Goal: Task Accomplishment & Management: Manage account settings

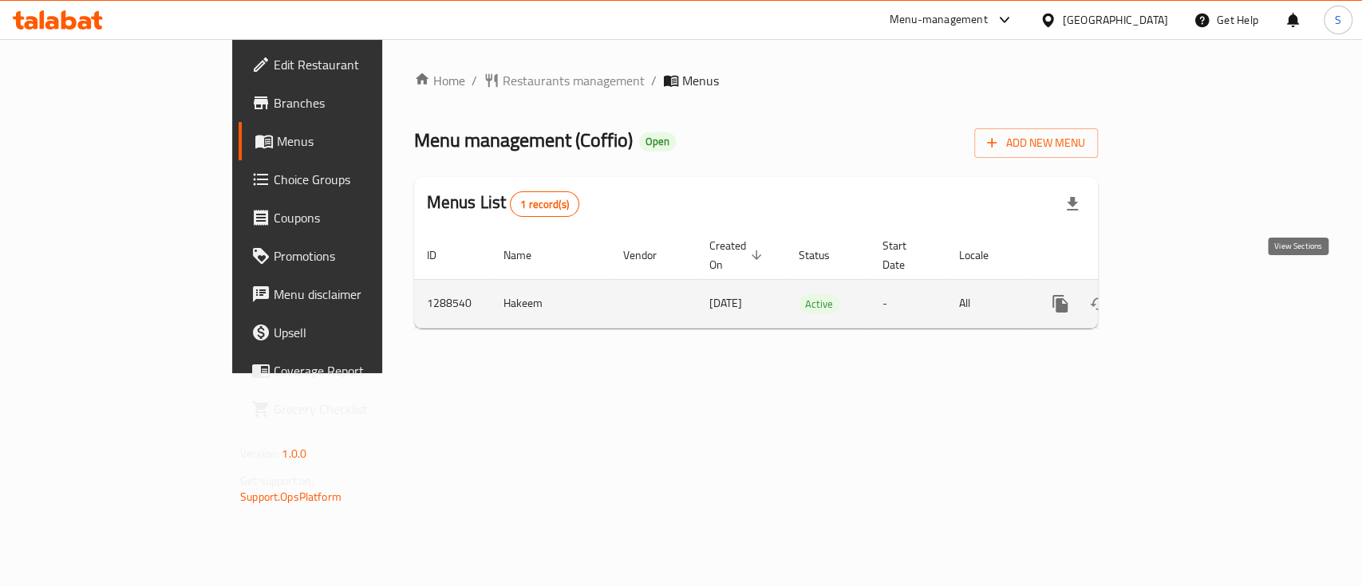
click at [1185, 294] on icon "enhanced table" at bounding box center [1175, 303] width 19 height 19
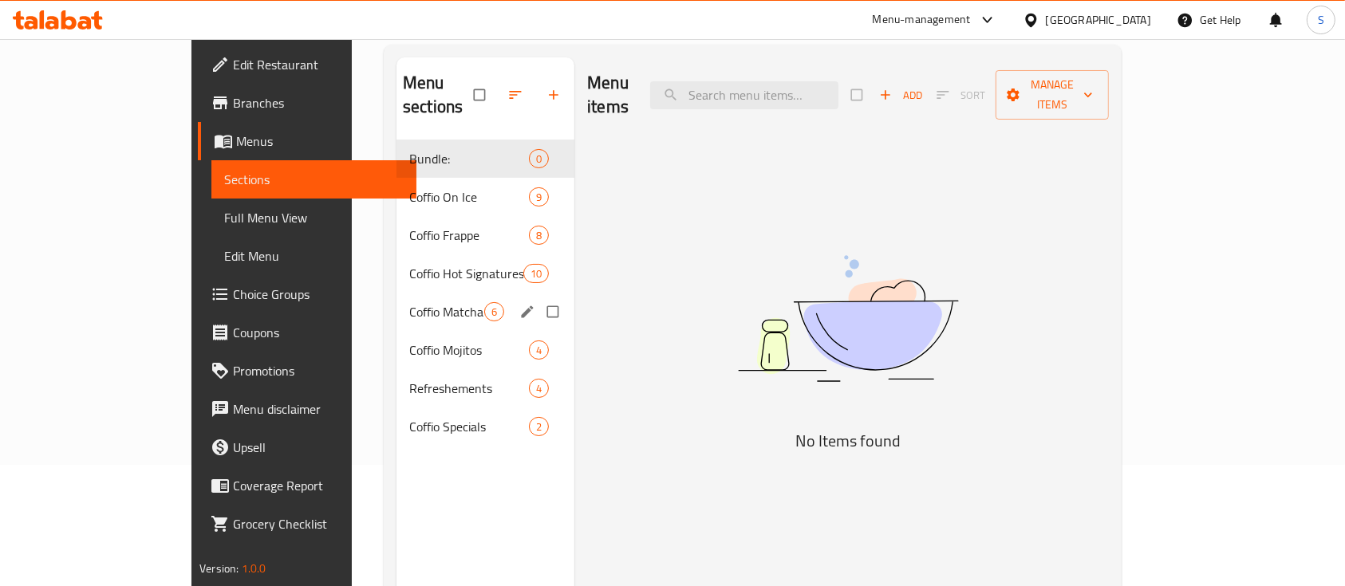
scroll to position [122, 0]
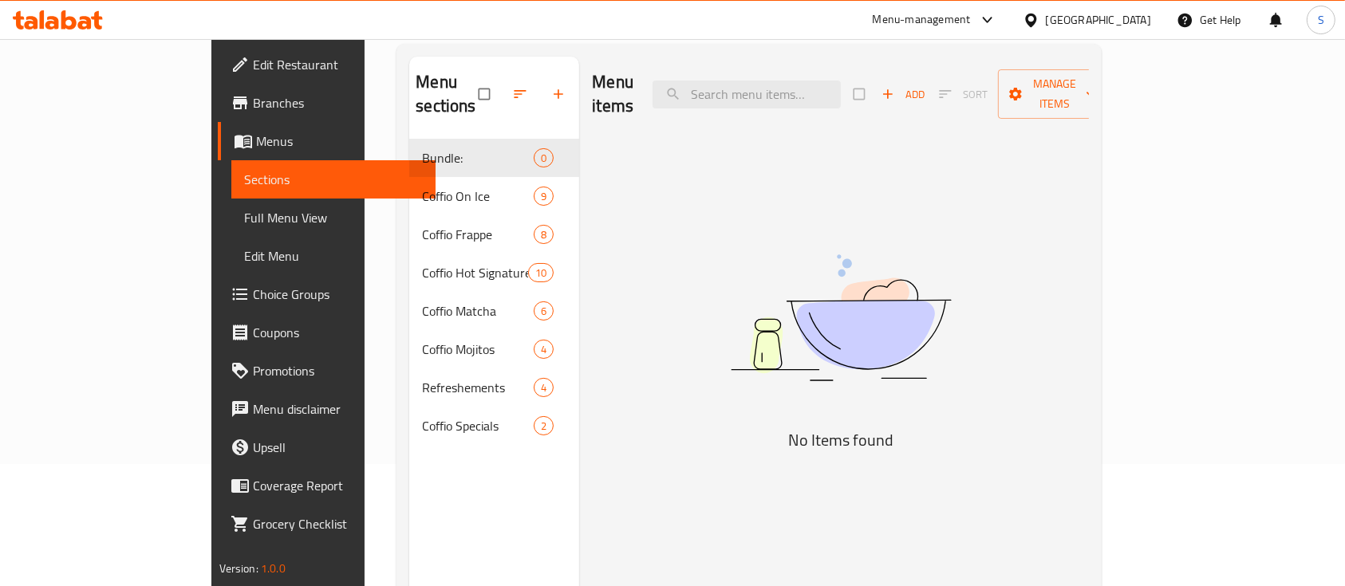
click at [218, 321] on link "Coupons" at bounding box center [327, 333] width 219 height 38
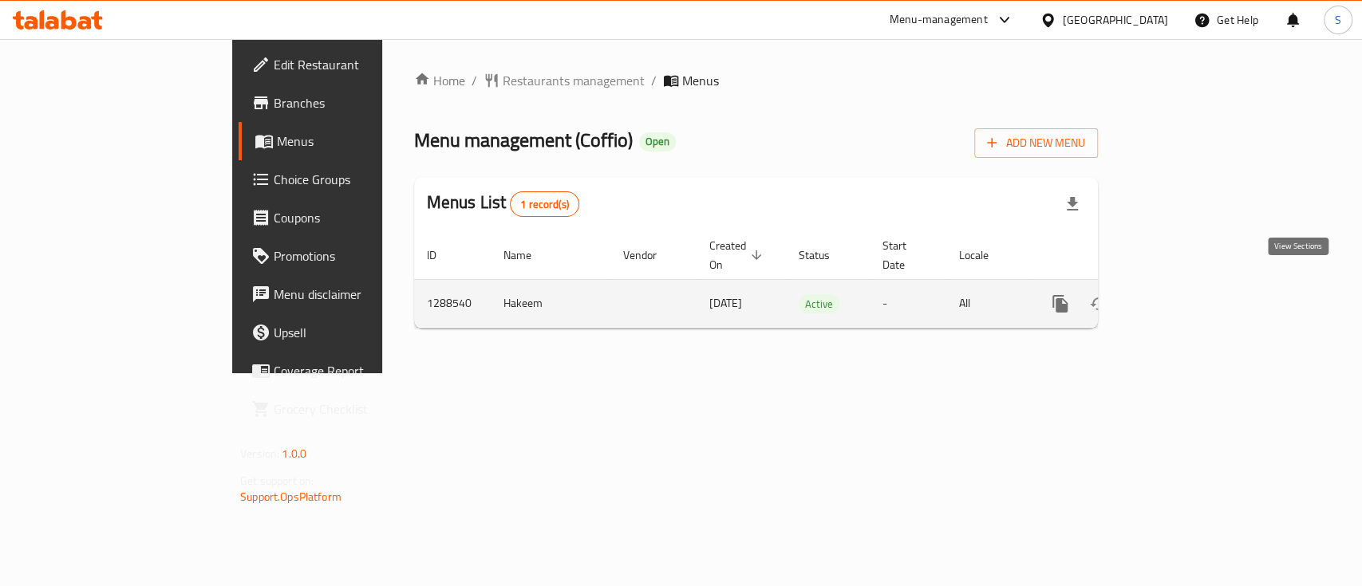
click at [1185, 294] on icon "enhanced table" at bounding box center [1175, 303] width 19 height 19
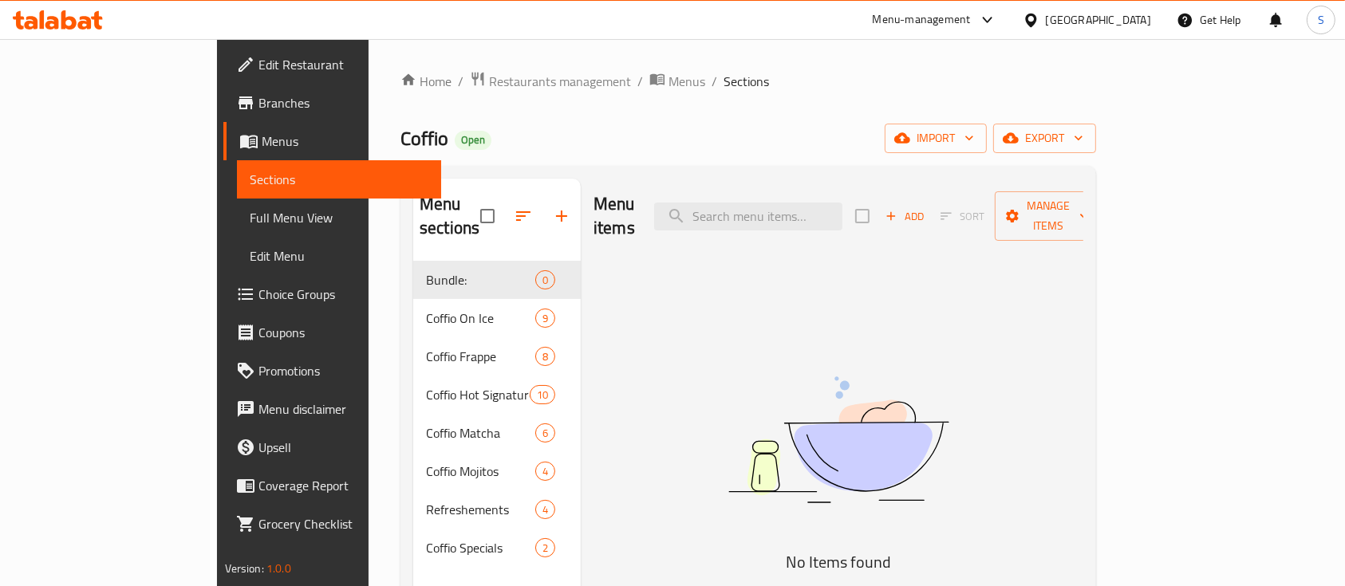
click at [258, 294] on span "Choice Groups" at bounding box center [343, 294] width 171 height 19
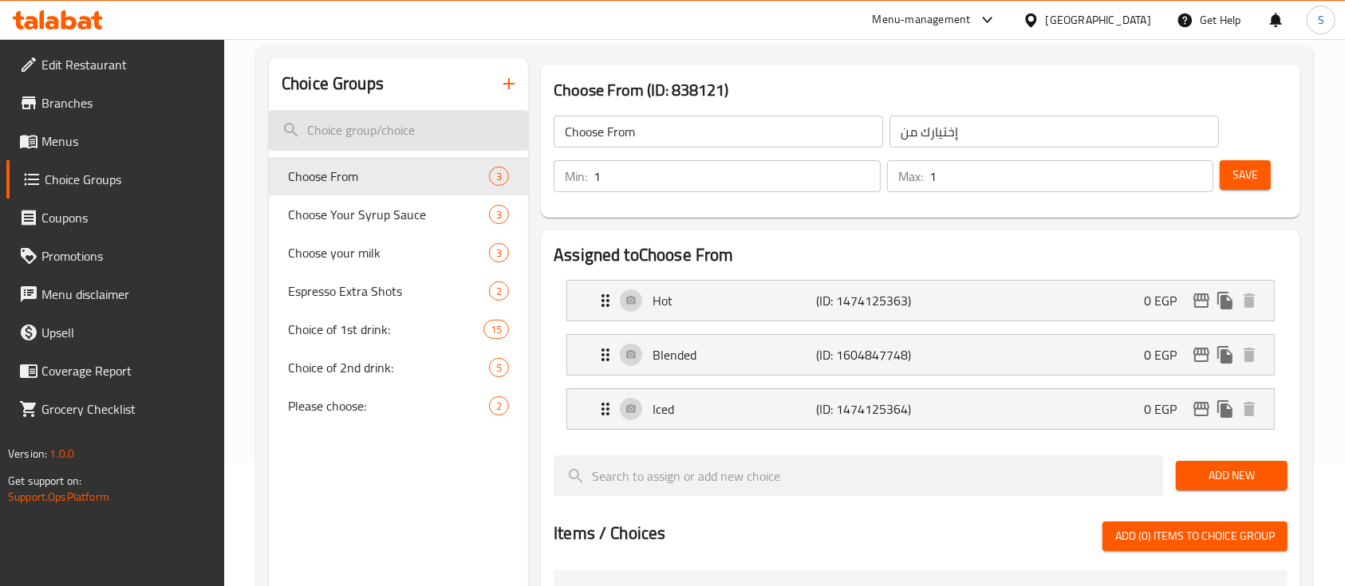
scroll to position [135, 0]
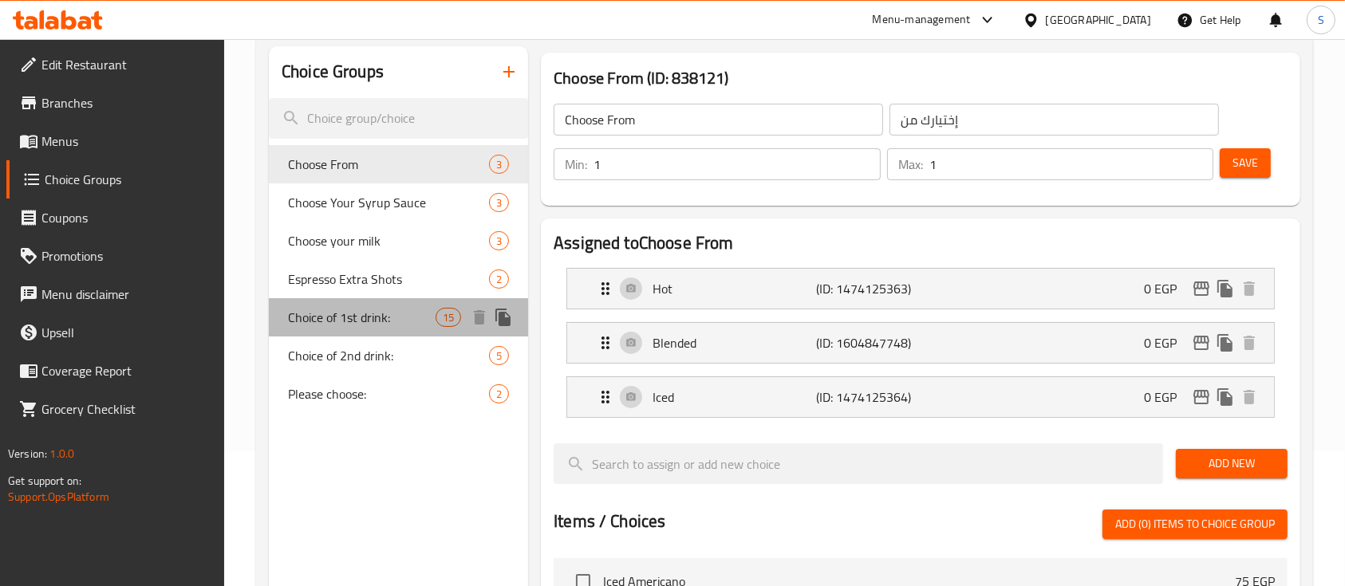
click at [403, 317] on span "Choice of 1st drink:" at bounding box center [362, 317] width 148 height 19
type input "Choice of 1st drink:"
type input "اختيارك من المشروب الاول:"
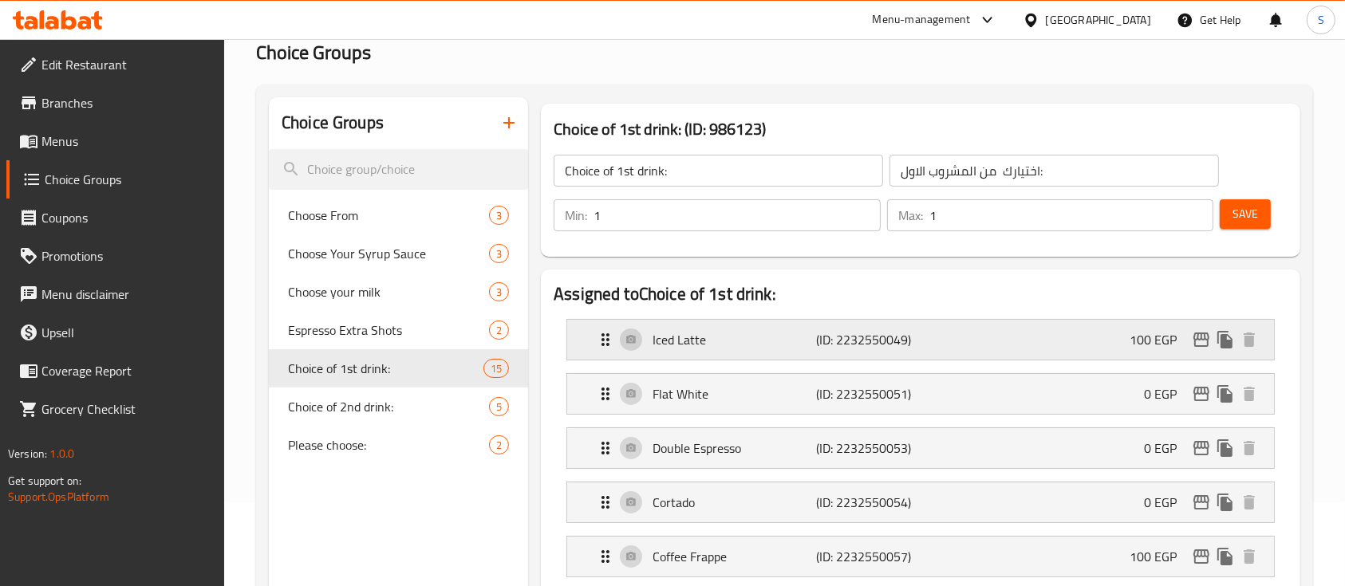
scroll to position [81, 0]
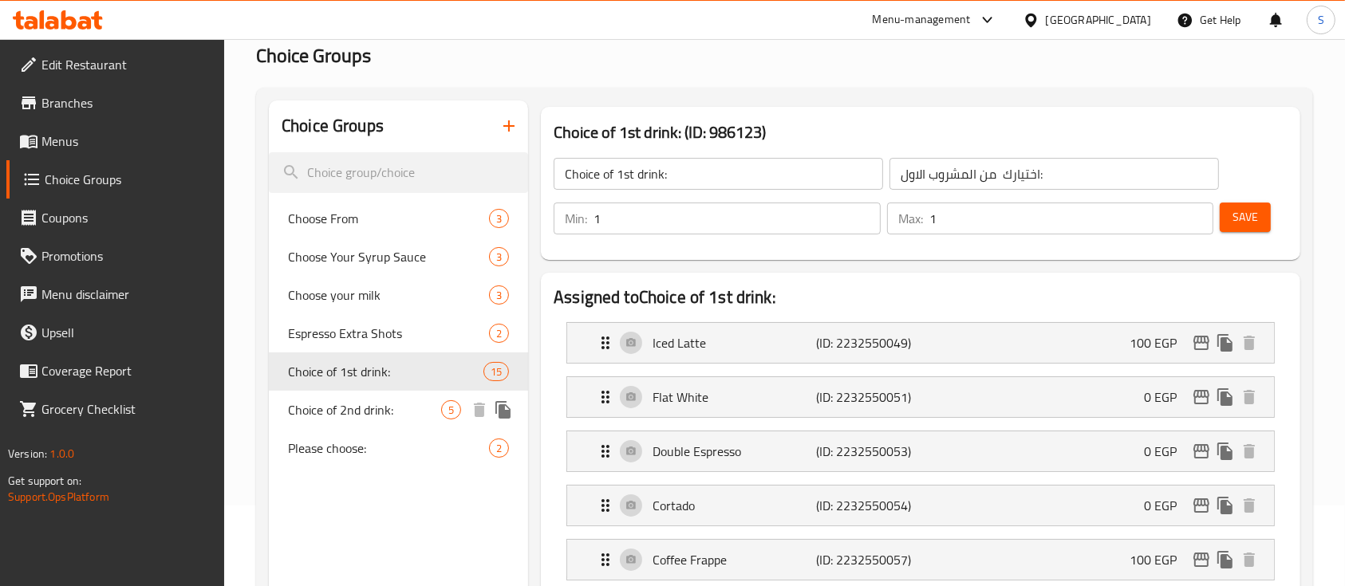
click at [396, 413] on span "Choice of 2nd drink:" at bounding box center [364, 409] width 153 height 19
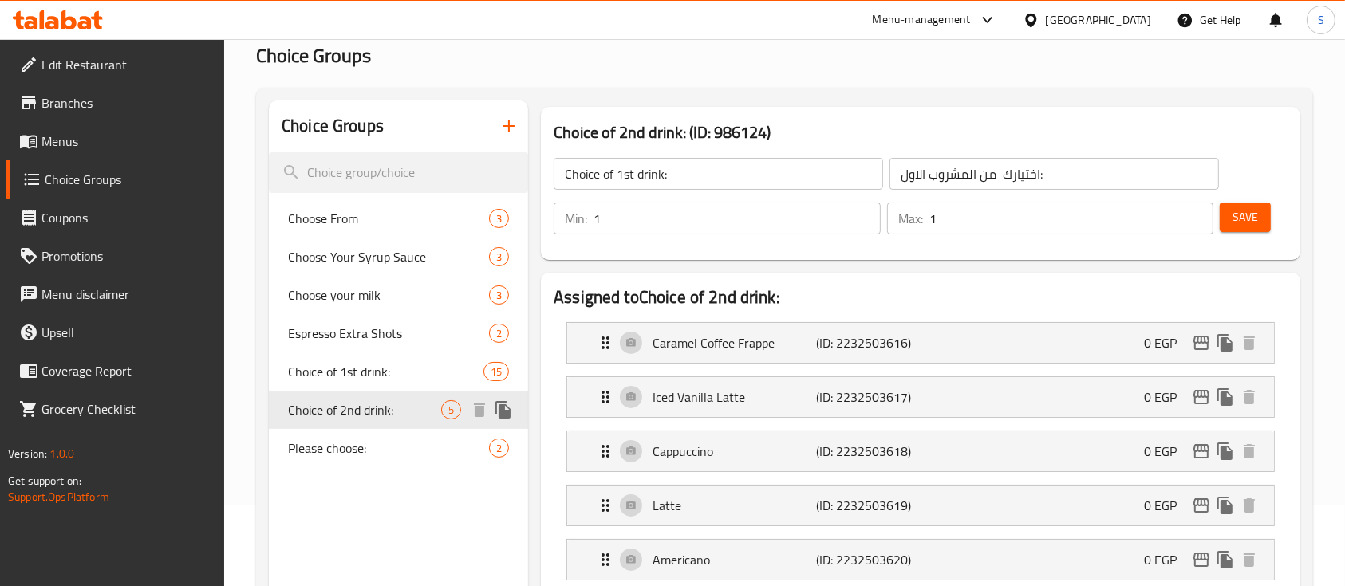
type input "Choice of 2nd drink:"
type input "اختيارك من المشروب الثاني:"
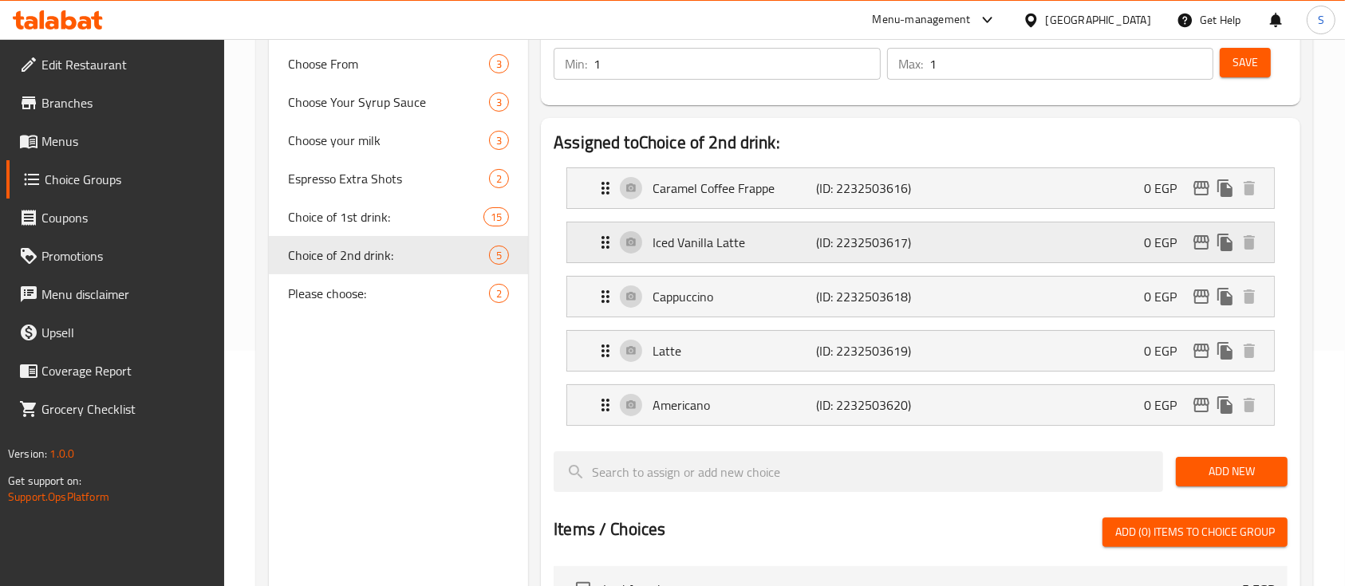
scroll to position [236, 0]
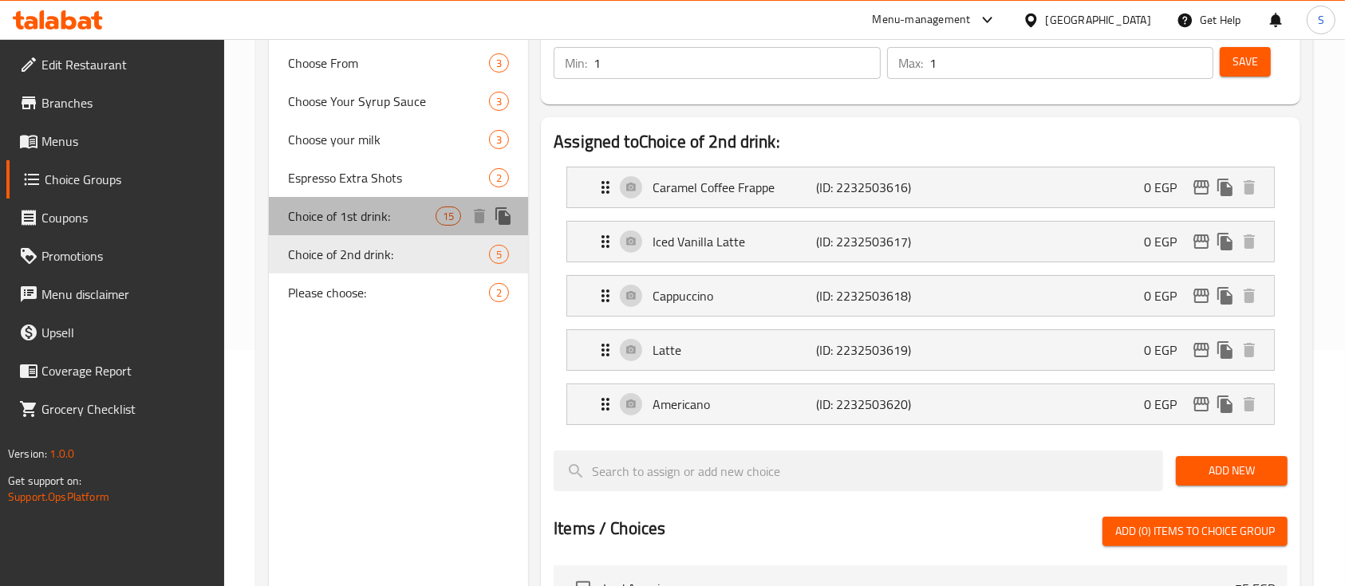
click at [371, 226] on span "Choice of 1st drink:" at bounding box center [362, 216] width 148 height 19
type input "Choice of 1st drink:"
type input "اختيارك من المشروب الاول:"
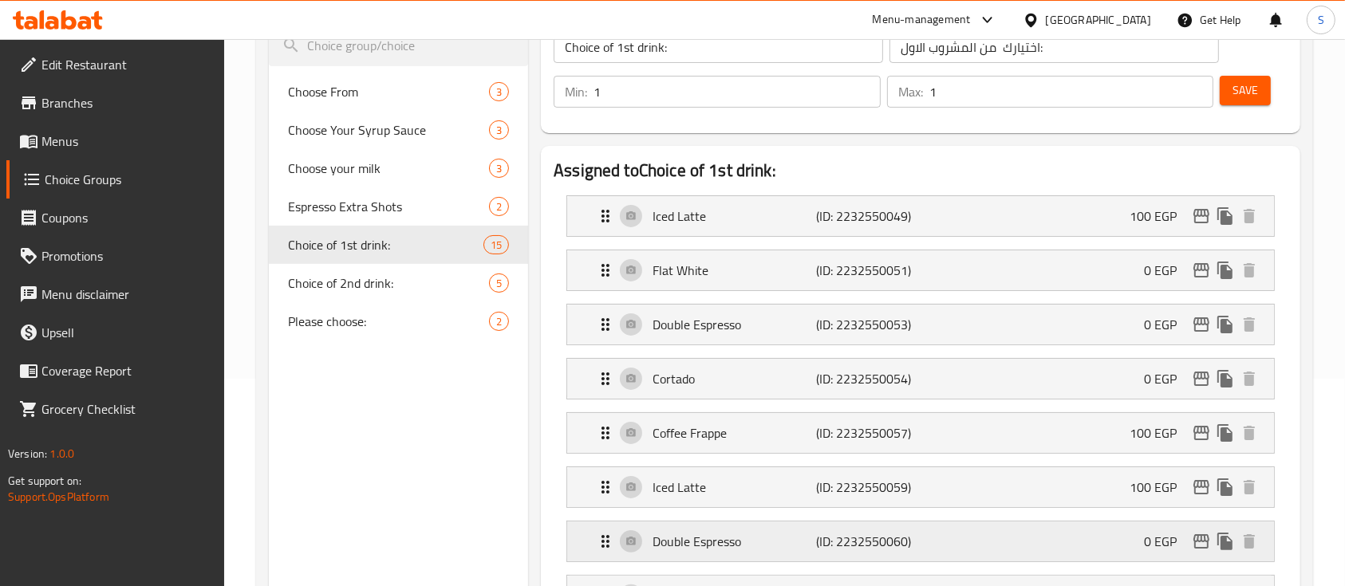
scroll to position [206, 0]
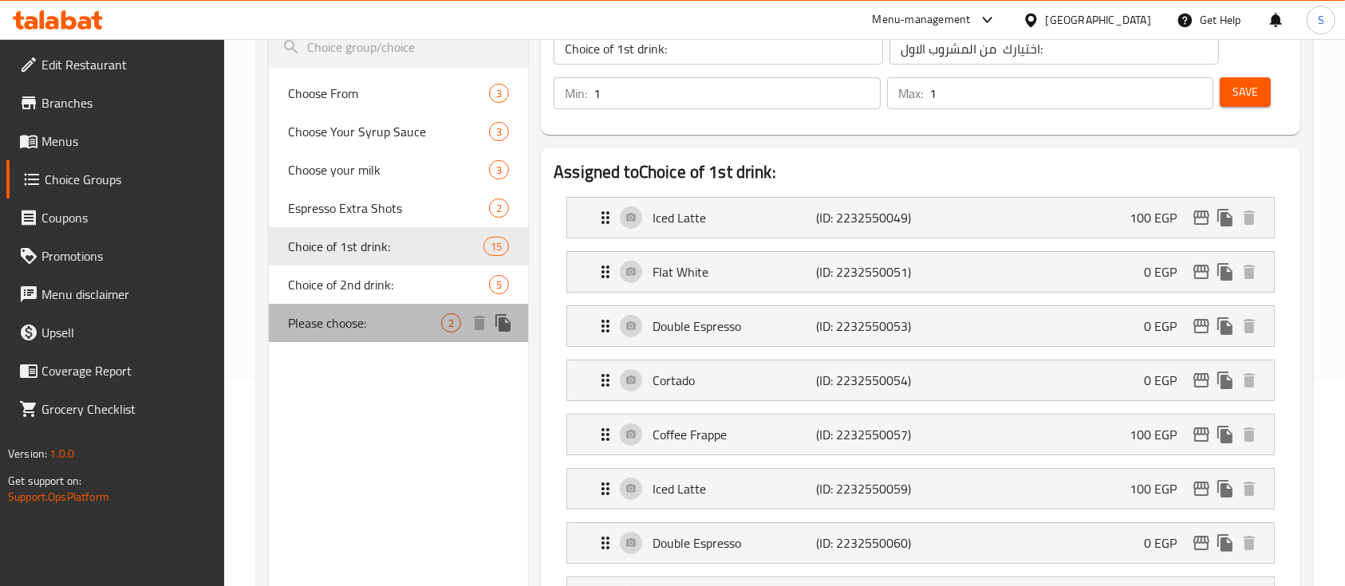
click at [370, 335] on div "Please choose: 2" at bounding box center [398, 323] width 259 height 38
type input "Please choose:"
type input "اختيارك من:"
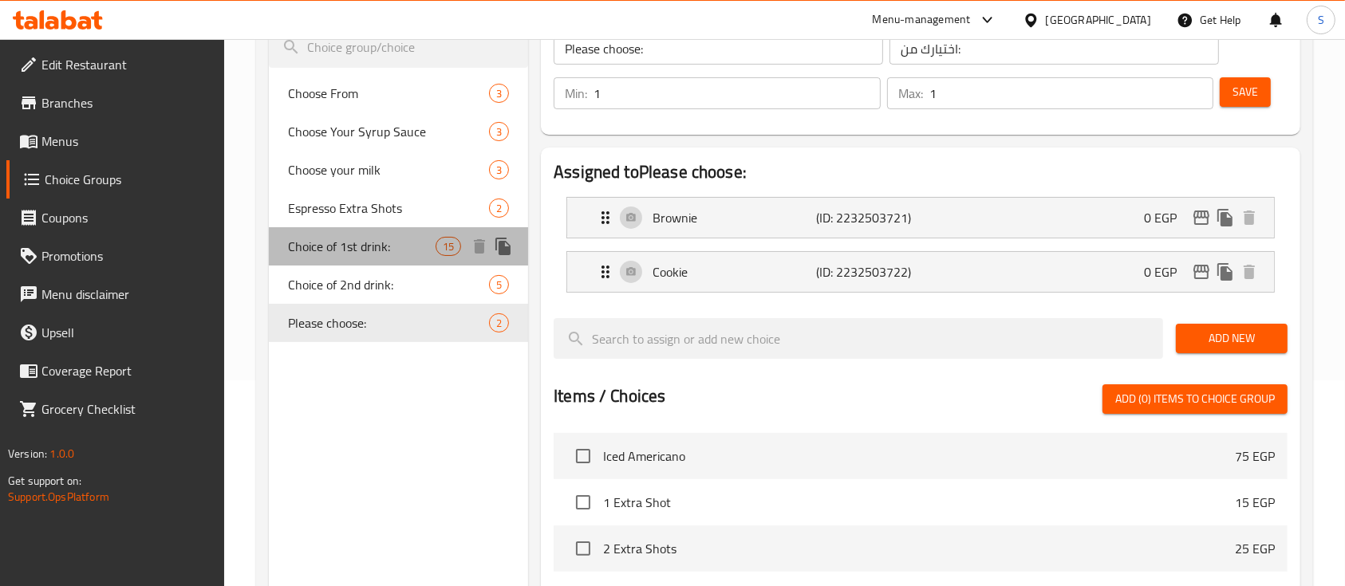
click at [393, 239] on span "Choice of 1st drink:" at bounding box center [362, 246] width 148 height 19
type input "Choice of 1st drink:"
type input "اختيارك من المشروب الاول:"
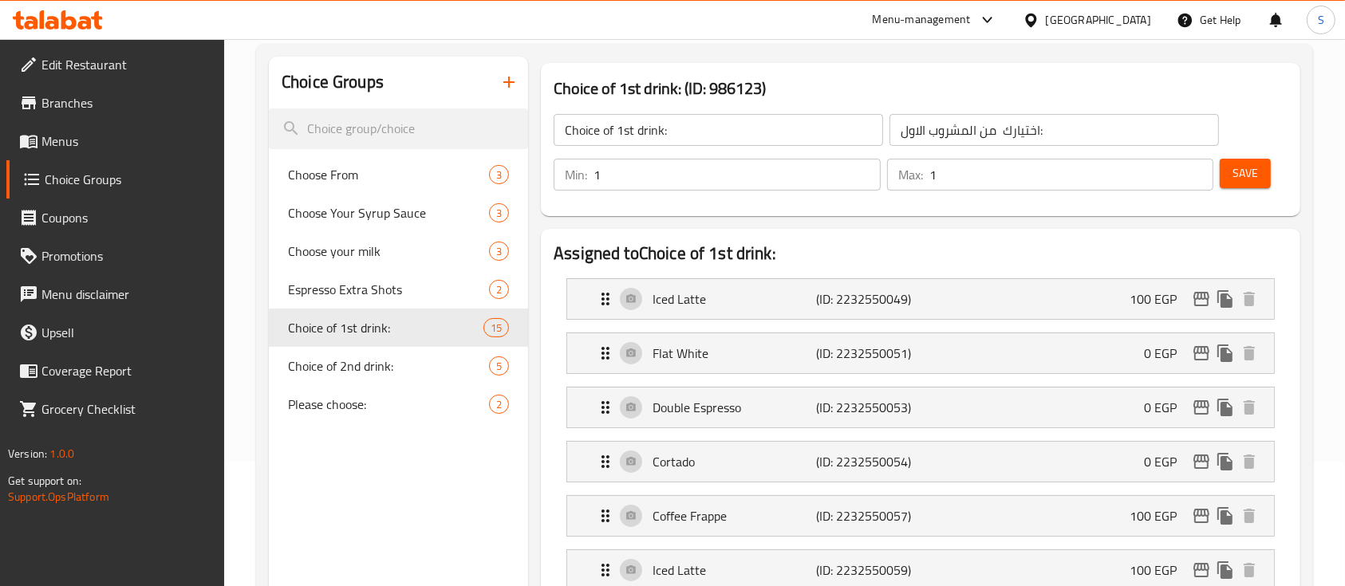
scroll to position [123, 0]
click at [396, 370] on span "Choice of 2nd drink:" at bounding box center [364, 367] width 153 height 19
type input "Choice of 2nd drink:"
type input "اختيارك من المشروب الثاني:"
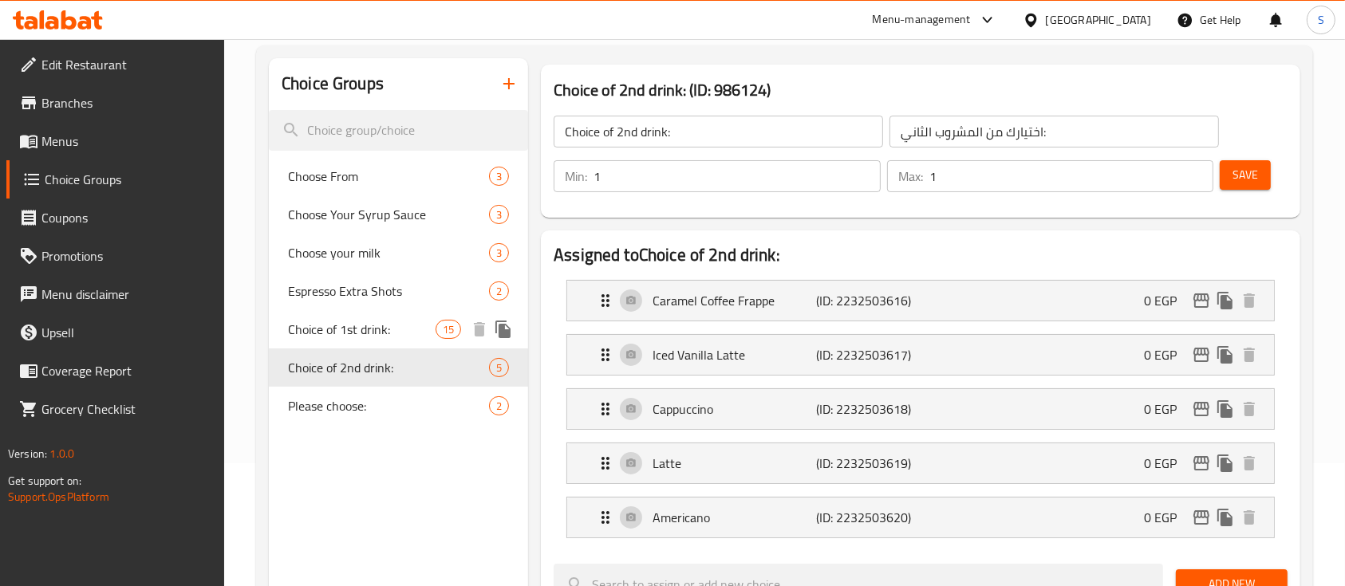
scroll to position [125, 0]
click at [407, 333] on span "Choice of 1st drink:" at bounding box center [362, 327] width 148 height 19
type input "Choice of 1st drink:"
type input "اختيارك من المشروب الاول:"
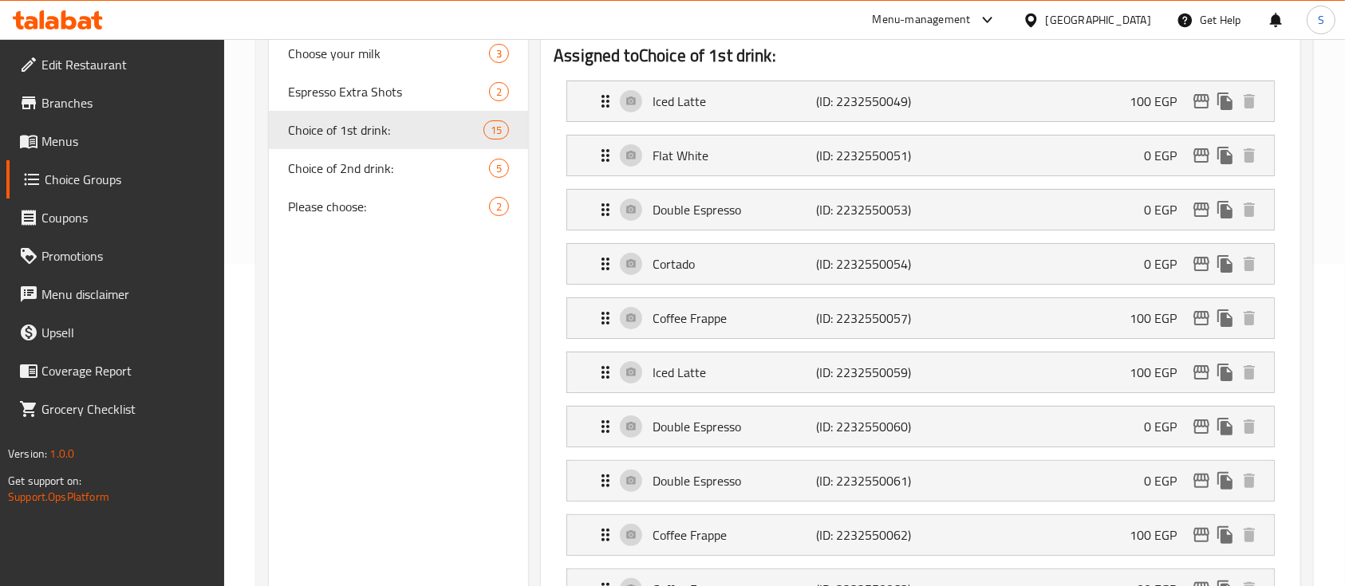
scroll to position [321, 0]
click at [1018, 102] on div "Iced Latte (ID: 2232550049) 100 EGP" at bounding box center [925, 103] width 659 height 40
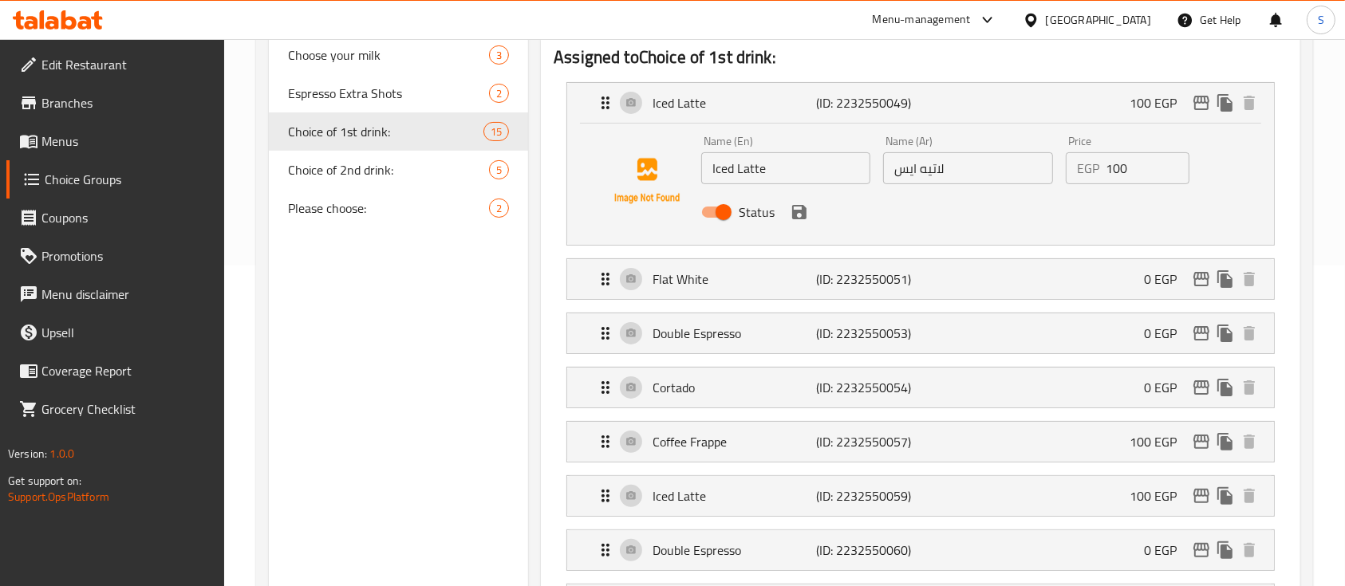
click at [724, 206] on input "Status" at bounding box center [723, 212] width 91 height 30
checkbox input "false"
click at [803, 217] on icon "save" at bounding box center [799, 212] width 14 height 14
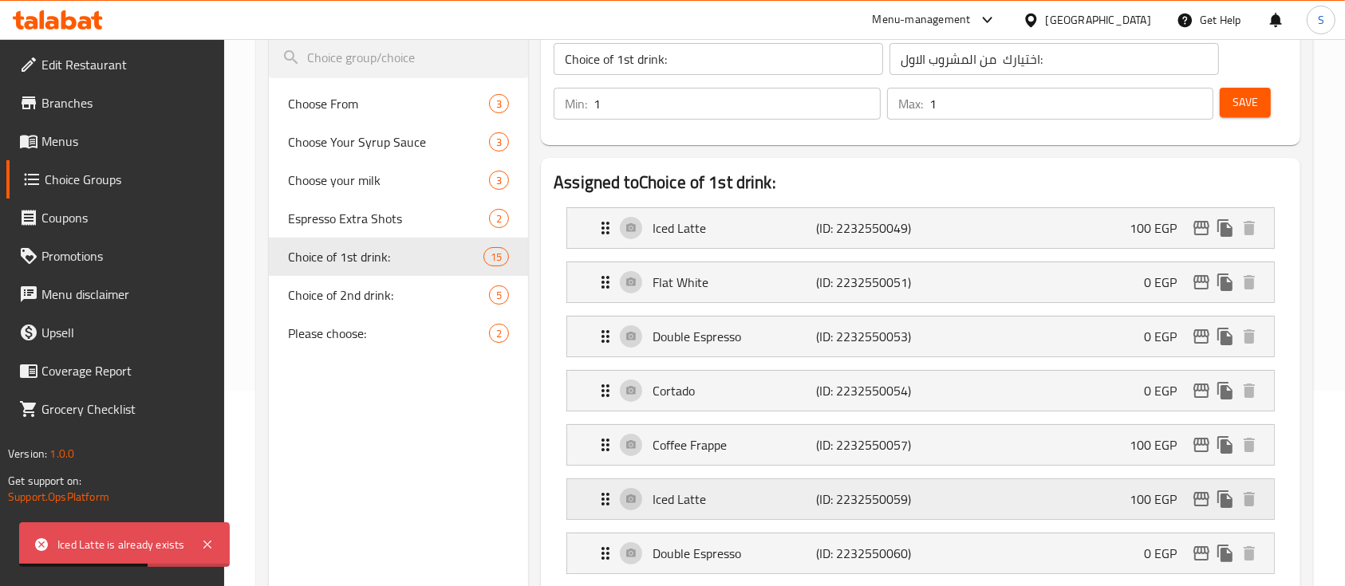
scroll to position [195, 0]
click at [1040, 288] on div "Flat White (ID: 2232550051) 0 EGP" at bounding box center [925, 283] width 659 height 40
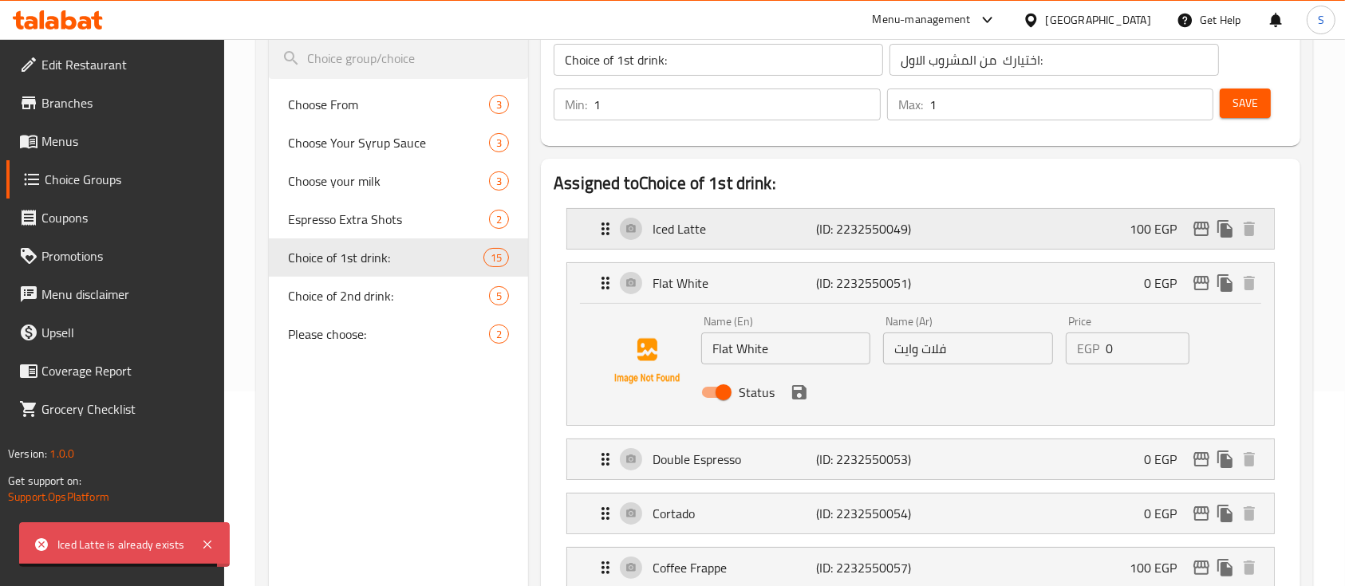
click at [1009, 223] on div "Iced Latte (ID: 2232550049) 100 EGP" at bounding box center [925, 229] width 659 height 40
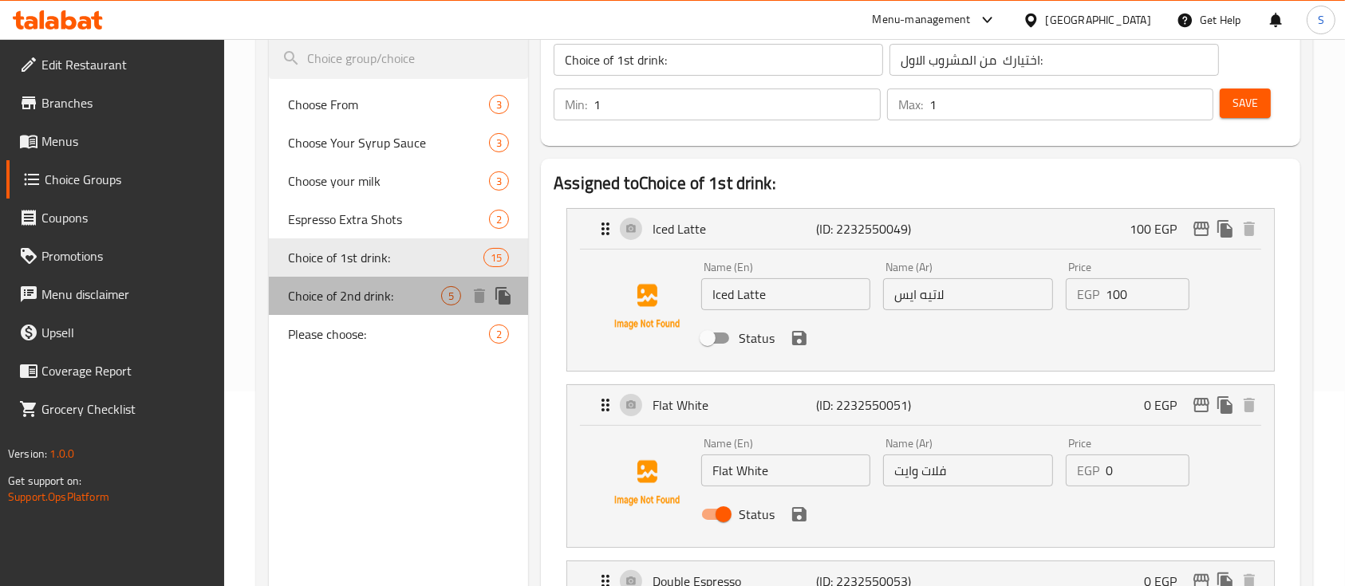
click at [357, 301] on span "Choice of 2nd drink:" at bounding box center [364, 295] width 153 height 19
type input "Choice of 2nd drink:"
type input "اختيارك من المشروب الثاني:"
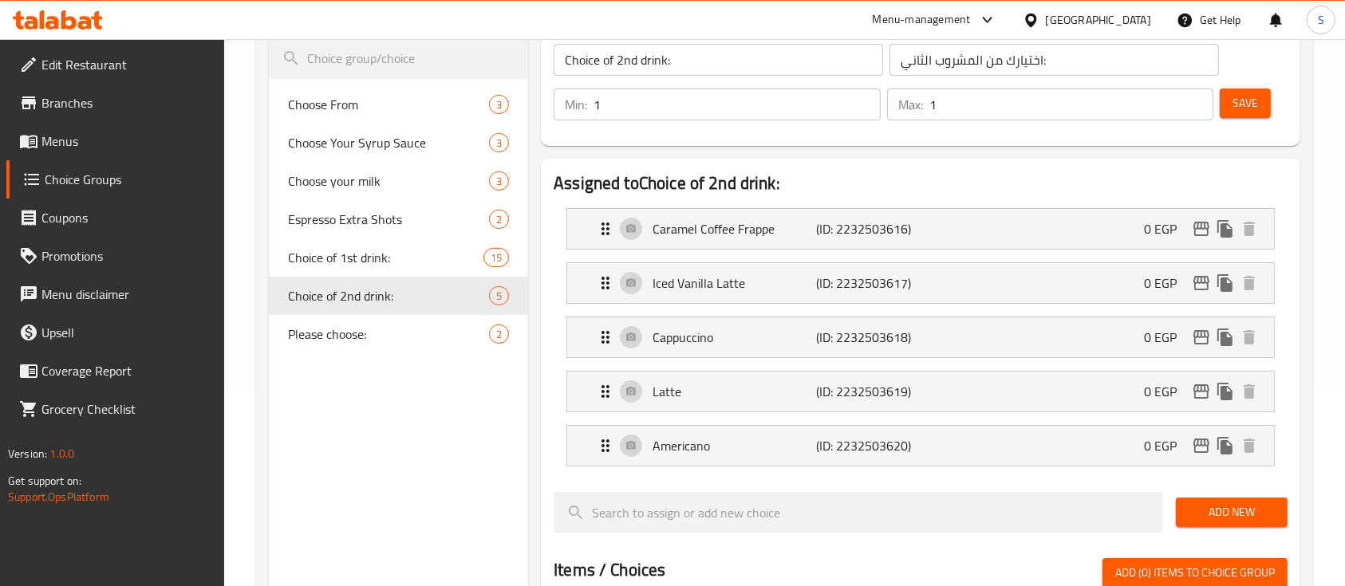
click at [534, 345] on div "Choice of 2nd drink: (ID: 986124) Choice of 2nd drink: ​ اختيارك من المشروب الث…" at bounding box center [917, 534] width 779 height 1097
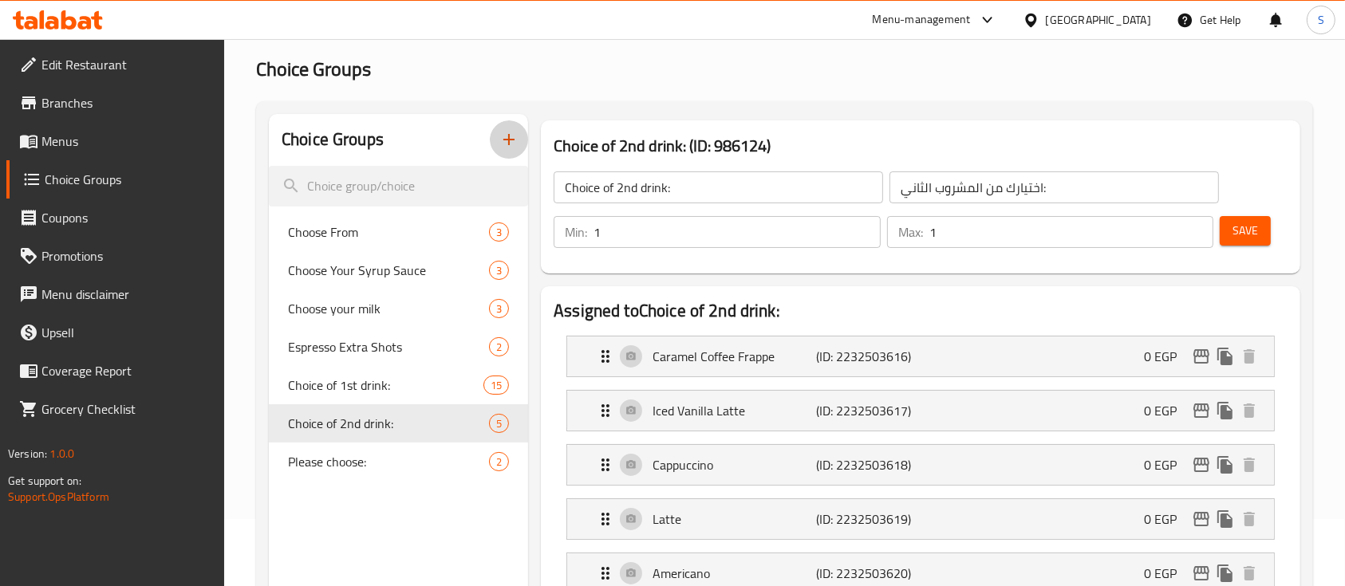
click at [512, 126] on button "button" at bounding box center [509, 139] width 38 height 38
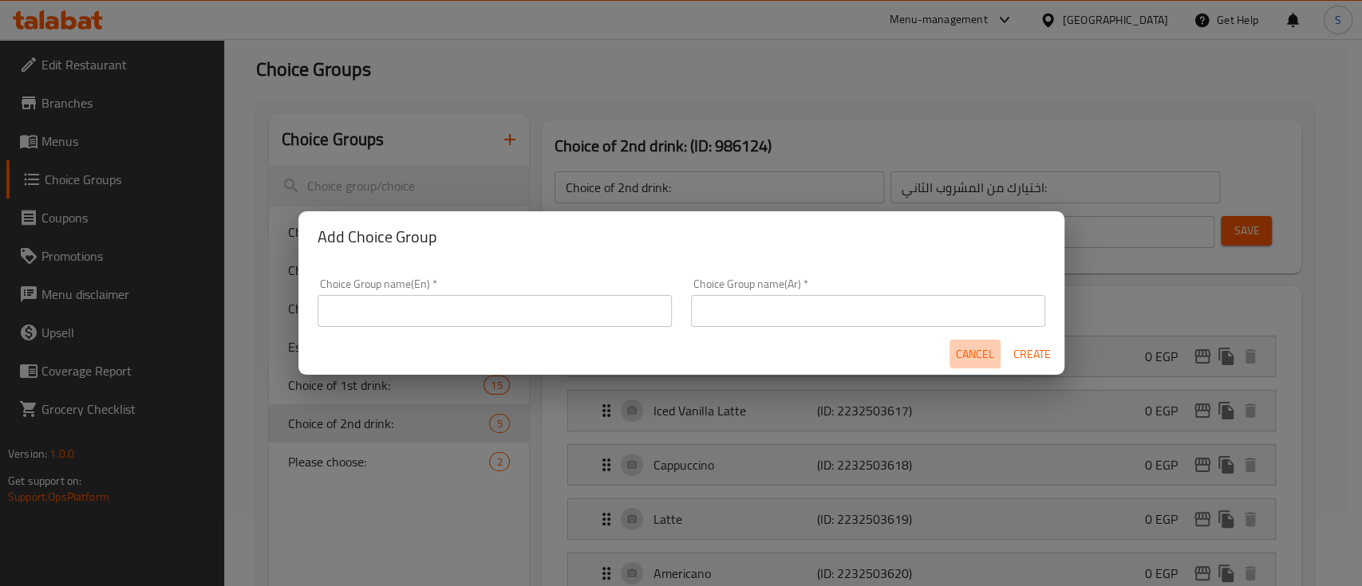
click at [970, 361] on span "Cancel" at bounding box center [975, 355] width 38 height 20
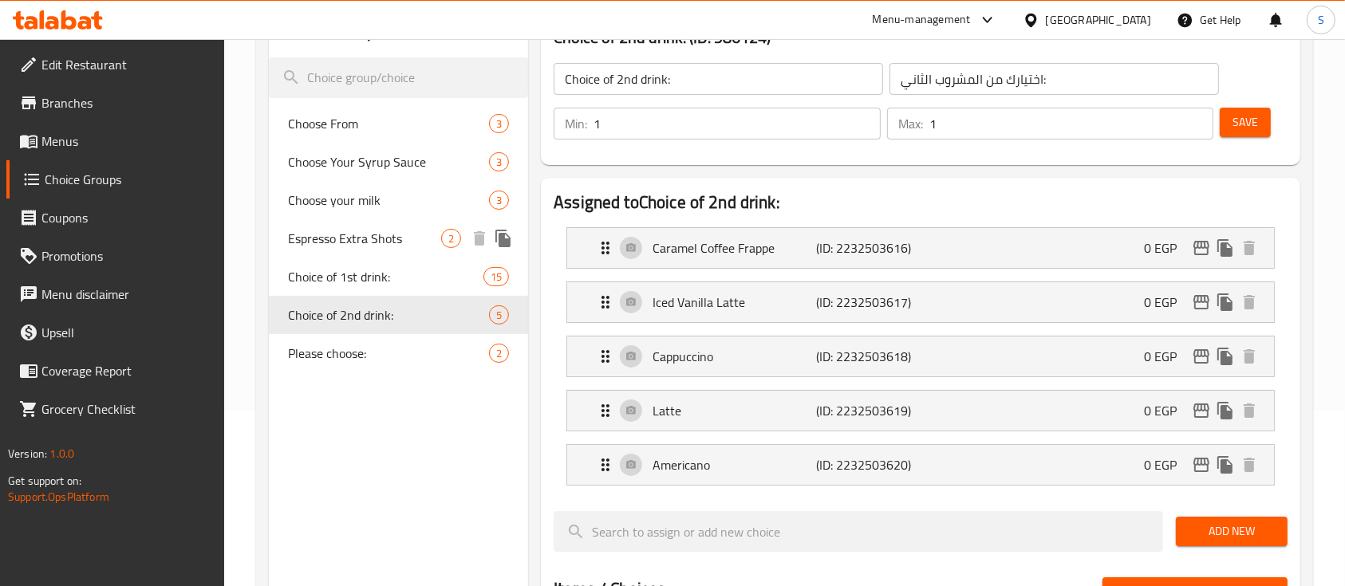
scroll to position [0, 0]
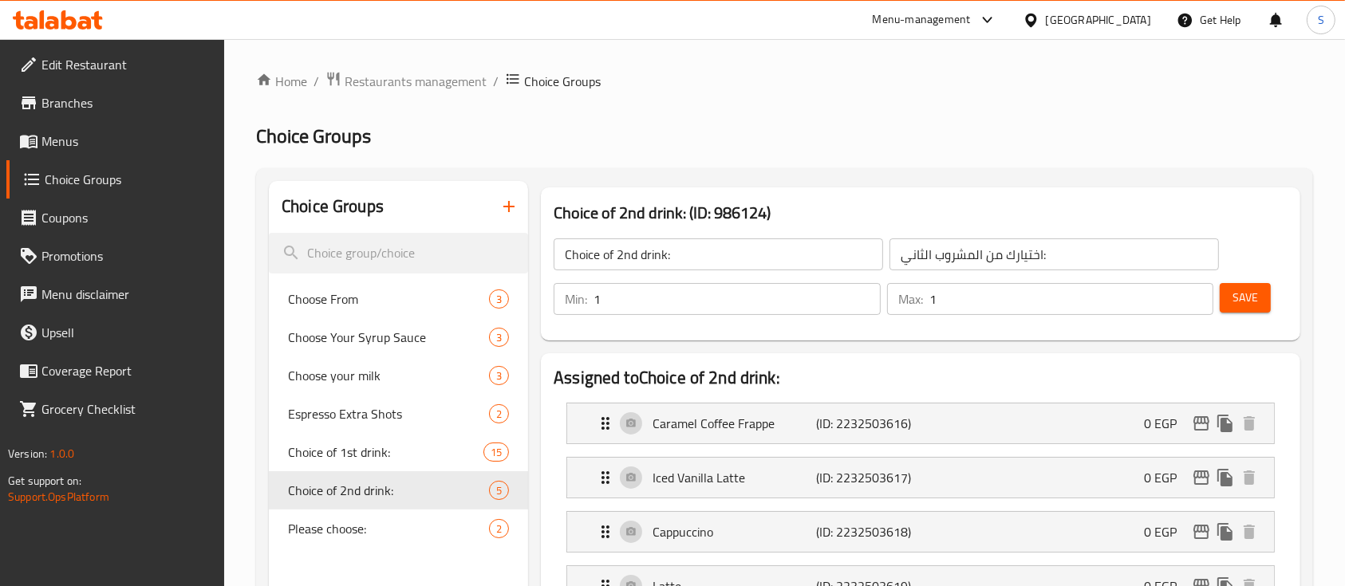
click at [511, 215] on icon "button" at bounding box center [508, 206] width 19 height 19
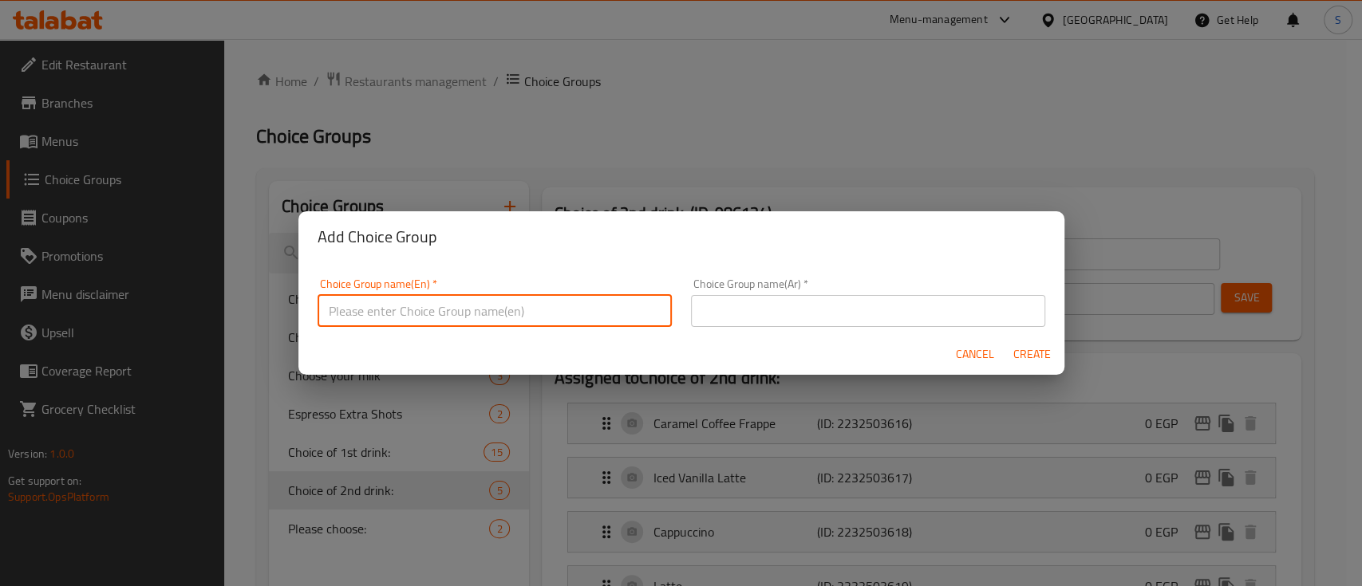
click at [436, 306] on input "text" at bounding box center [495, 311] width 354 height 32
type input "Your Choice of 1st Drink:"
click at [705, 313] on input "text" at bounding box center [868, 311] width 354 height 32
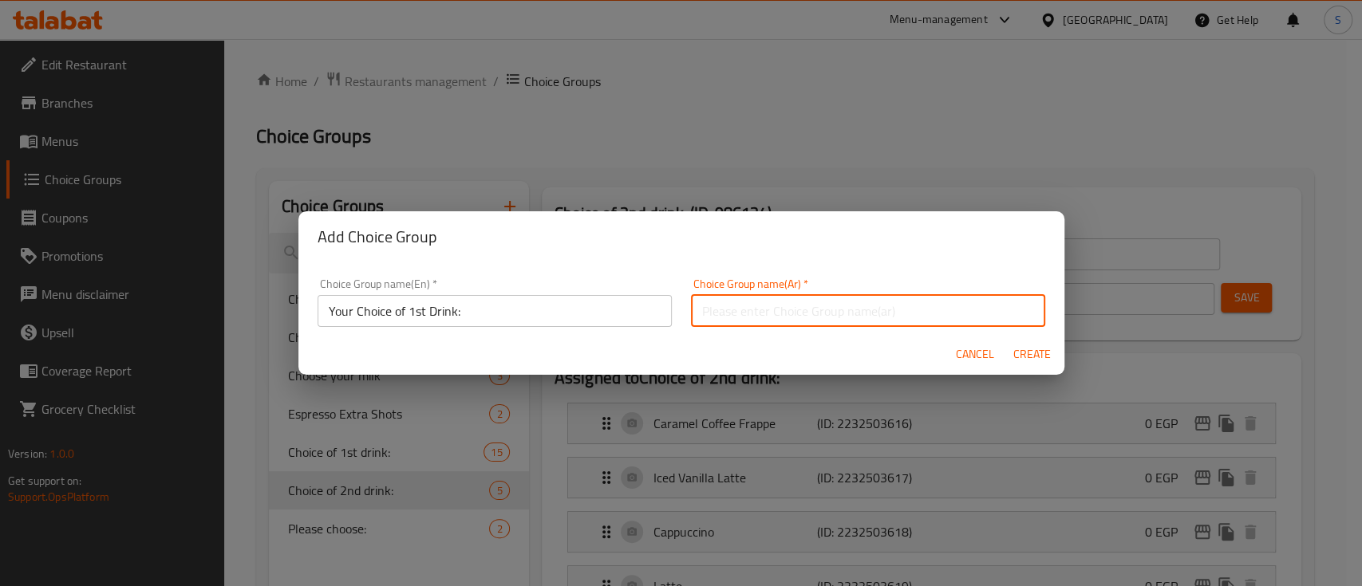
type input "اختيارك من المشروب الاول:"
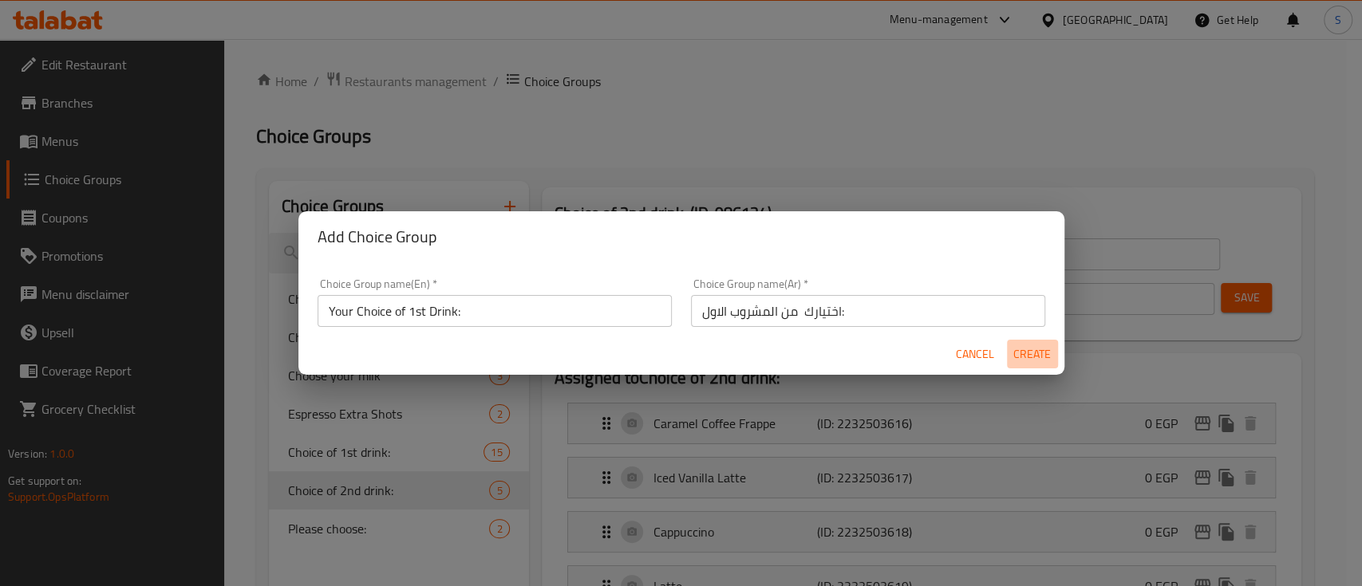
click at [1029, 361] on span "Create" at bounding box center [1032, 355] width 38 height 20
type input "Your Choice of 1st Drink:"
type input "اختيارك من المشروب الاول:"
type input "0"
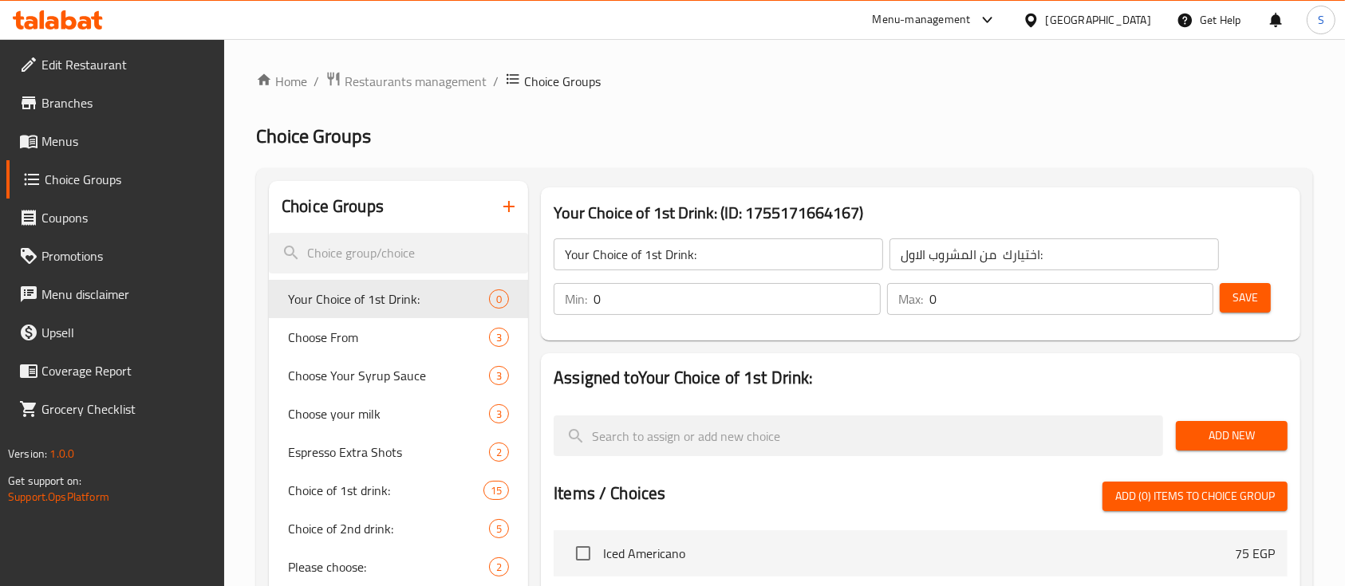
click at [748, 301] on input "0" at bounding box center [737, 299] width 287 height 32
type input "1"
click at [953, 301] on input "0" at bounding box center [1071, 299] width 285 height 32
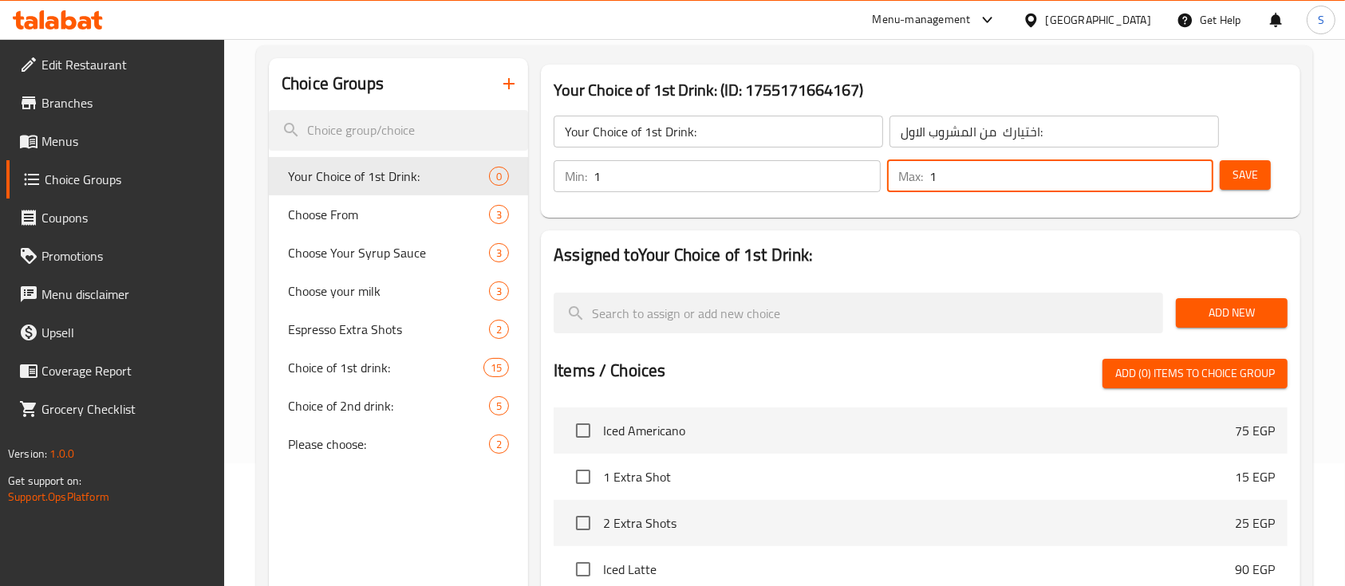
type input "1"
click at [821, 353] on div at bounding box center [921, 352] width 734 height 13
click at [1012, 337] on div at bounding box center [858, 312] width 622 height 53
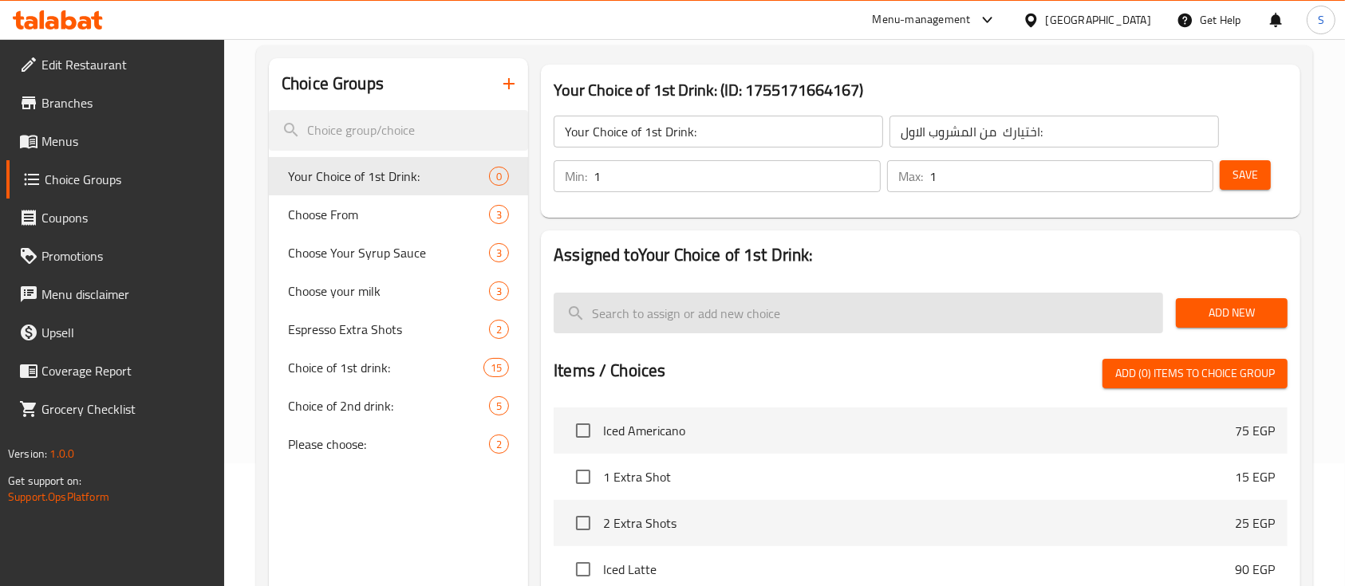
click at [970, 317] on input "search" at bounding box center [859, 313] width 610 height 41
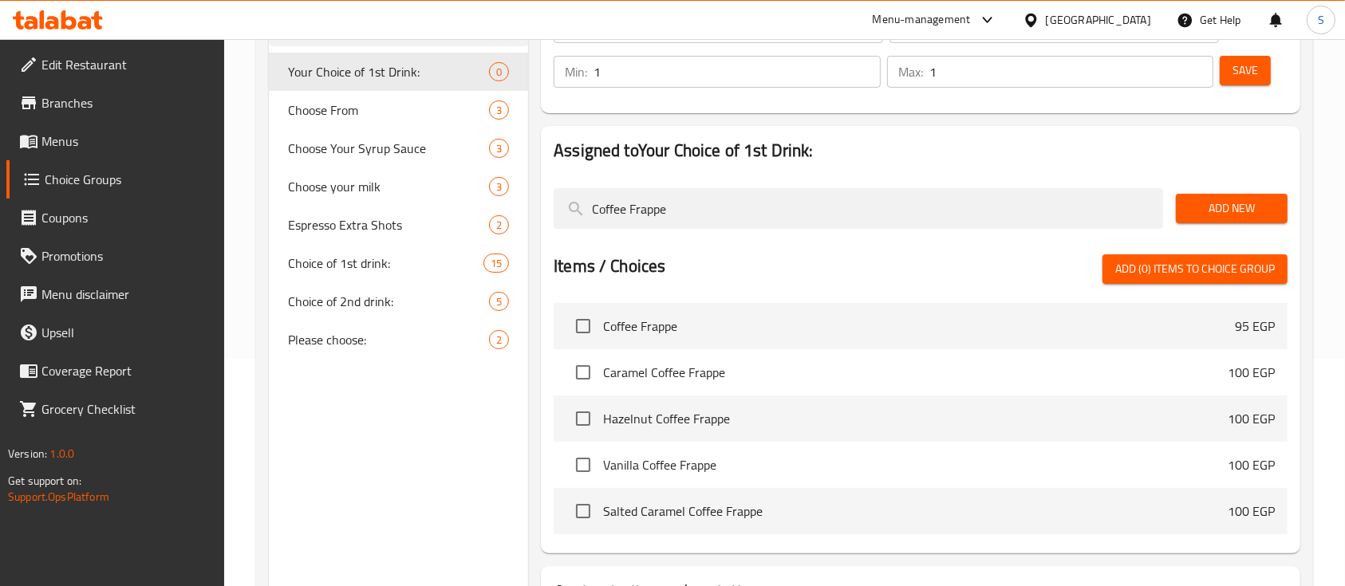
scroll to position [225, 0]
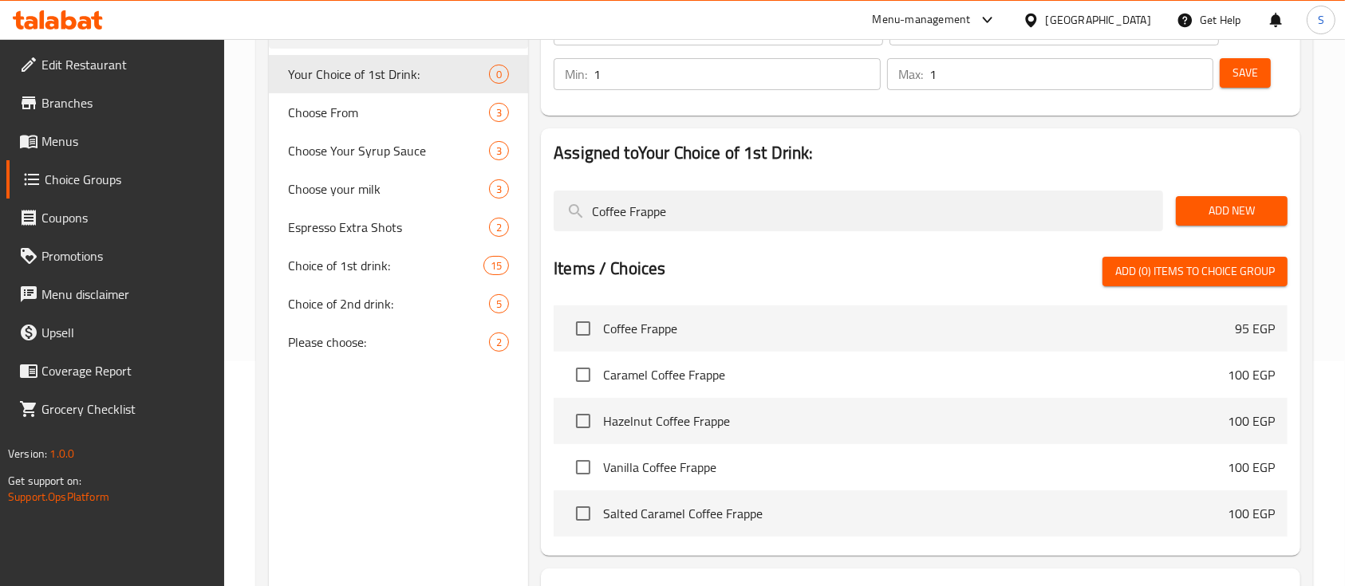
type input "Coffee Frappe"
click at [1251, 215] on span "Add New" at bounding box center [1232, 211] width 86 height 20
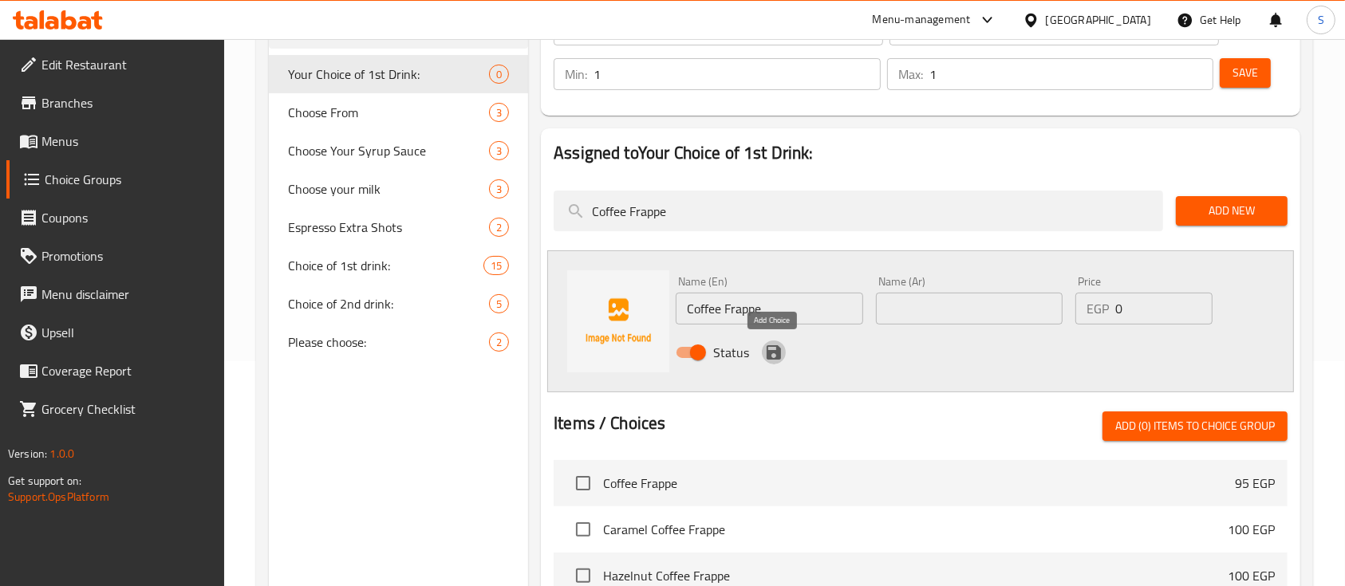
click at [779, 353] on icon "save" at bounding box center [774, 352] width 14 height 14
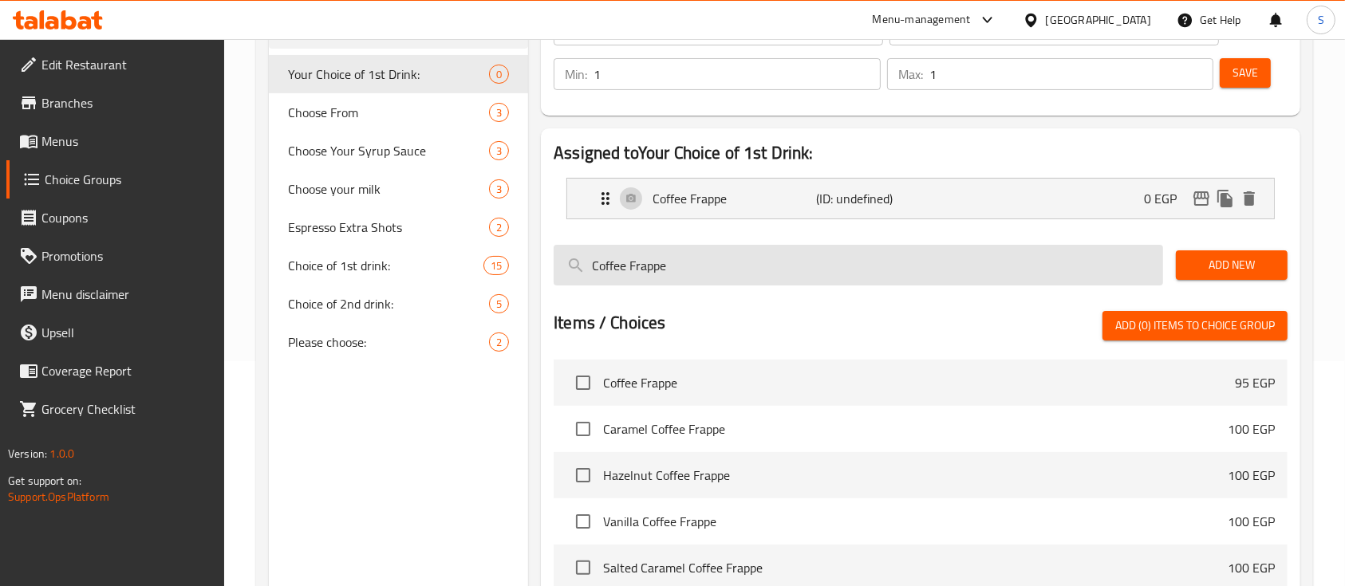
click at [1040, 267] on input "Coffee Frappe" at bounding box center [859, 265] width 610 height 41
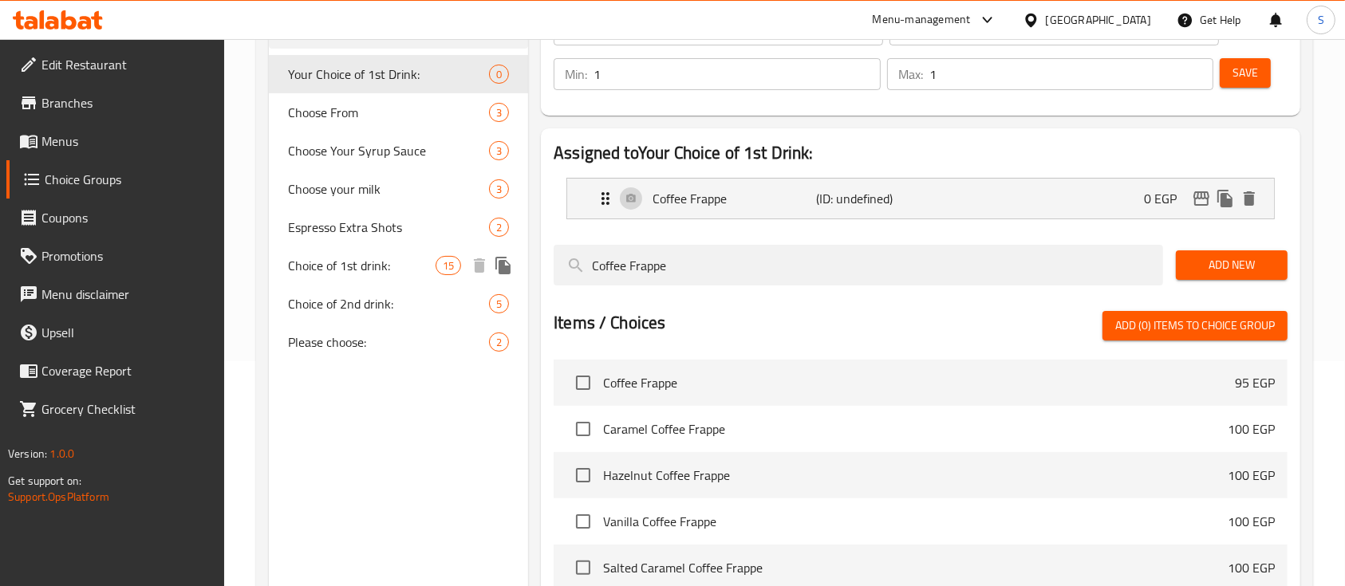
drag, startPoint x: 674, startPoint y: 258, endPoint x: 514, endPoint y: 260, distance: 160.4
click at [514, 260] on div "Choice Groups Your Choice of 1st Drink: 0 Choose From 3 Choose Your Syrup Sauce…" at bounding box center [788, 342] width 1038 height 772
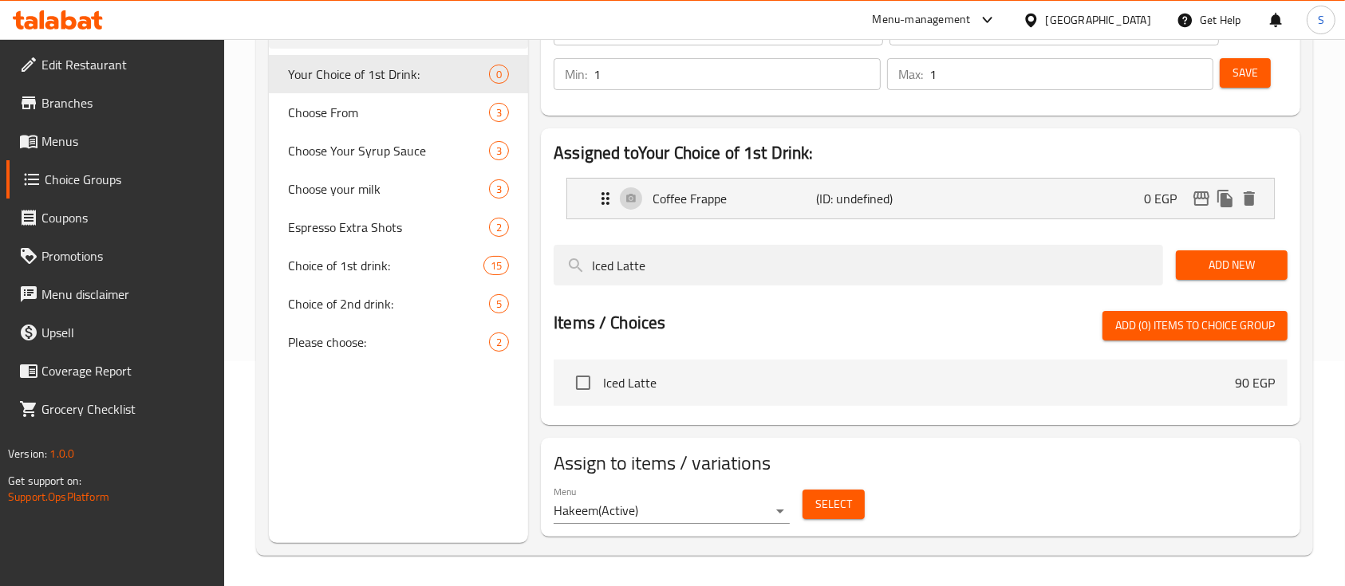
type input "Iced Latte"
click at [1213, 279] on div "Add New" at bounding box center [1232, 265] width 124 height 53
click at [1226, 266] on span "Add New" at bounding box center [1232, 265] width 86 height 20
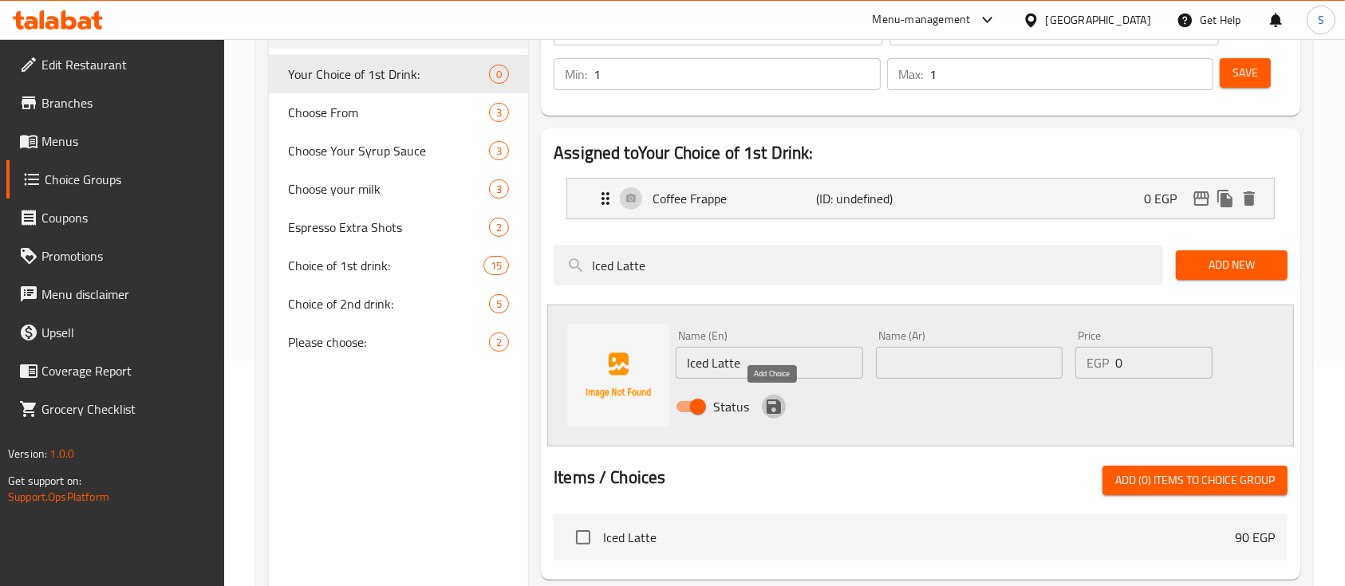
click at [772, 397] on icon "save" at bounding box center [773, 406] width 19 height 19
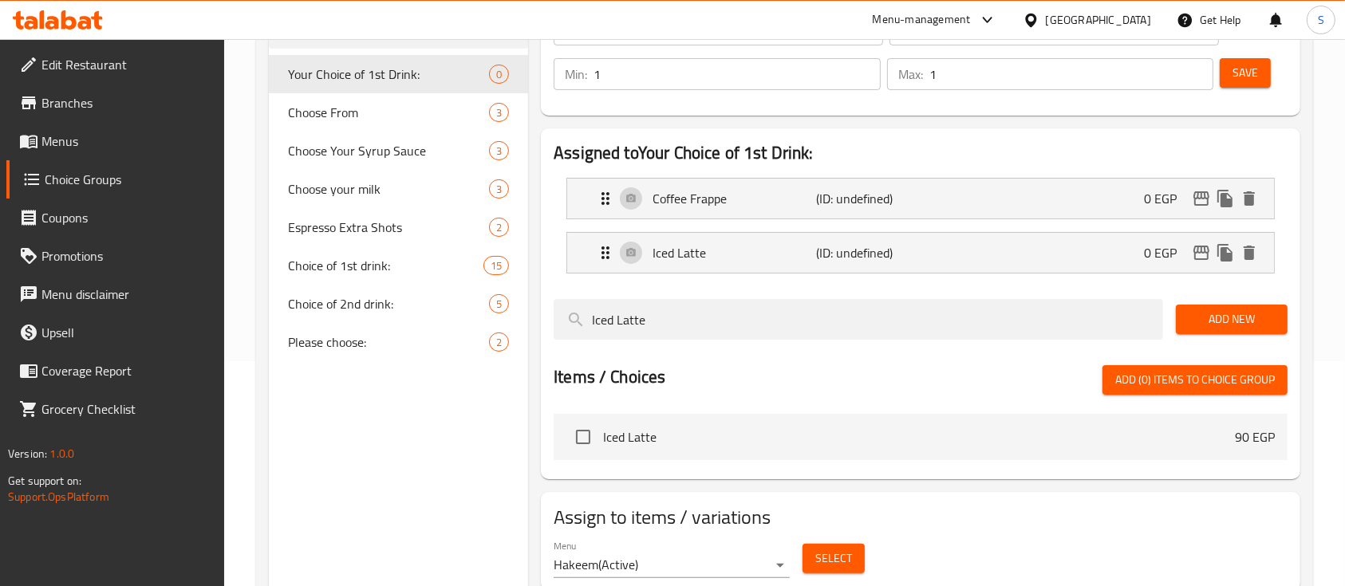
drag, startPoint x: 686, startPoint y: 314, endPoint x: 527, endPoint y: 290, distance: 160.6
click at [527, 290] on div "Choice Groups Your Choice of 1st Drink: 0 Choose From 3 Choose Your Syrup Sauce…" at bounding box center [788, 276] width 1038 height 641
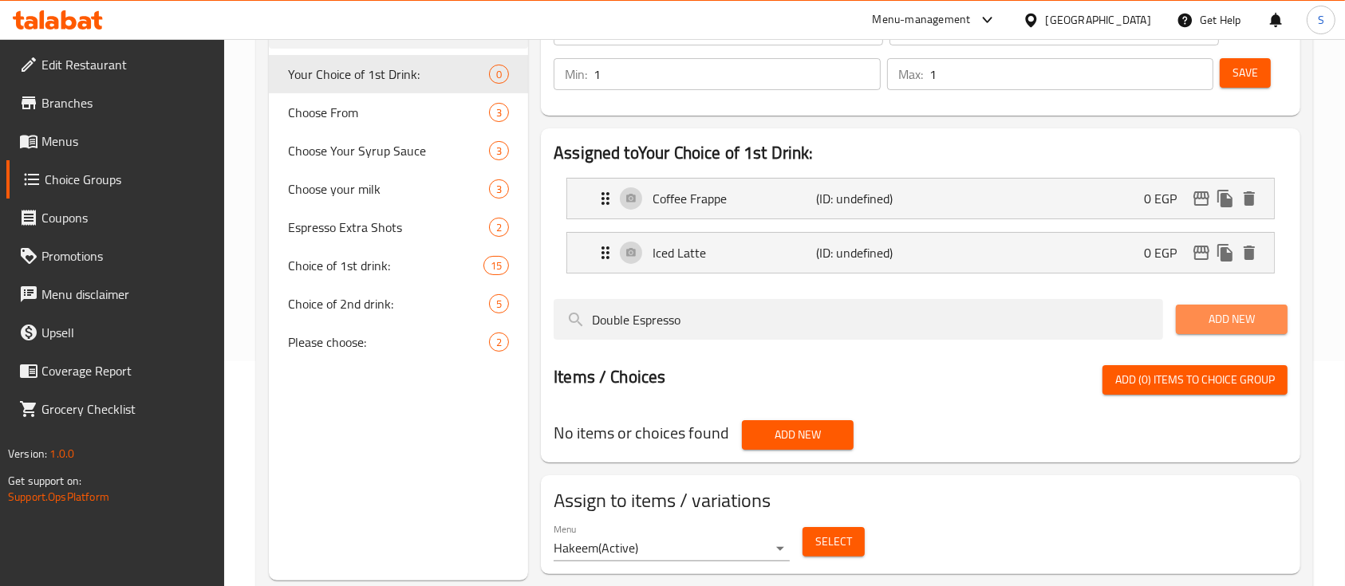
click at [1232, 316] on span "Add New" at bounding box center [1232, 320] width 86 height 20
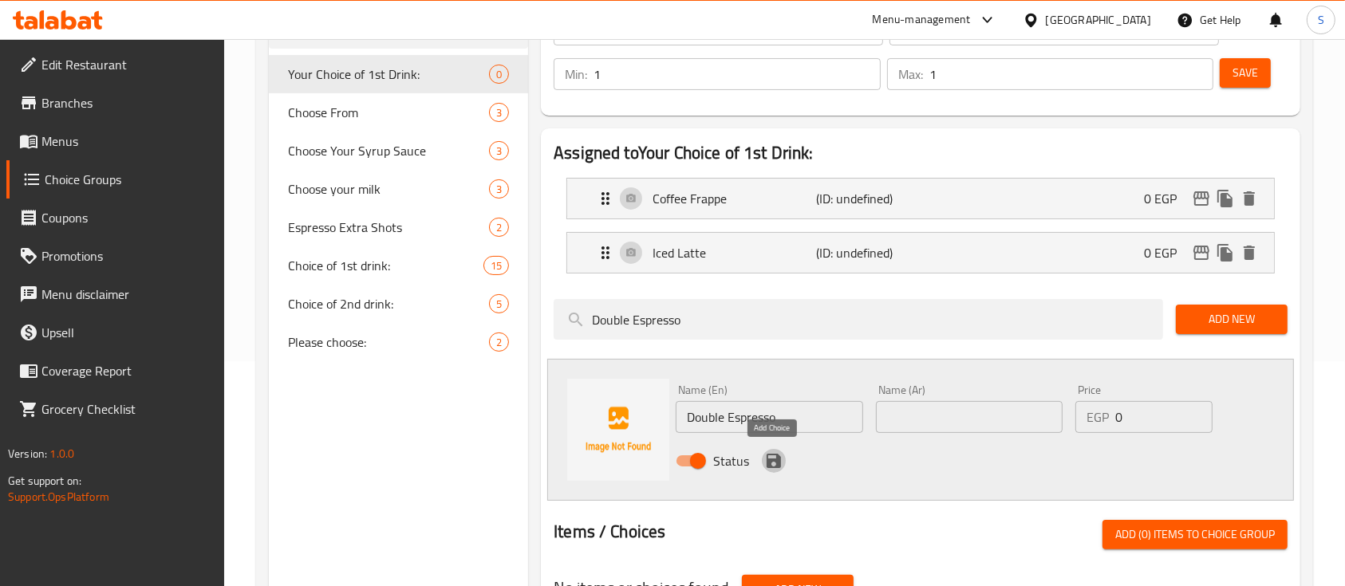
click at [771, 468] on icon "save" at bounding box center [773, 461] width 19 height 19
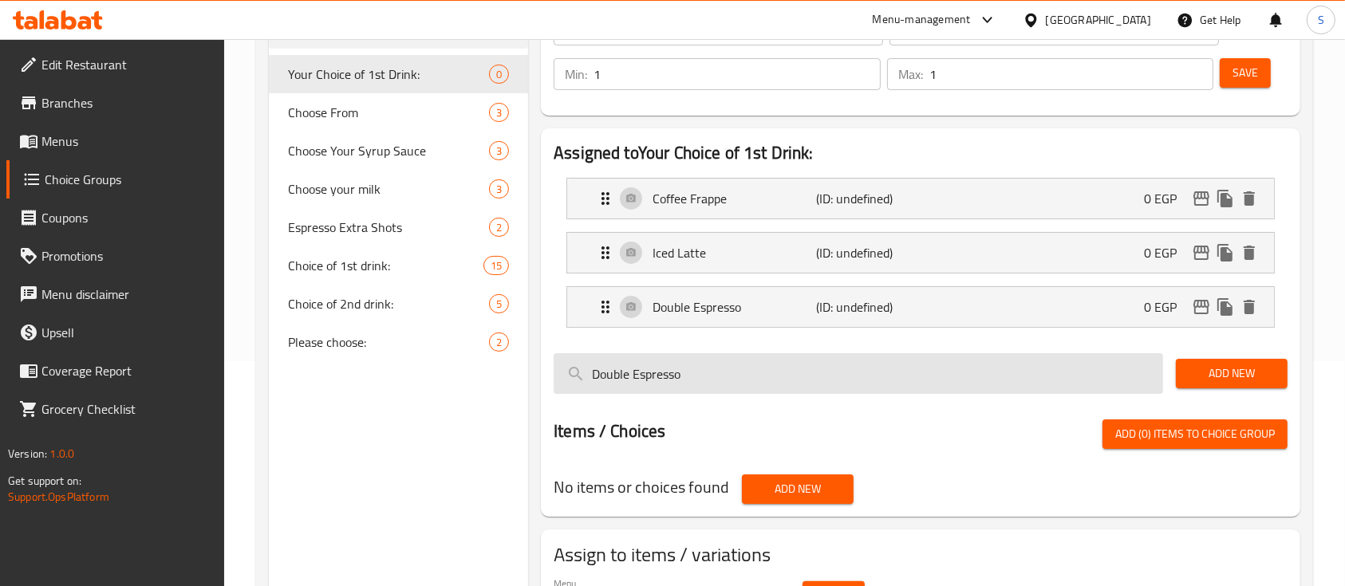
click at [985, 374] on input "Double Espresso" at bounding box center [859, 373] width 610 height 41
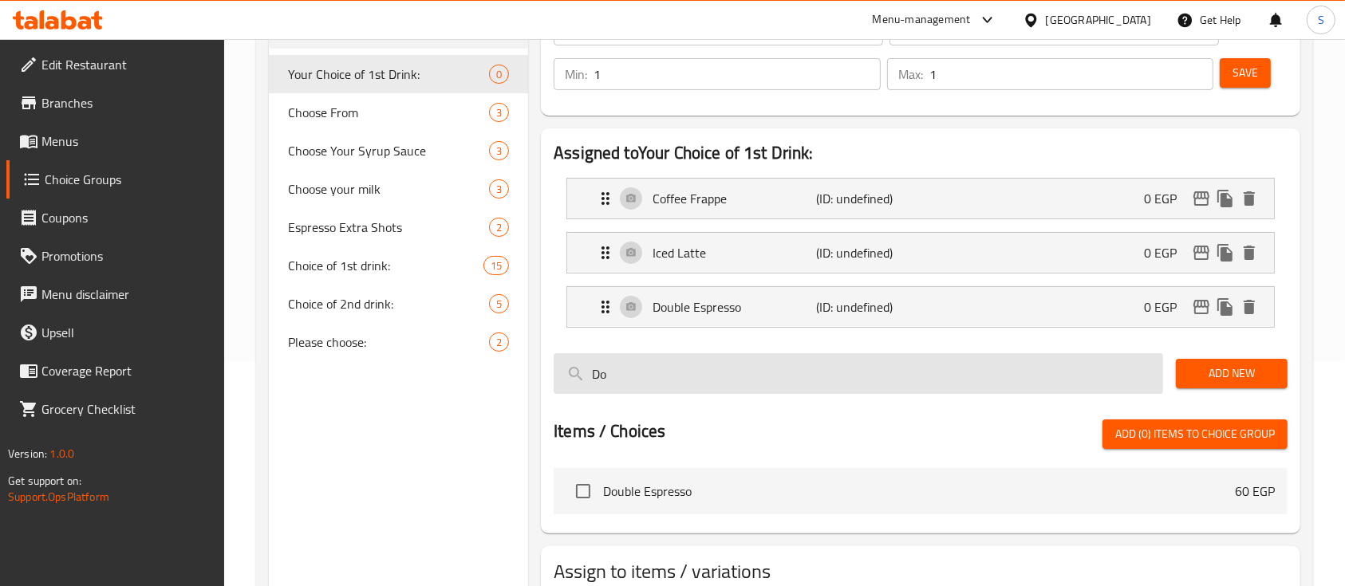
type input "D"
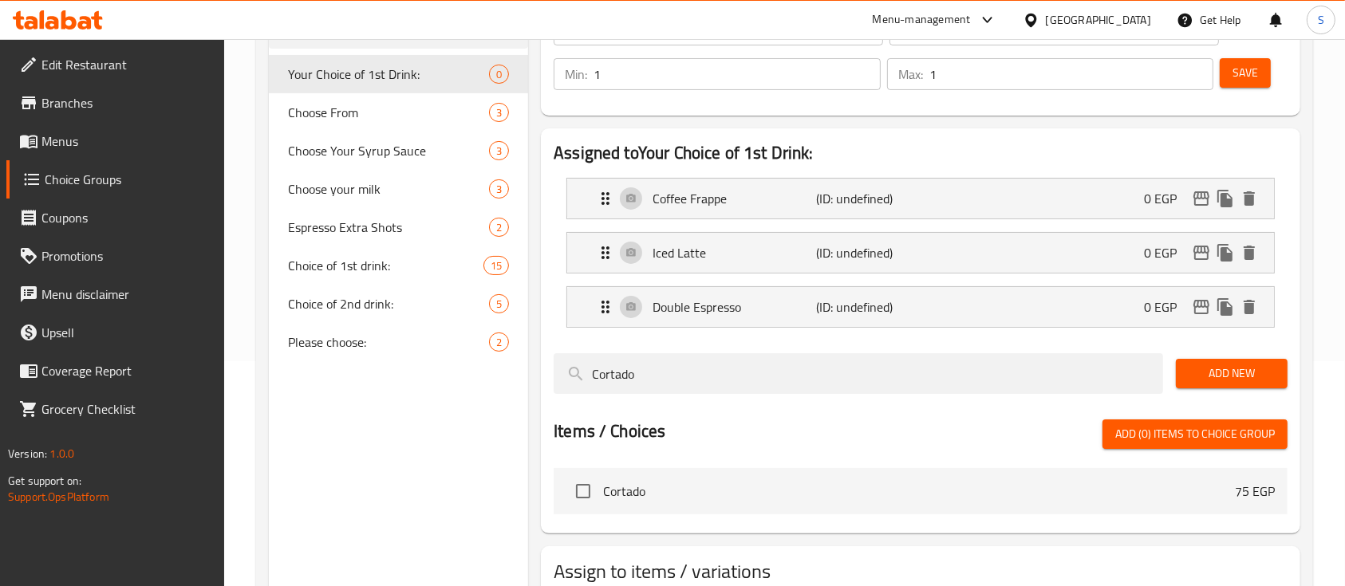
click at [1219, 379] on span "Add New" at bounding box center [1232, 374] width 86 height 20
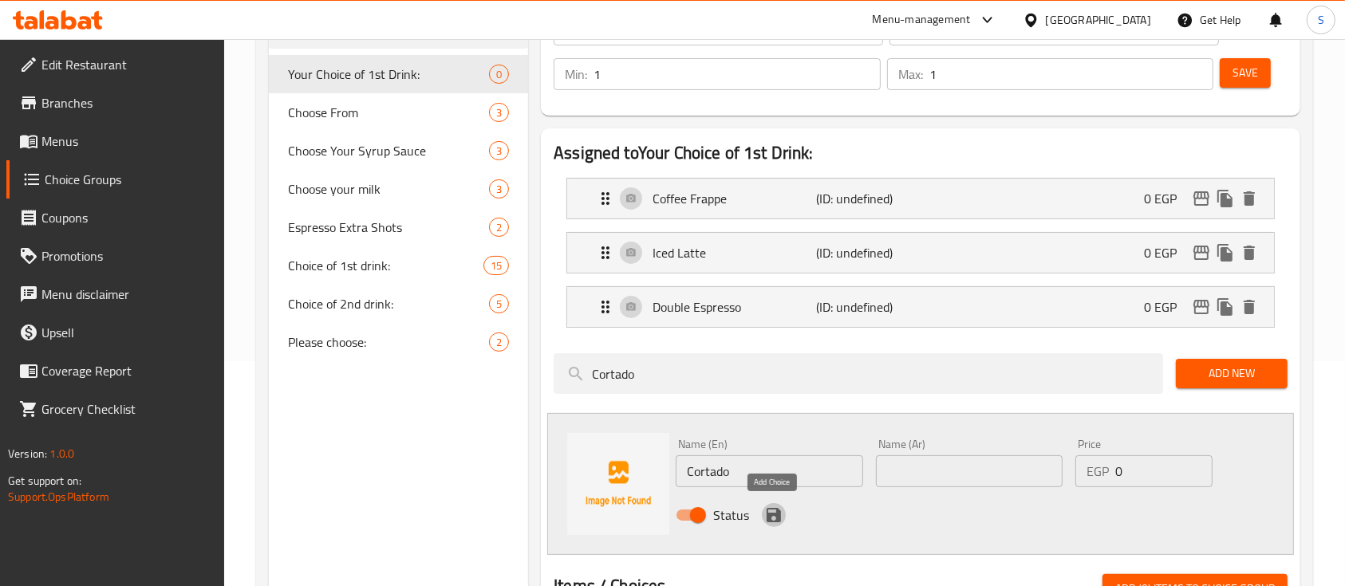
click at [770, 515] on icon "save" at bounding box center [774, 515] width 14 height 14
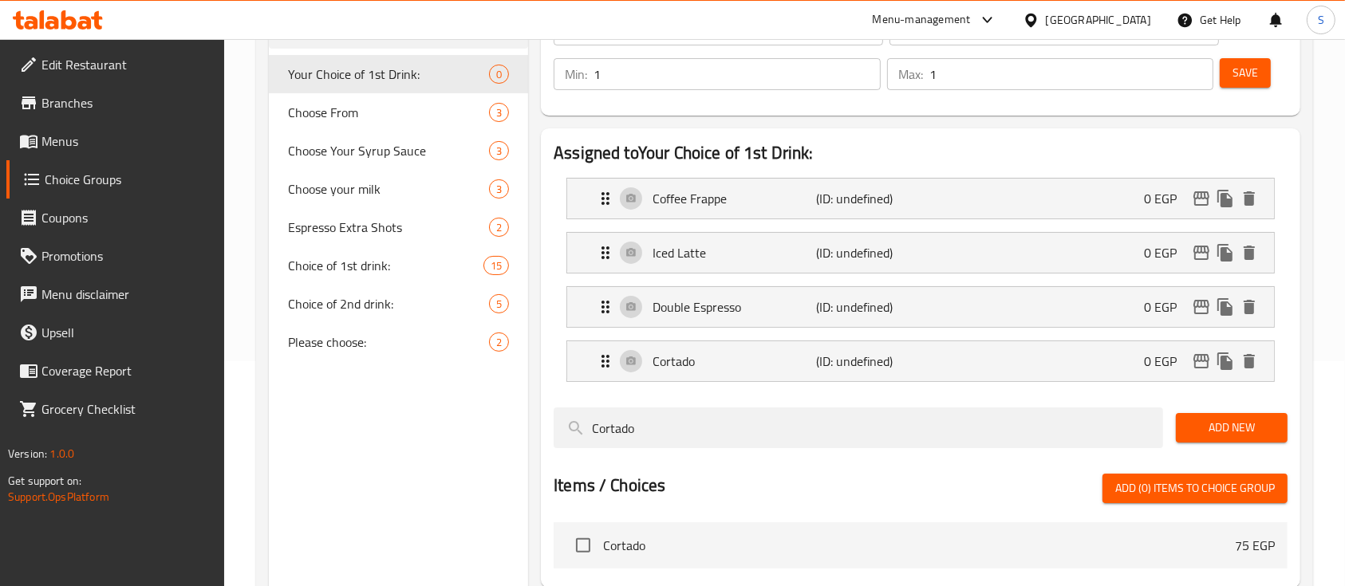
drag, startPoint x: 685, startPoint y: 430, endPoint x: 550, endPoint y: 439, distance: 135.9
click at [550, 439] on div "Cortado" at bounding box center [858, 427] width 622 height 53
type input "Flat White"
click at [1214, 435] on span "Add New" at bounding box center [1232, 428] width 86 height 20
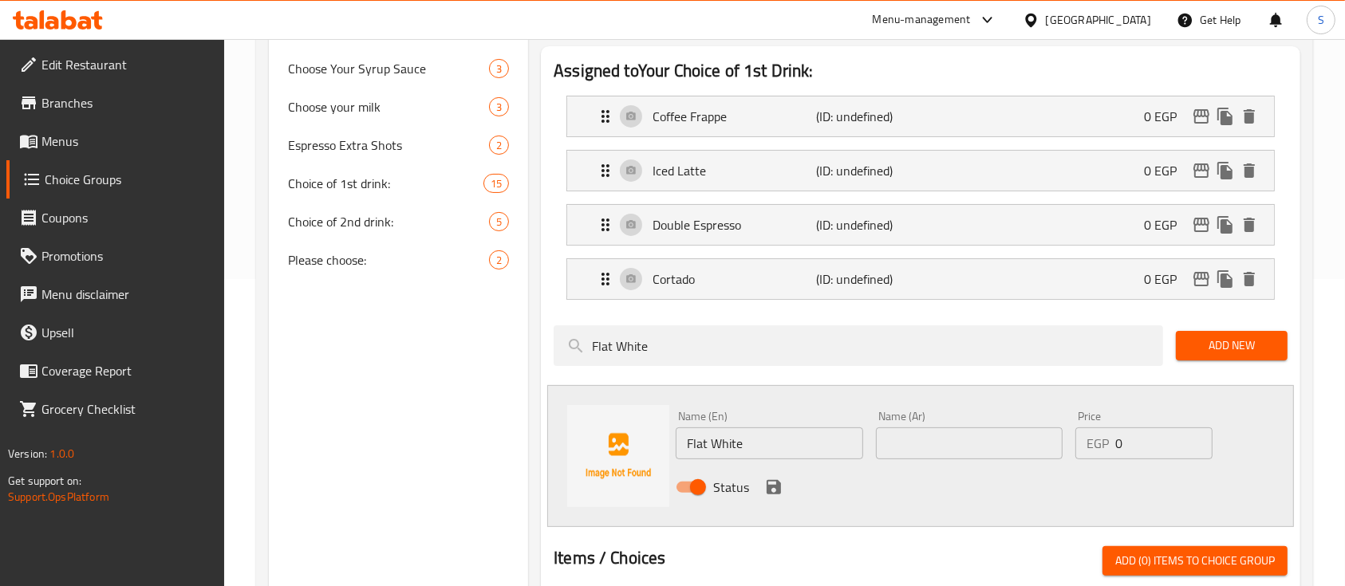
scroll to position [308, 0]
click at [771, 486] on icon "save" at bounding box center [774, 486] width 14 height 14
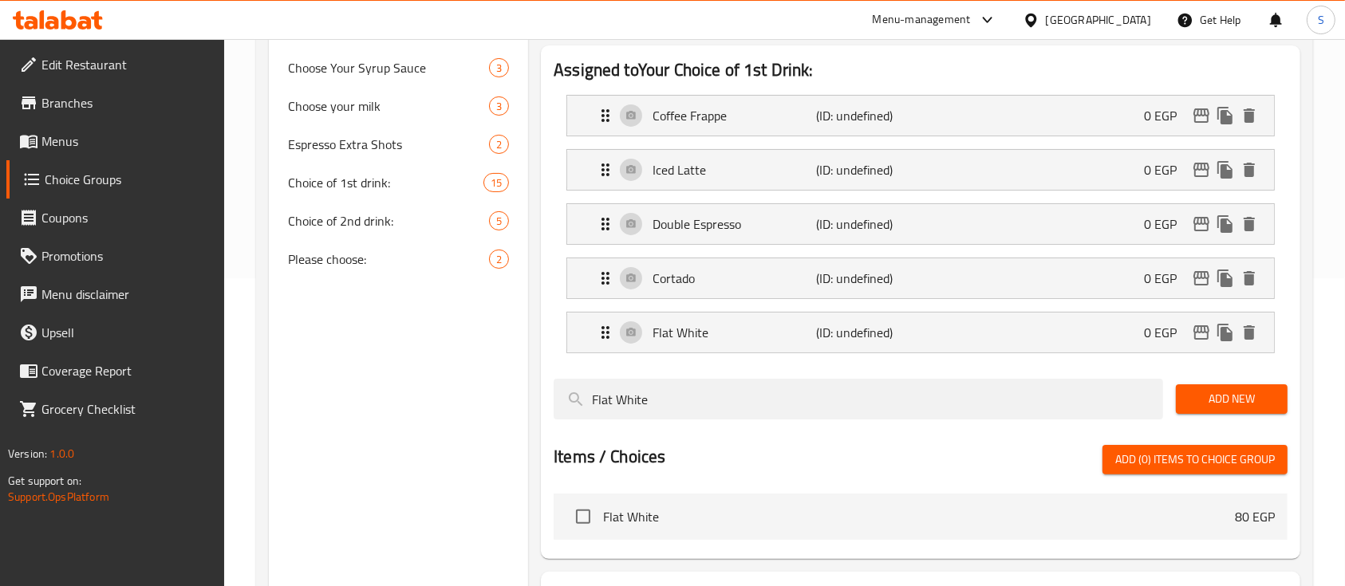
scroll to position [106, 0]
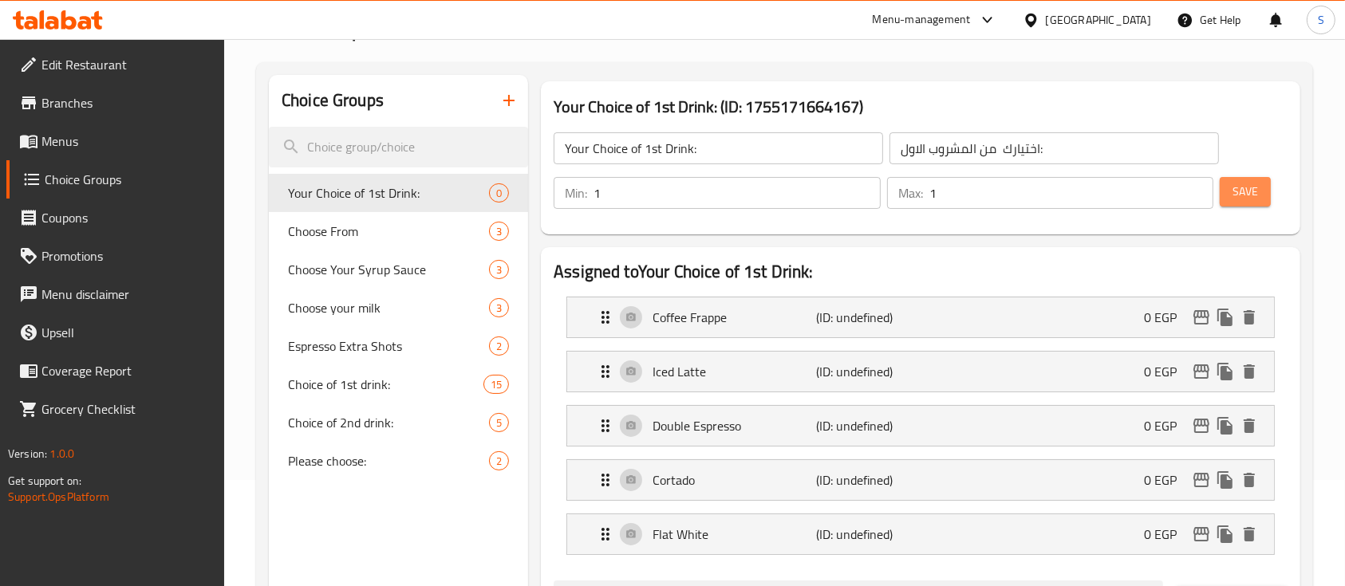
click at [1230, 198] on button "Save" at bounding box center [1245, 192] width 51 height 30
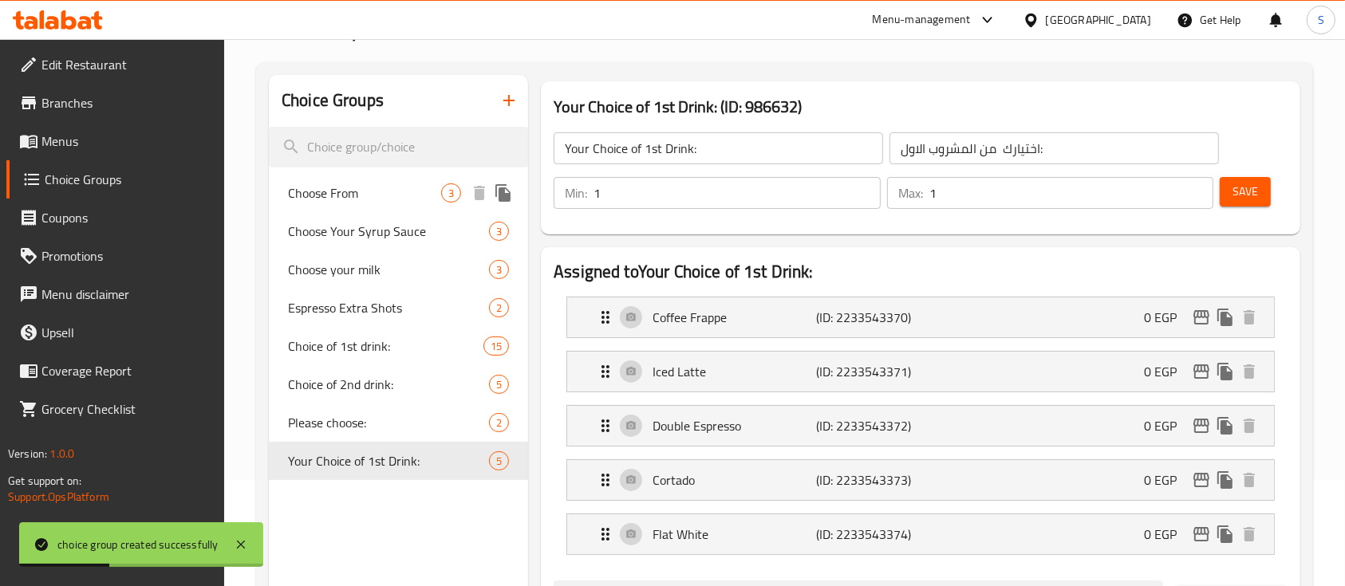
click at [386, 182] on div "Choose From 3" at bounding box center [398, 193] width 259 height 38
type input "Choose From"
type input "إختيارك من"
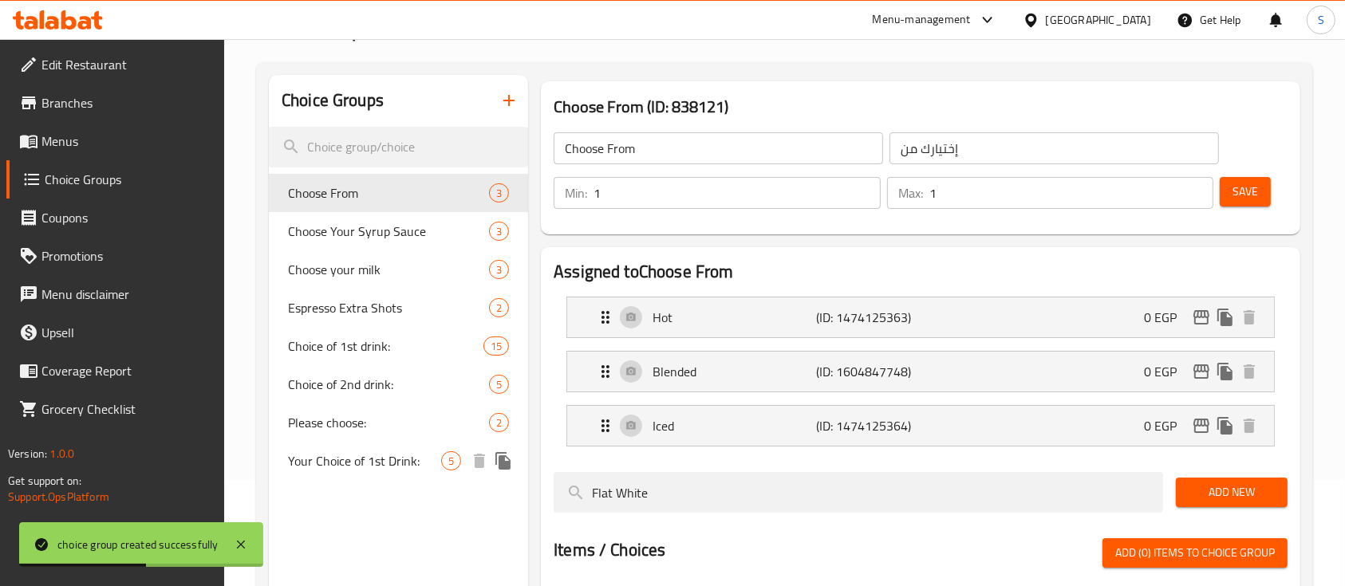
click at [395, 466] on span "Your Choice of 1st Drink:" at bounding box center [364, 461] width 153 height 19
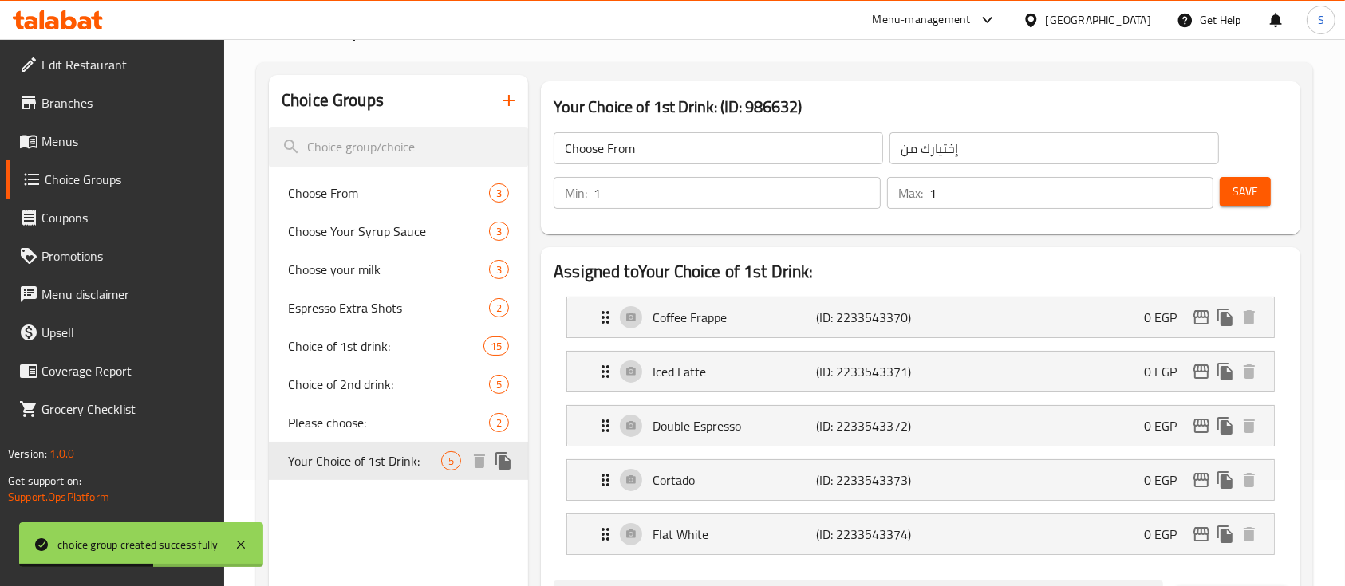
type input "Your Choice of 1st Drink:"
type input "اختيارك من المشروب الاول:"
click at [499, 103] on icon "button" at bounding box center [508, 100] width 19 height 19
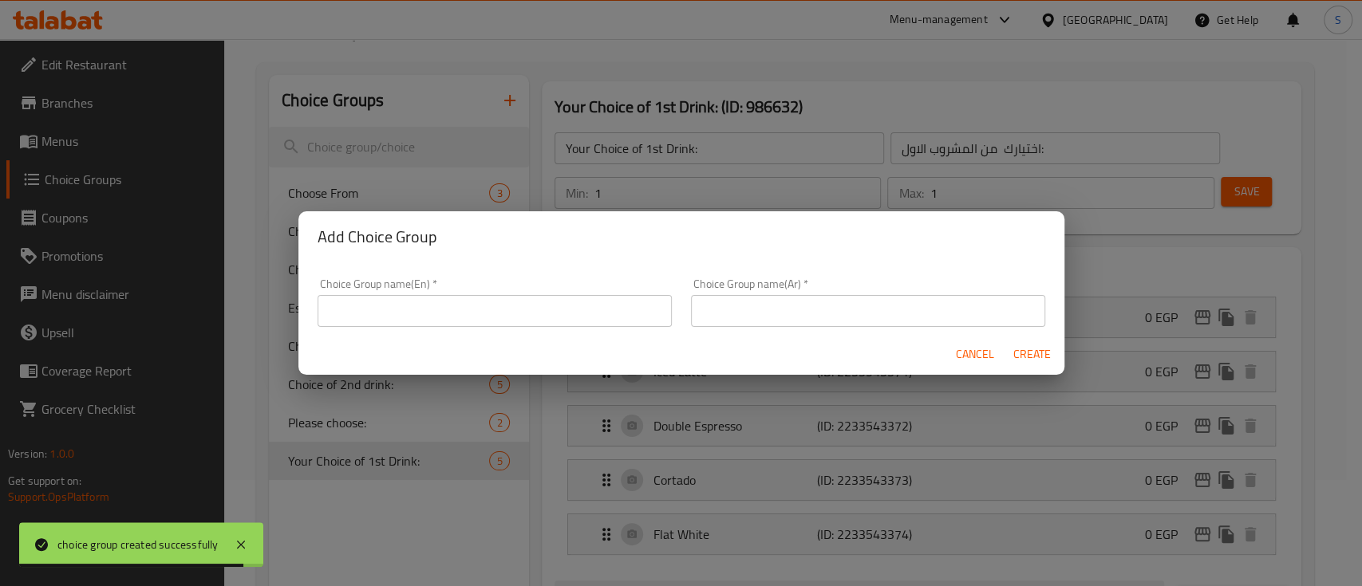
click at [498, 306] on input "text" at bounding box center [495, 311] width 354 height 32
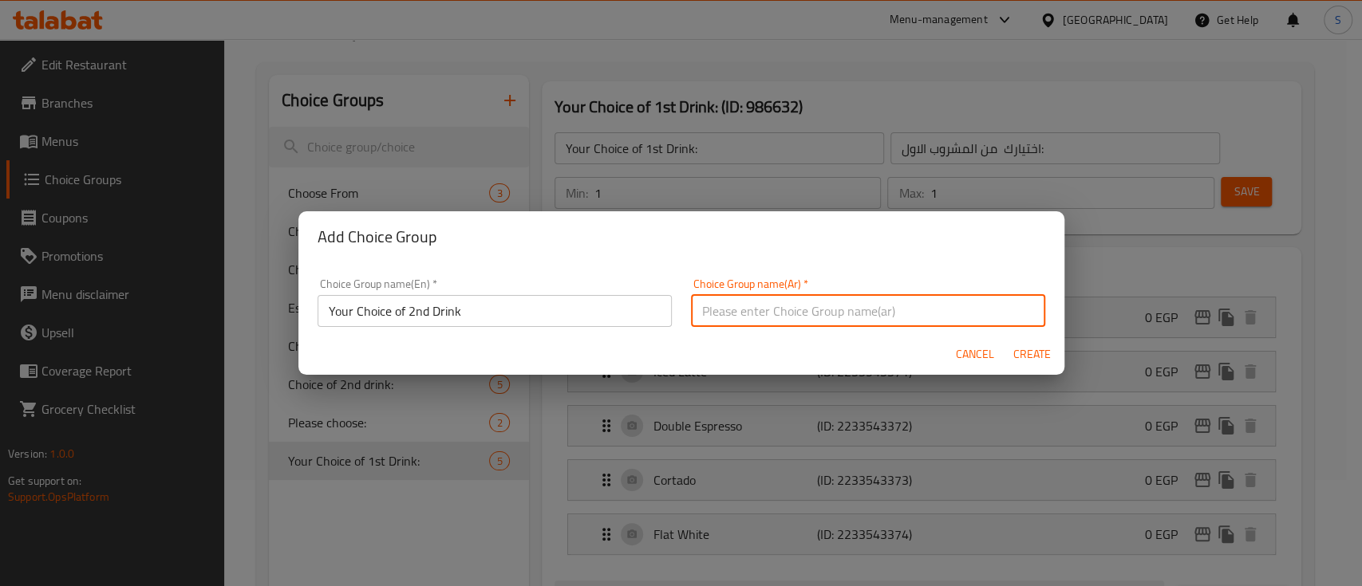
click at [498, 306] on input "Your Choice of 2nd Drink" at bounding box center [495, 311] width 354 height 32
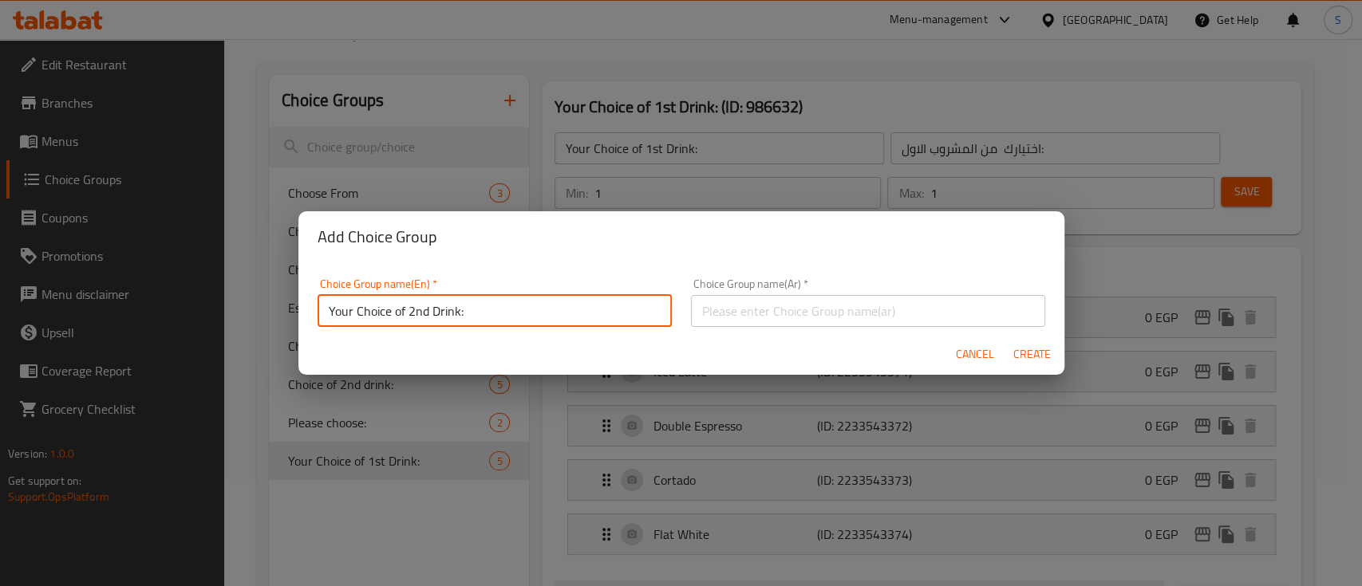
type input "Your Choice of 2nd Drink:"
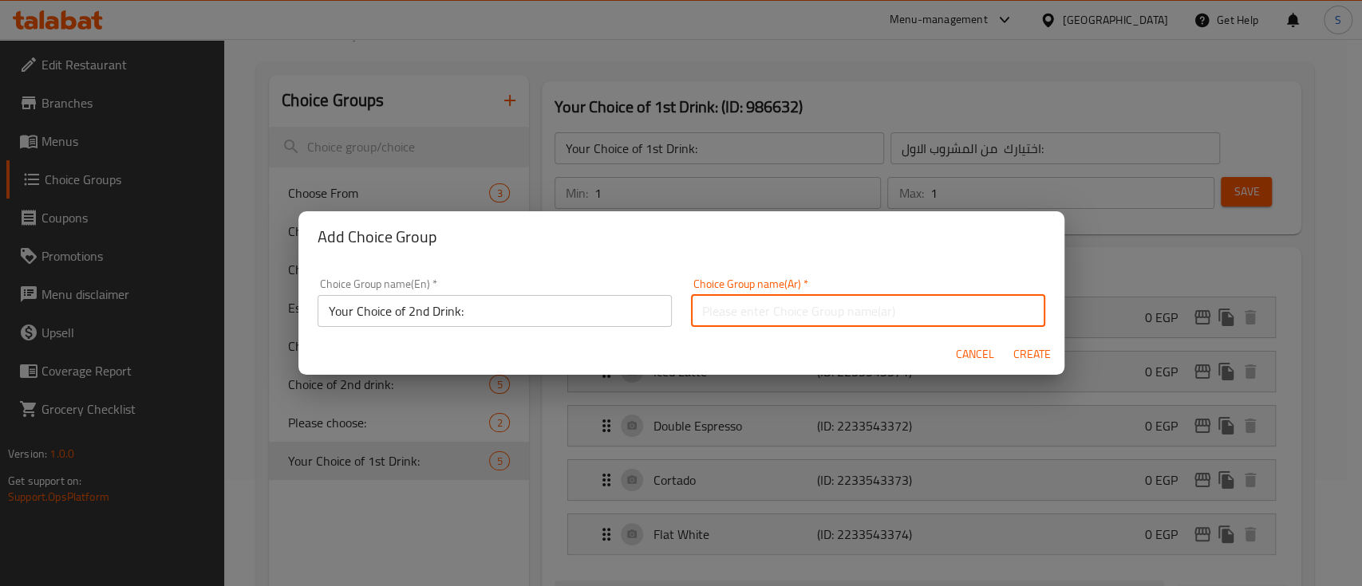
click at [842, 298] on input "text" at bounding box center [868, 311] width 354 height 32
type input "اختيارك من المشروب الثاني:"
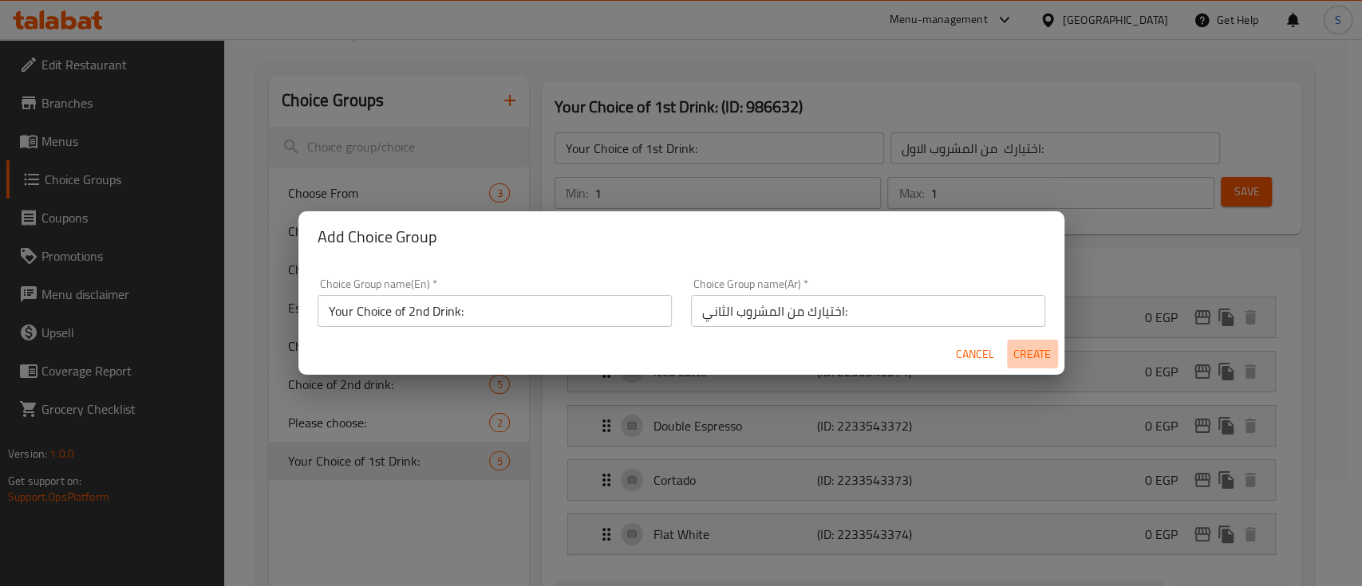
click at [1042, 353] on span "Create" at bounding box center [1032, 355] width 38 height 20
type input "Your Choice of 2nd Drink:"
type input "اختيارك من المشروب الثاني:"
type input "0"
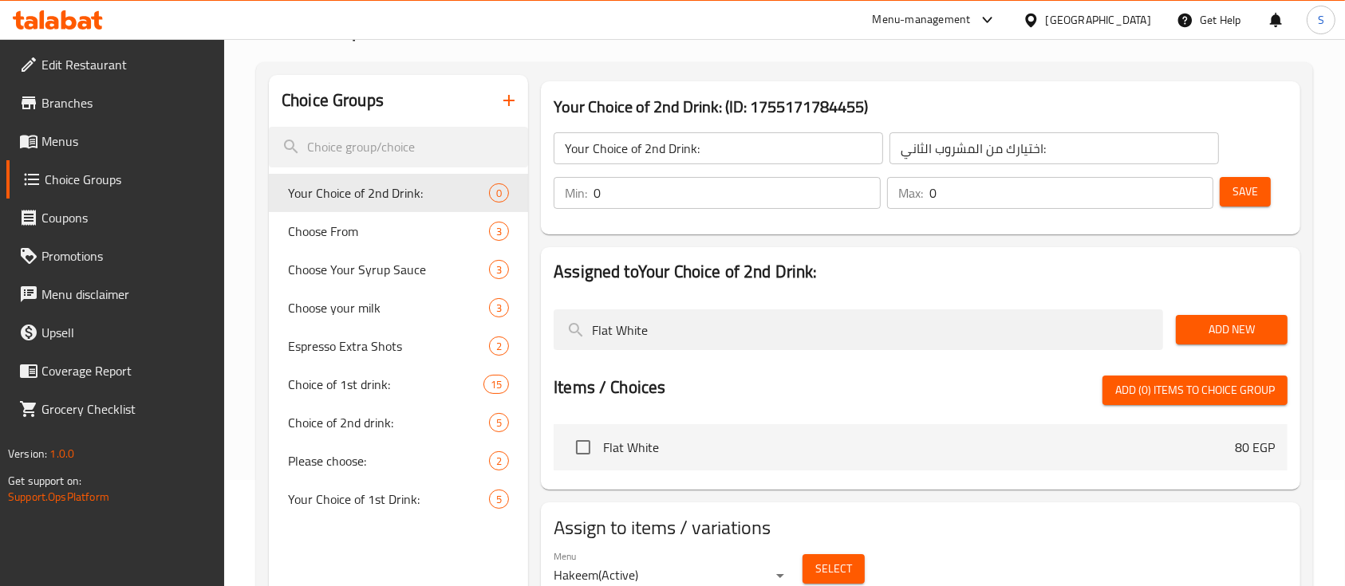
drag, startPoint x: 672, startPoint y: 335, endPoint x: 445, endPoint y: 332, distance: 226.6
click at [445, 332] on div "Choice Groups Your Choice of 2nd Drink: 0 Choose From 3 Choose Your Syrup Sauce…" at bounding box center [788, 368] width 1038 height 586
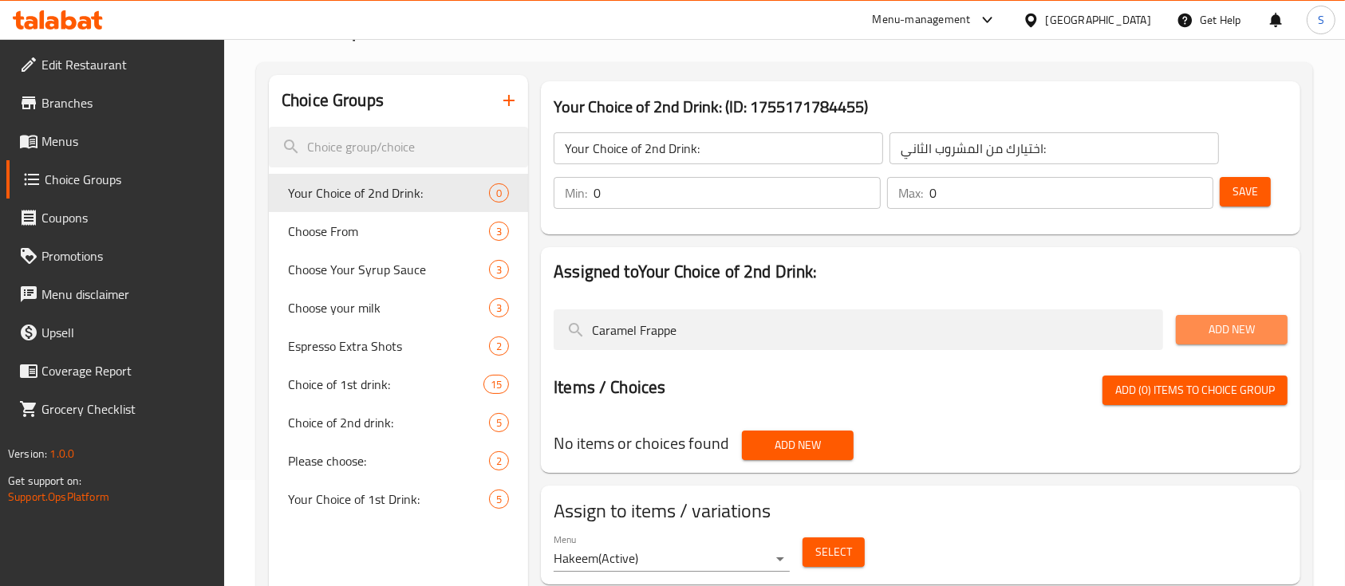
click at [1210, 333] on span "Add New" at bounding box center [1232, 330] width 86 height 20
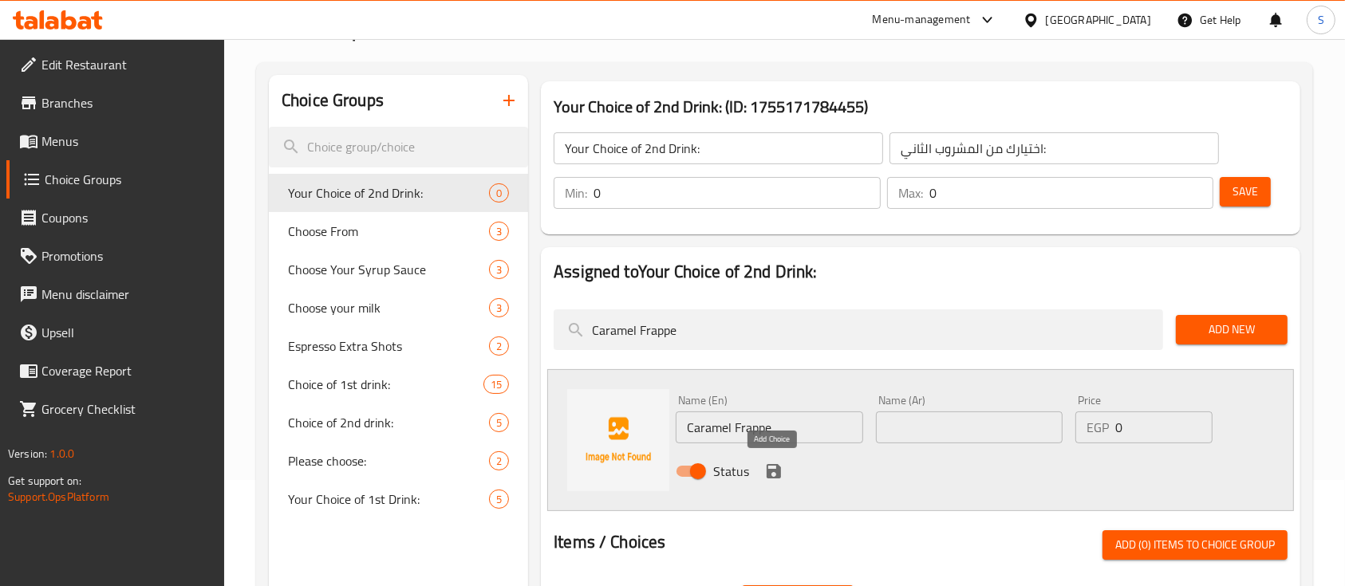
click at [779, 473] on icon "save" at bounding box center [774, 471] width 14 height 14
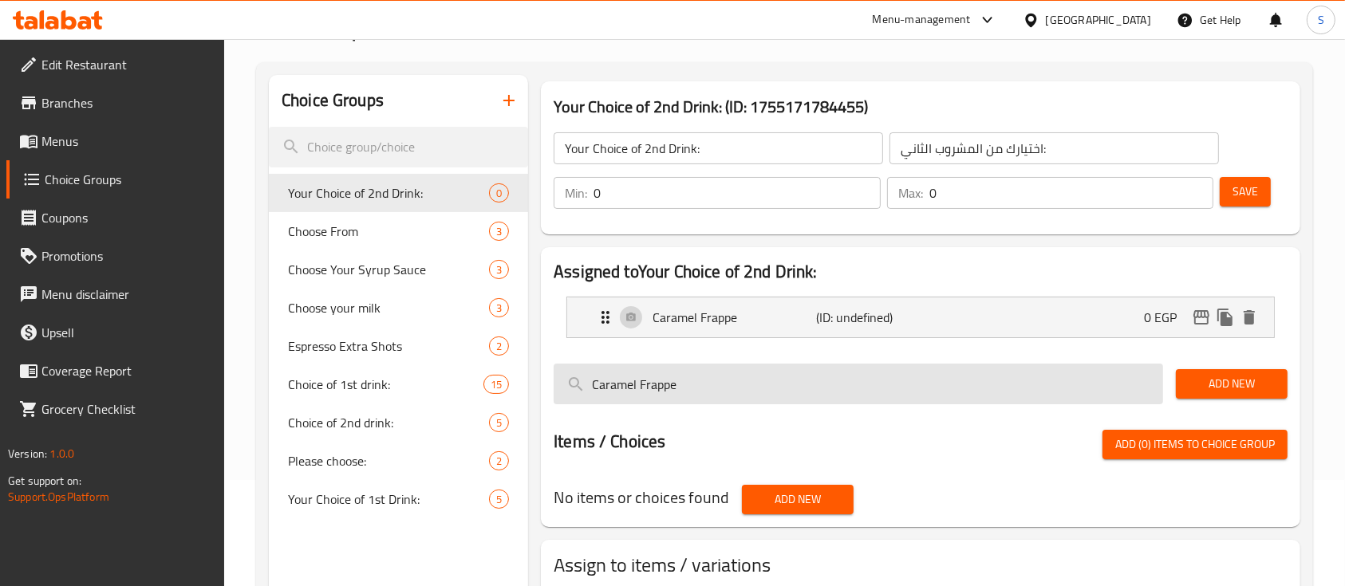
drag, startPoint x: 700, startPoint y: 380, endPoint x: 565, endPoint y: 386, distance: 135.8
click at [565, 386] on input "Caramel Frappe" at bounding box center [859, 384] width 610 height 41
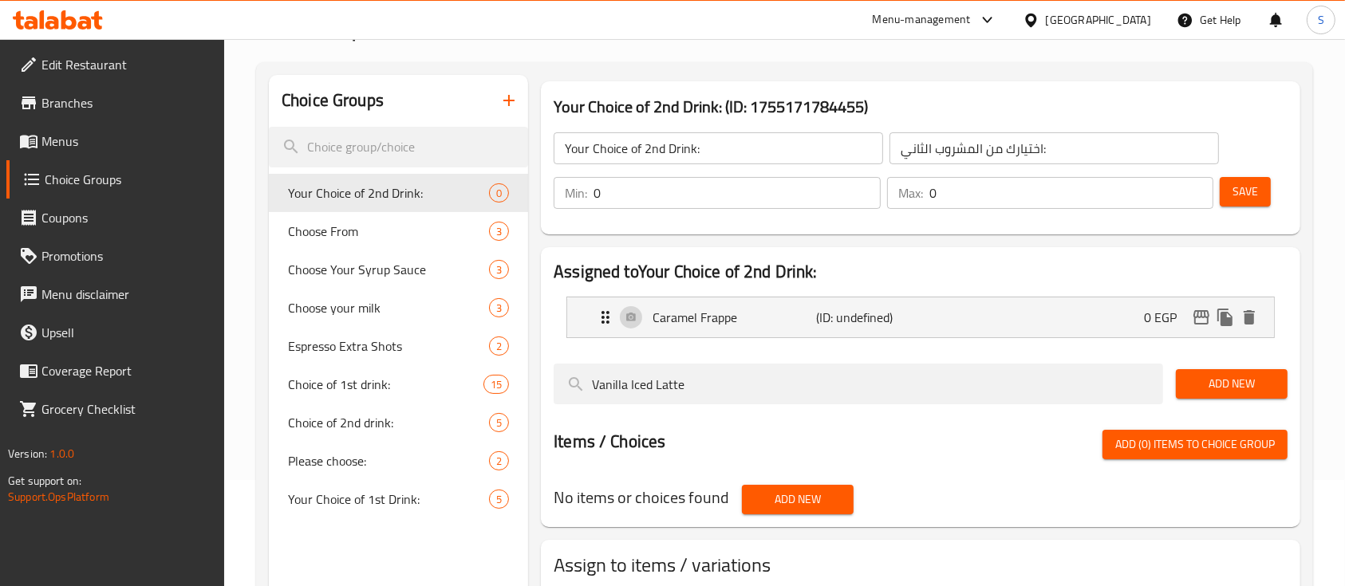
type input "Vanilla Iced Latte"
click at [1239, 379] on span "Add New" at bounding box center [1232, 384] width 86 height 20
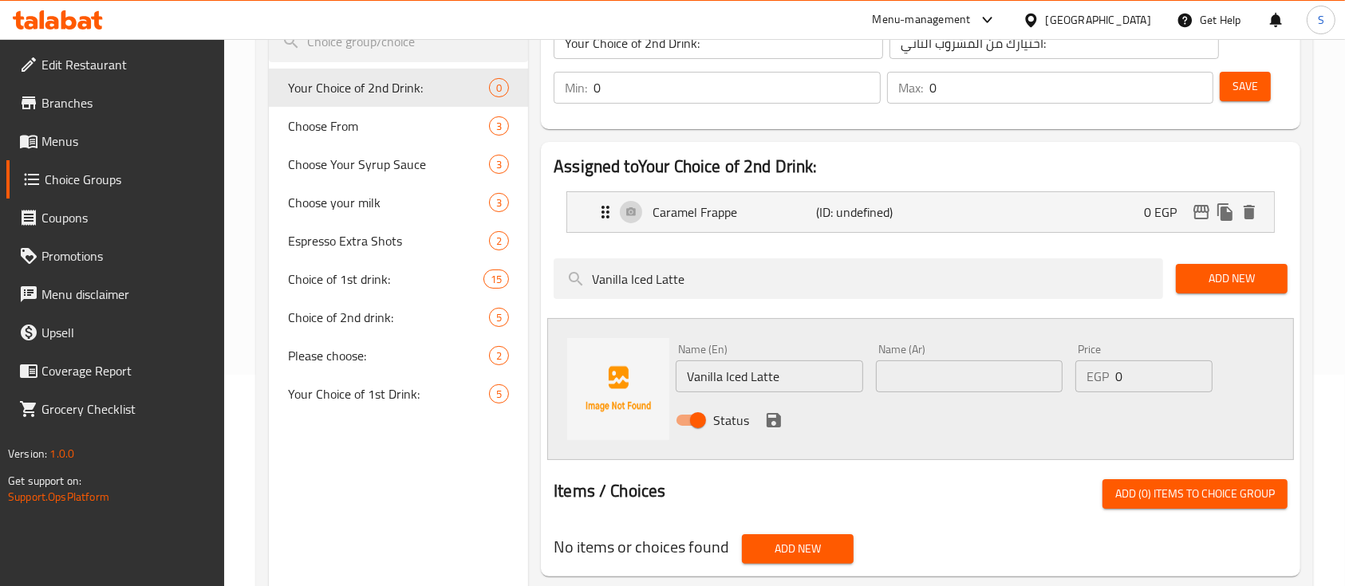
scroll to position [212, 0]
click at [776, 424] on icon "save" at bounding box center [774, 419] width 14 height 14
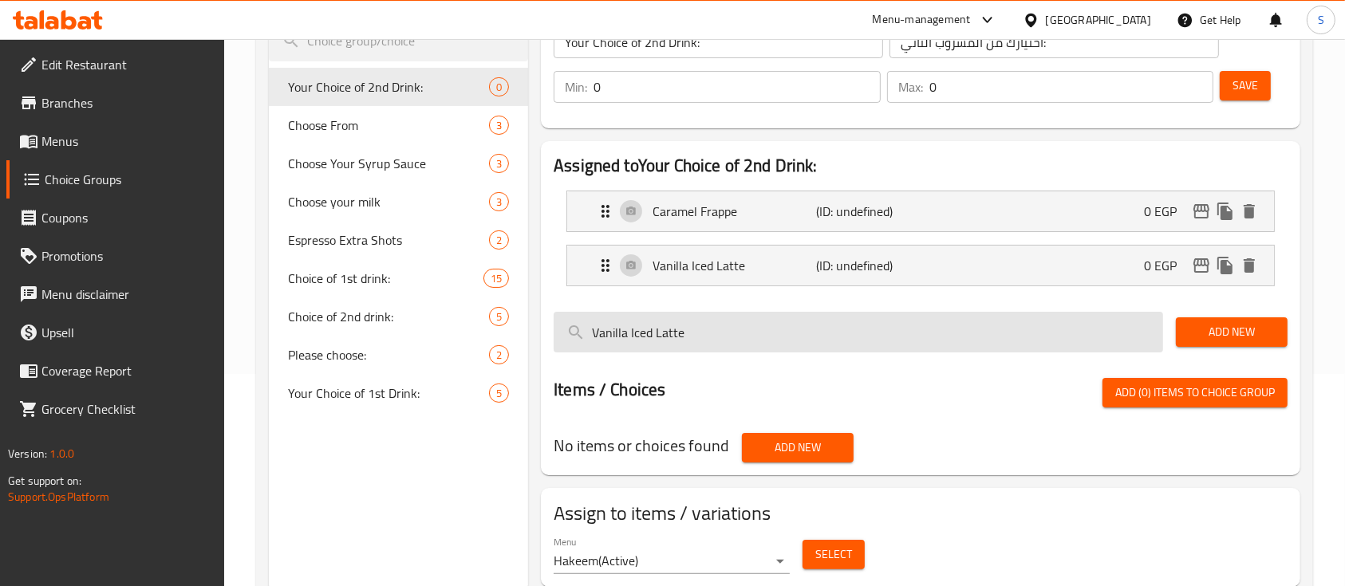
drag, startPoint x: 714, startPoint y: 341, endPoint x: 579, endPoint y: 341, distance: 134.8
click at [579, 341] on input "Vanilla Iced Latte" at bounding box center [859, 332] width 610 height 41
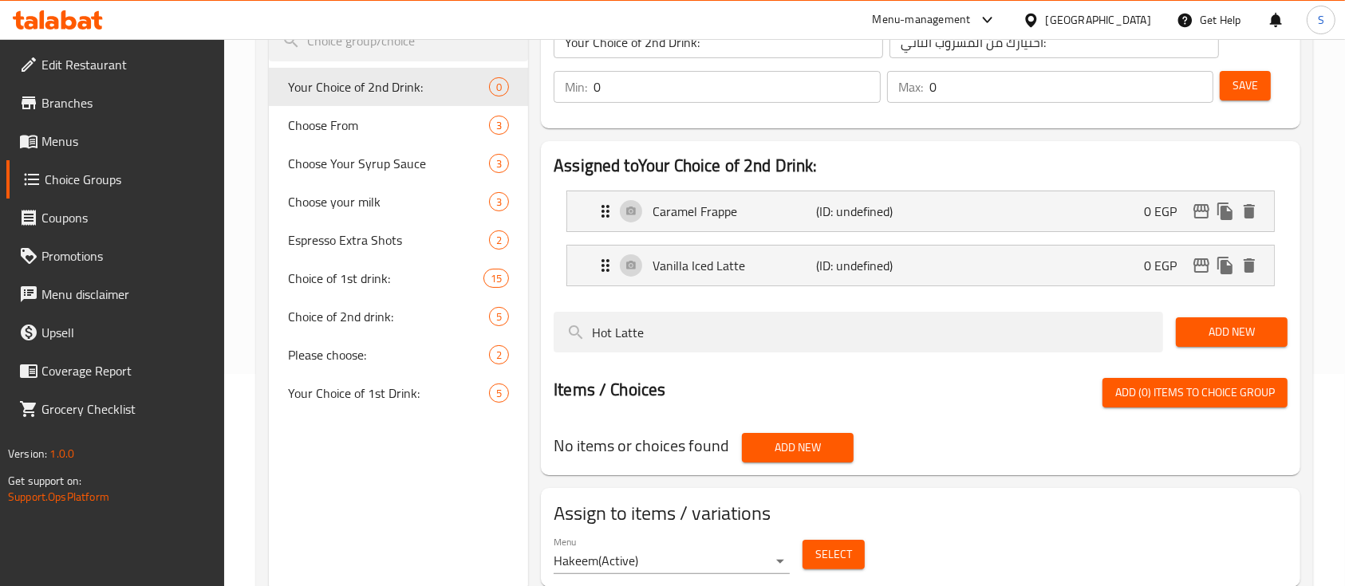
click at [1213, 328] on span "Add New" at bounding box center [1232, 332] width 86 height 20
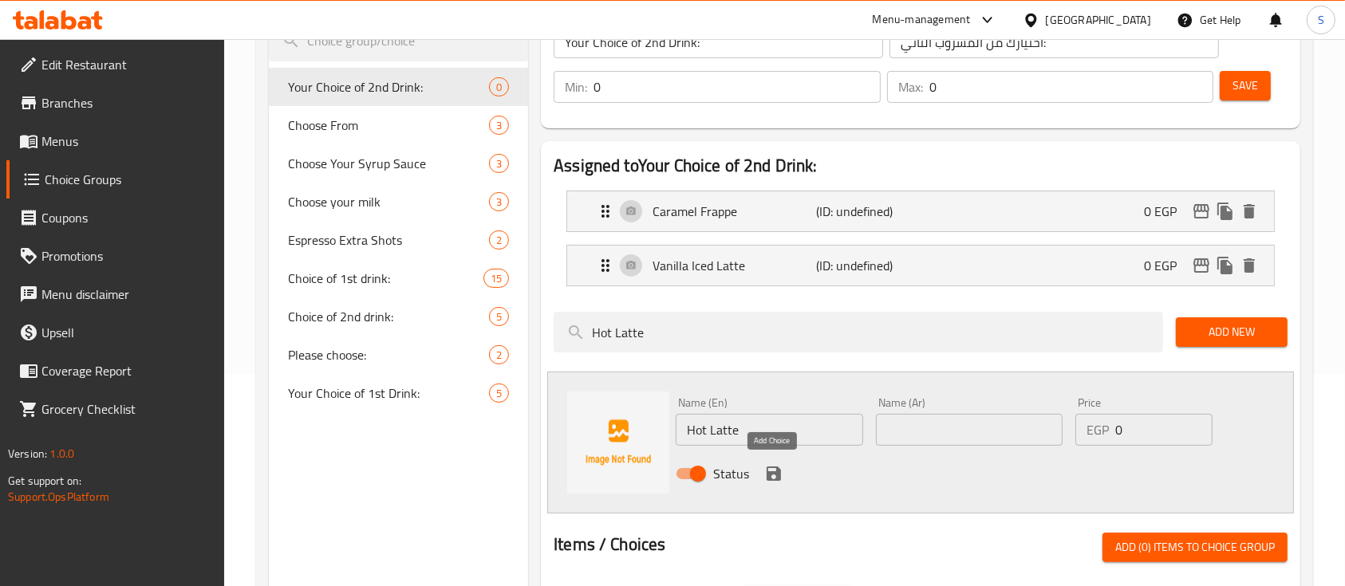
click at [775, 471] on icon "save" at bounding box center [774, 474] width 14 height 14
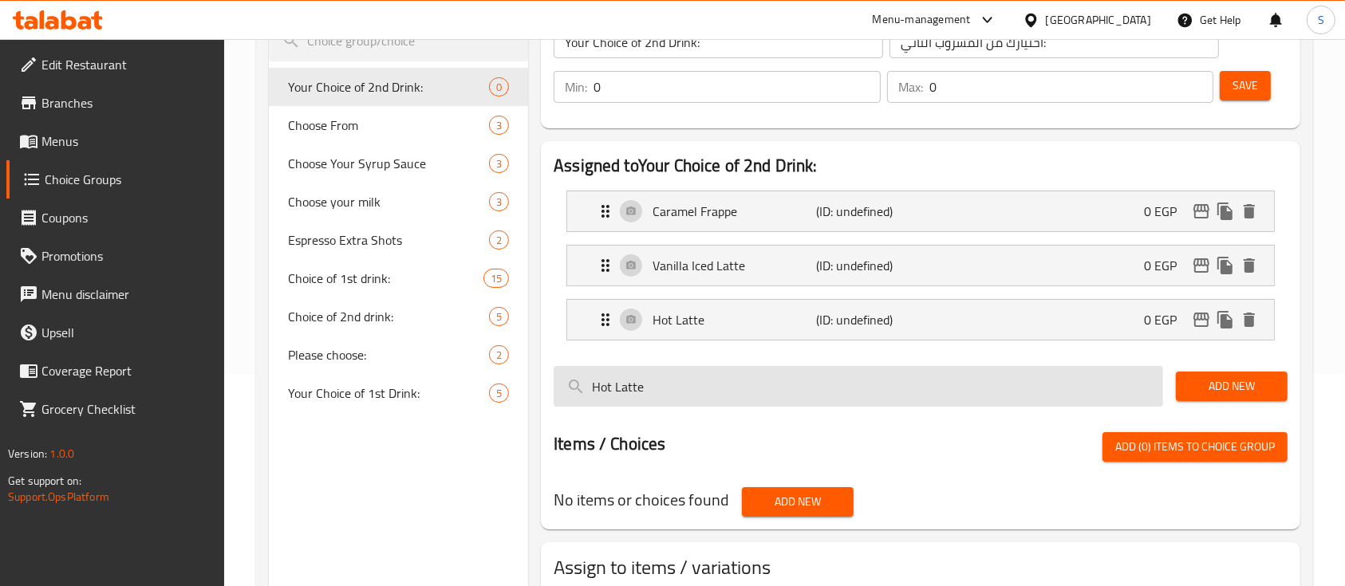
click at [719, 385] on input "Hot Latte" at bounding box center [859, 386] width 610 height 41
drag, startPoint x: 715, startPoint y: 386, endPoint x: 563, endPoint y: 381, distance: 151.7
click at [563, 381] on input "Hot Latte" at bounding box center [859, 386] width 610 height 41
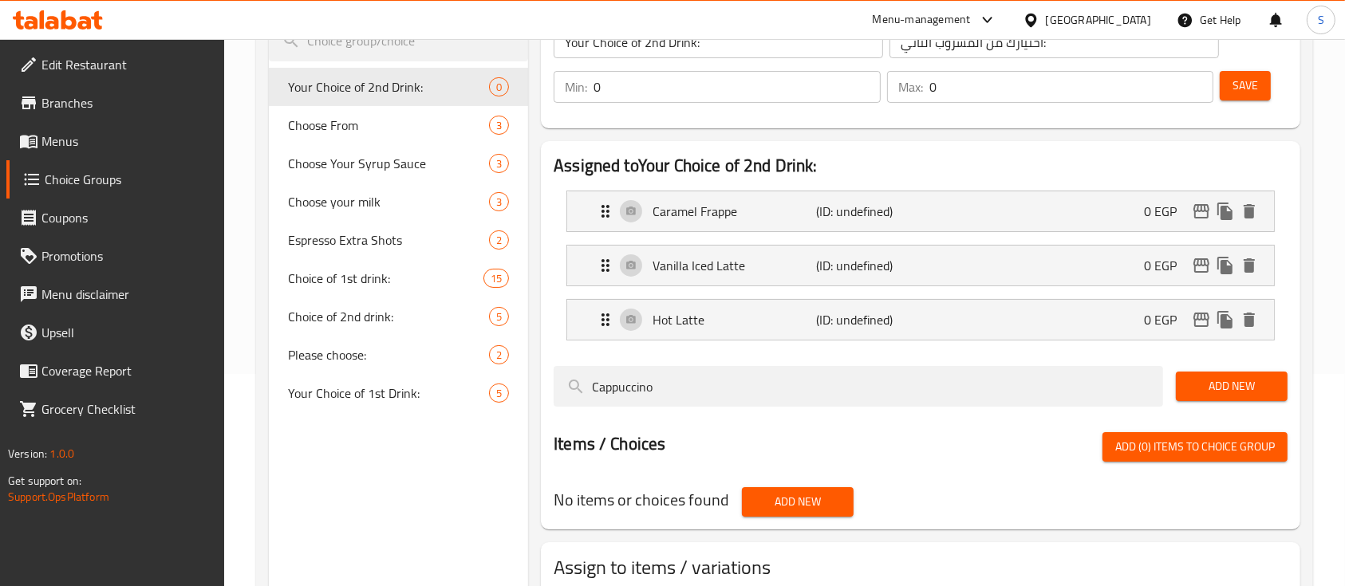
click at [1210, 385] on span "Add New" at bounding box center [1232, 387] width 86 height 20
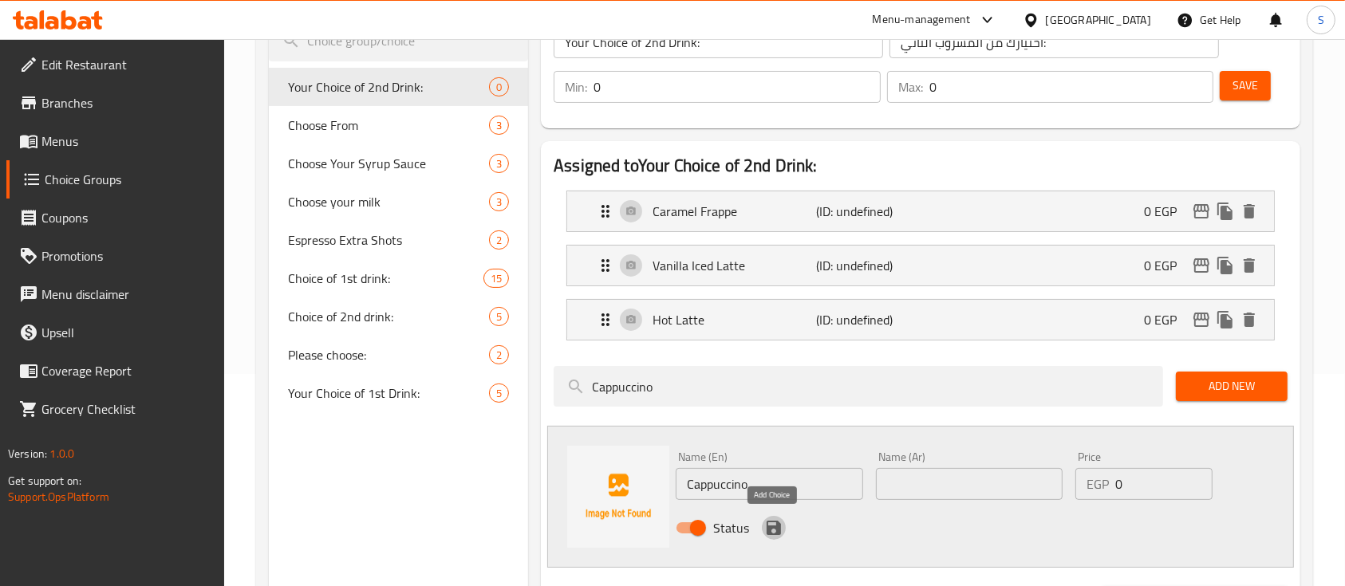
click at [772, 527] on icon "save" at bounding box center [773, 528] width 19 height 19
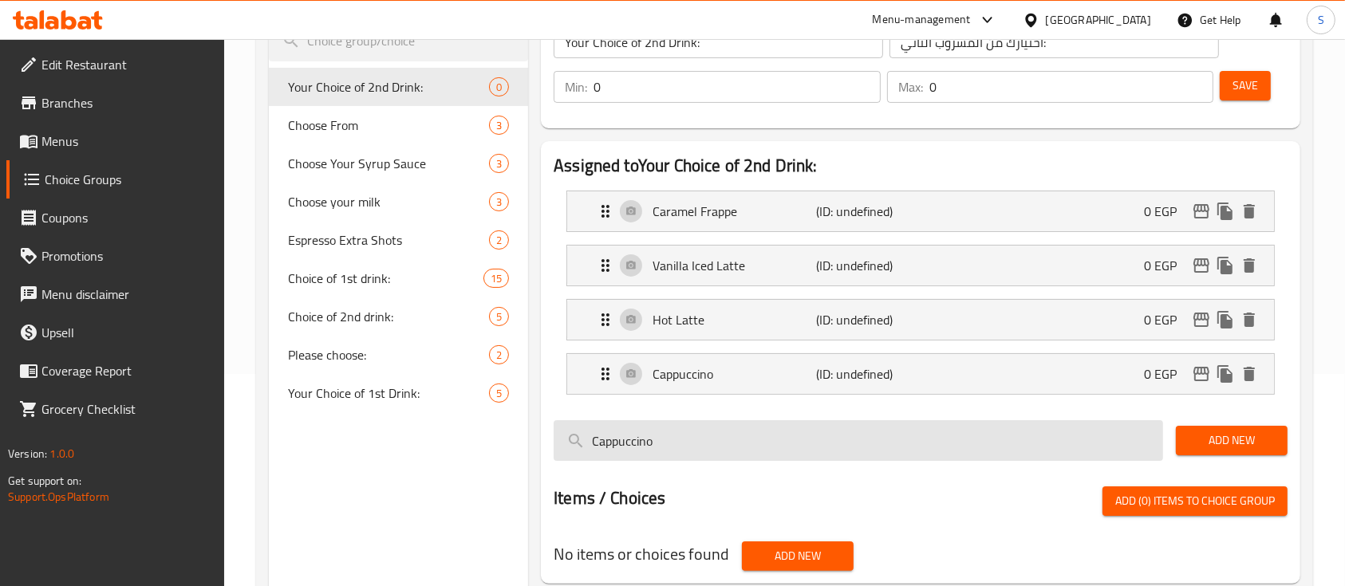
click at [677, 440] on input "Cappuccino" at bounding box center [859, 440] width 610 height 41
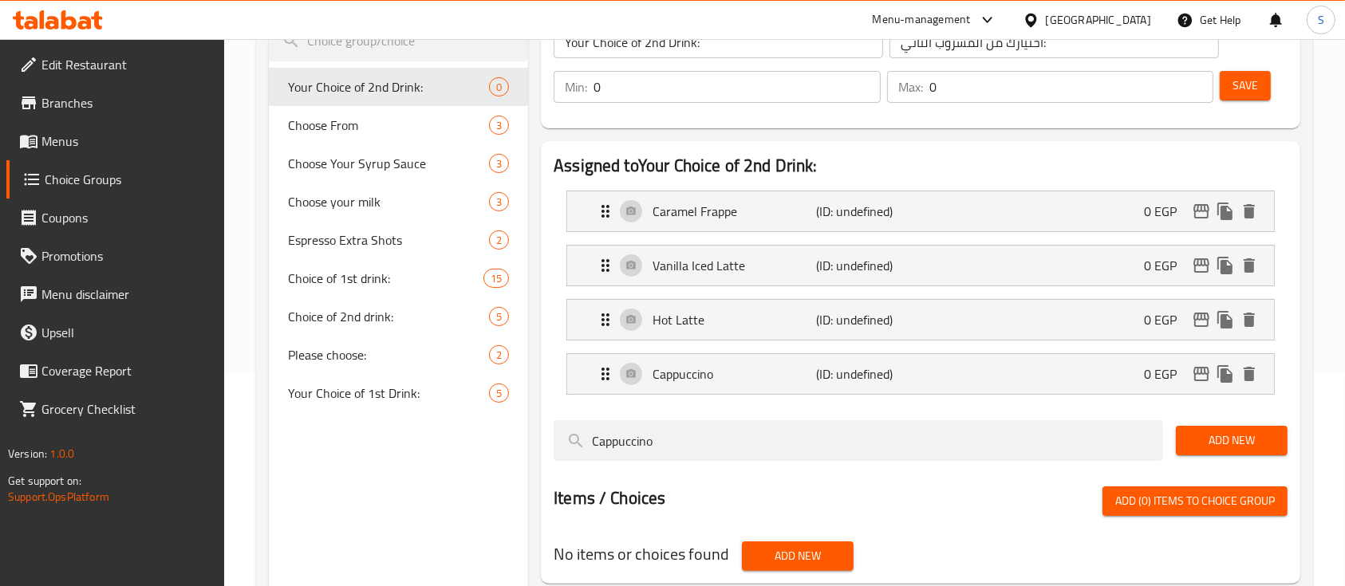
drag, startPoint x: 677, startPoint y: 440, endPoint x: 530, endPoint y: 454, distance: 147.5
click at [530, 454] on div "Your Choice of 2nd Drink: (ID: 1755171784455) Your Choice of 2nd Drink: ​ اختيا…" at bounding box center [917, 335] width 779 height 733
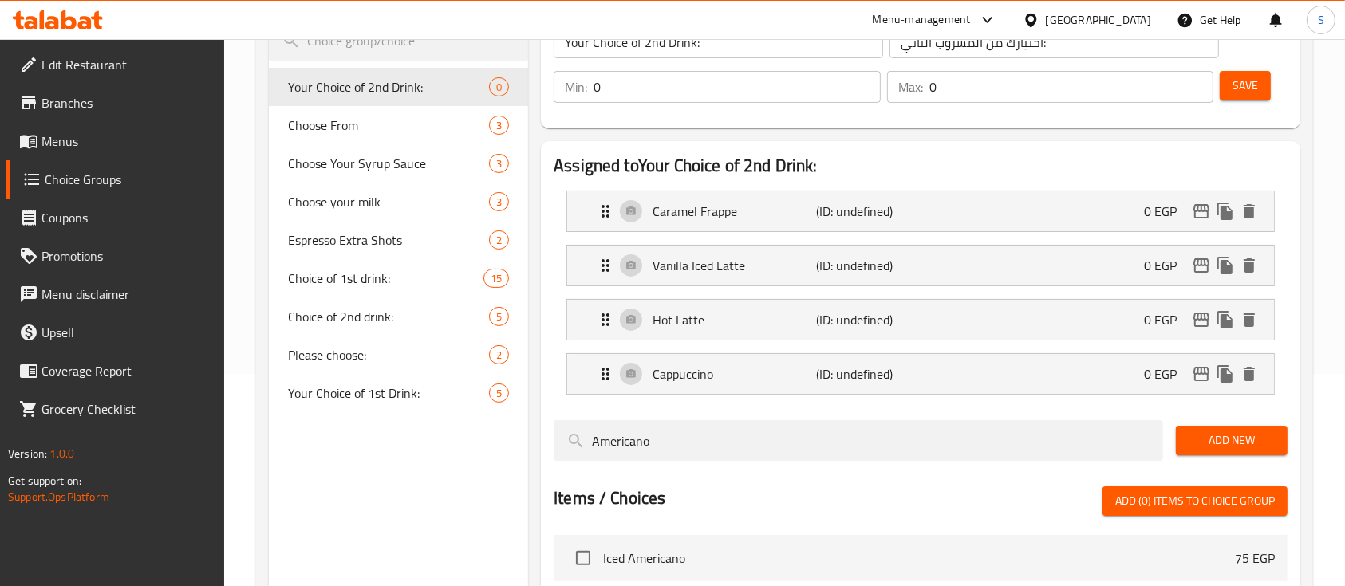
type input "Americano"
click at [1227, 444] on span "Add New" at bounding box center [1232, 441] width 86 height 20
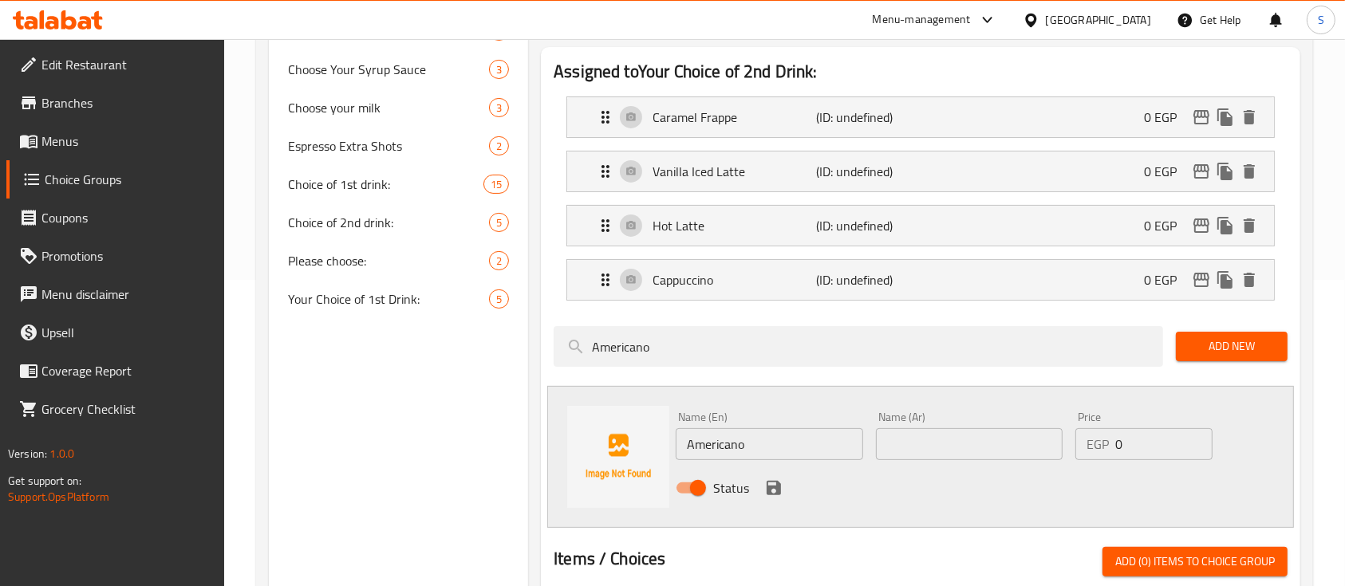
scroll to position [308, 0]
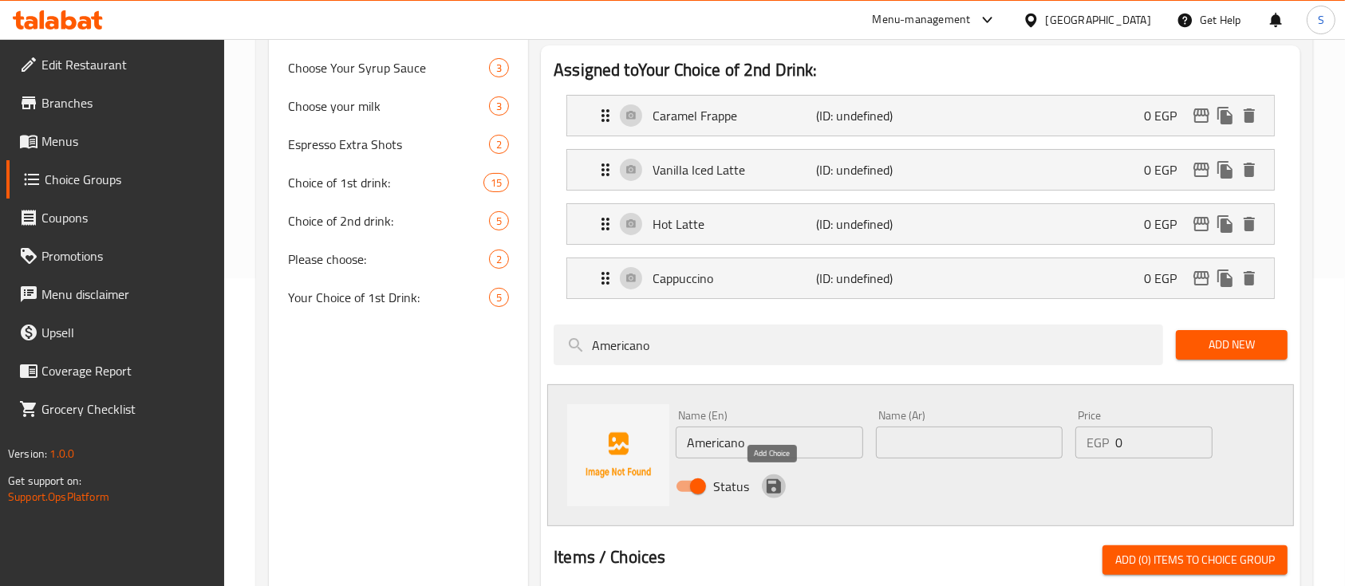
click at [782, 485] on icon "save" at bounding box center [773, 486] width 19 height 19
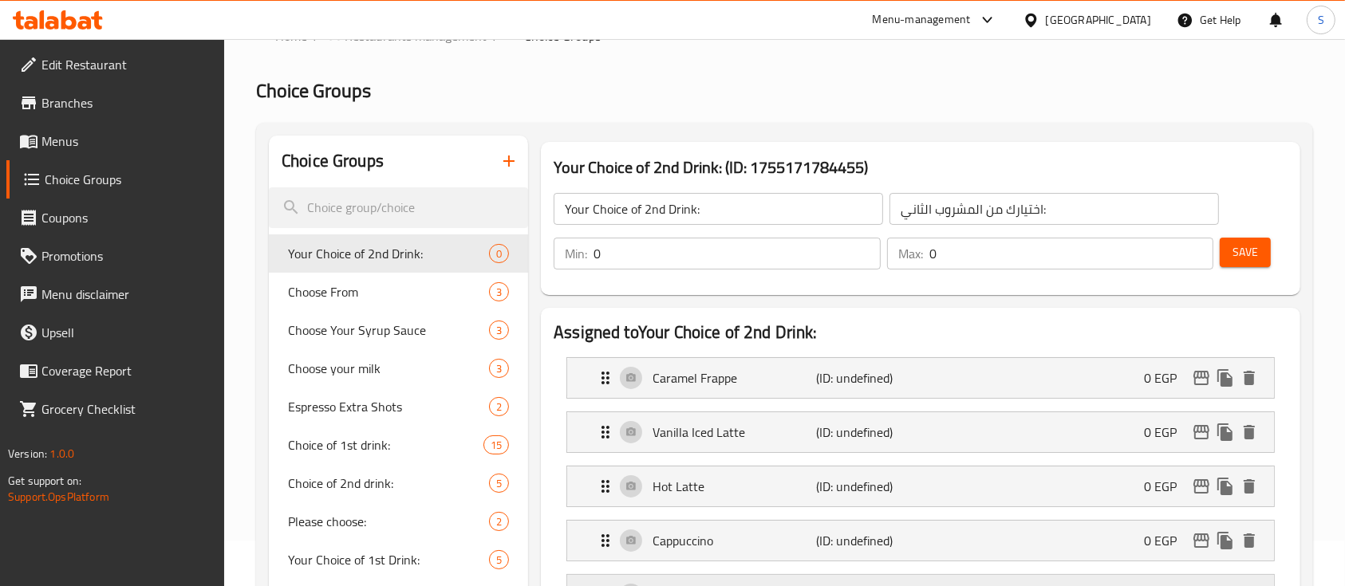
scroll to position [30, 0]
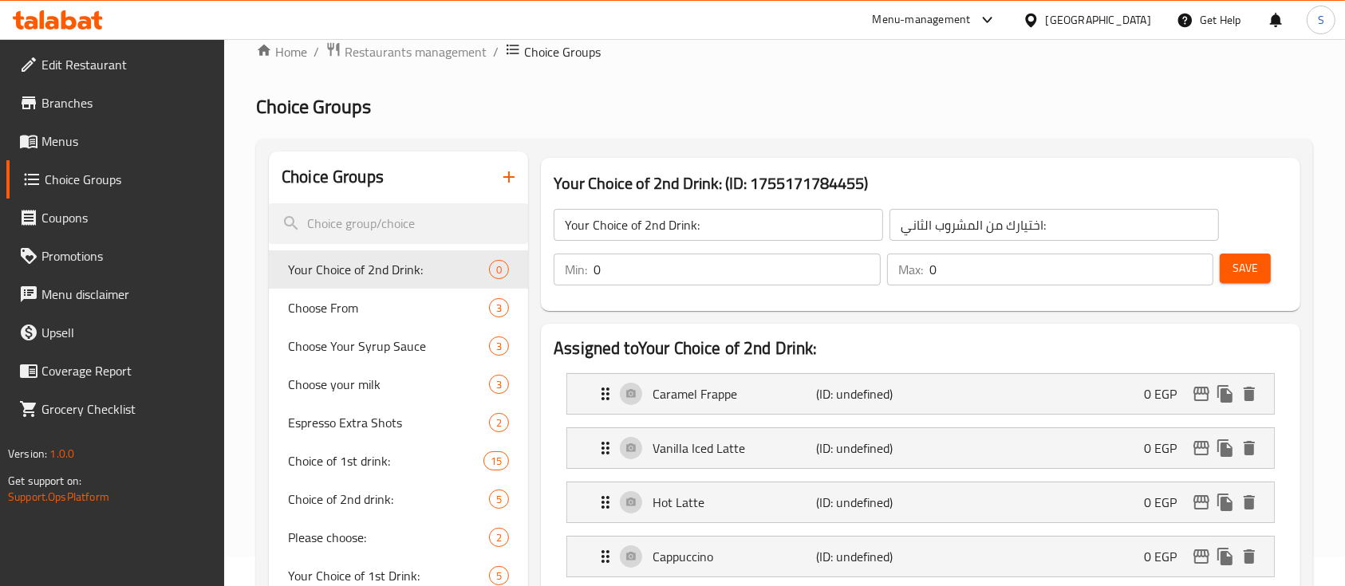
click at [746, 268] on input "0" at bounding box center [737, 270] width 287 height 32
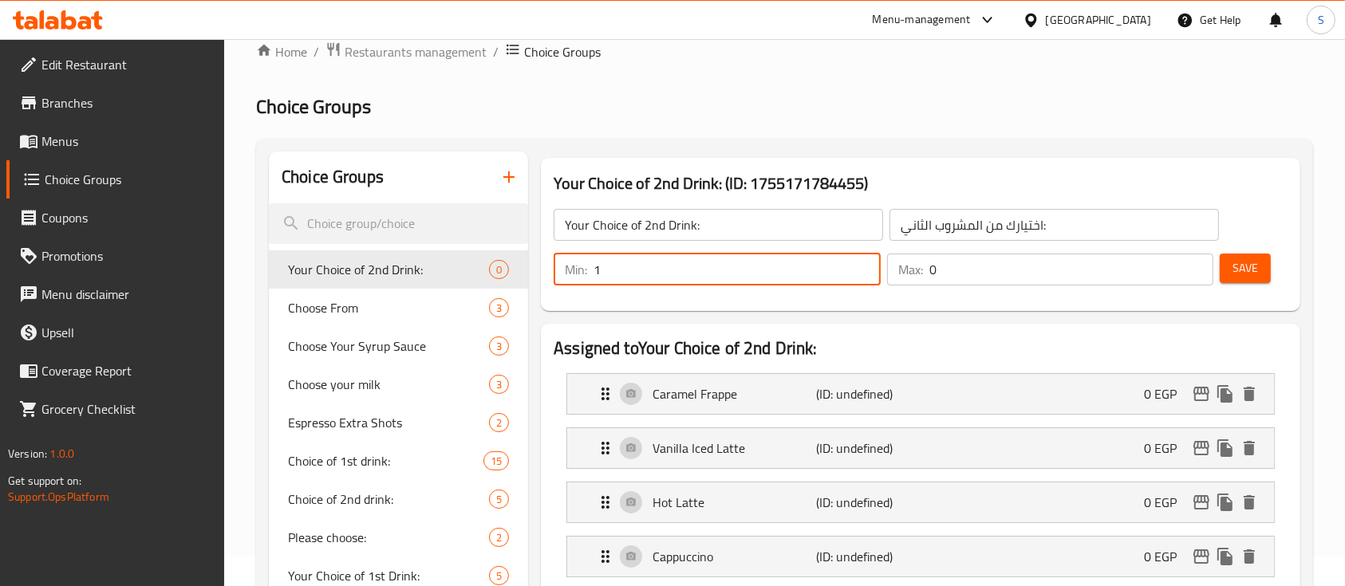
type input "1"
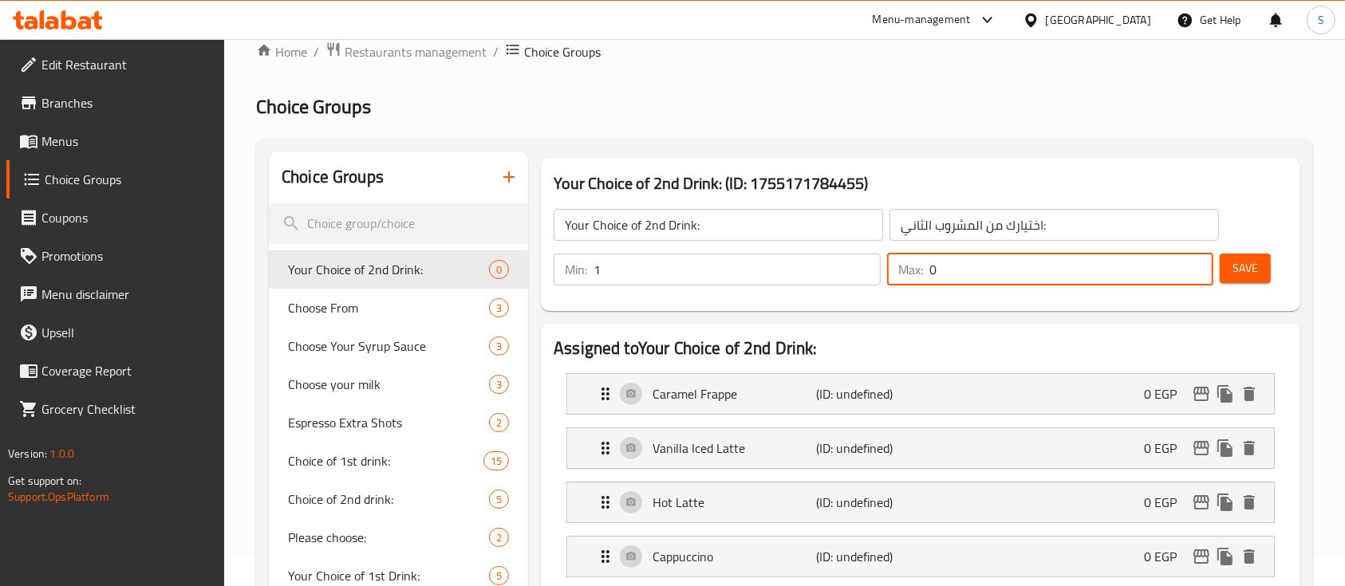
click at [976, 281] on input "0" at bounding box center [1071, 270] width 285 height 32
type input "1"
click at [1238, 279] on button "Save" at bounding box center [1245, 269] width 51 height 30
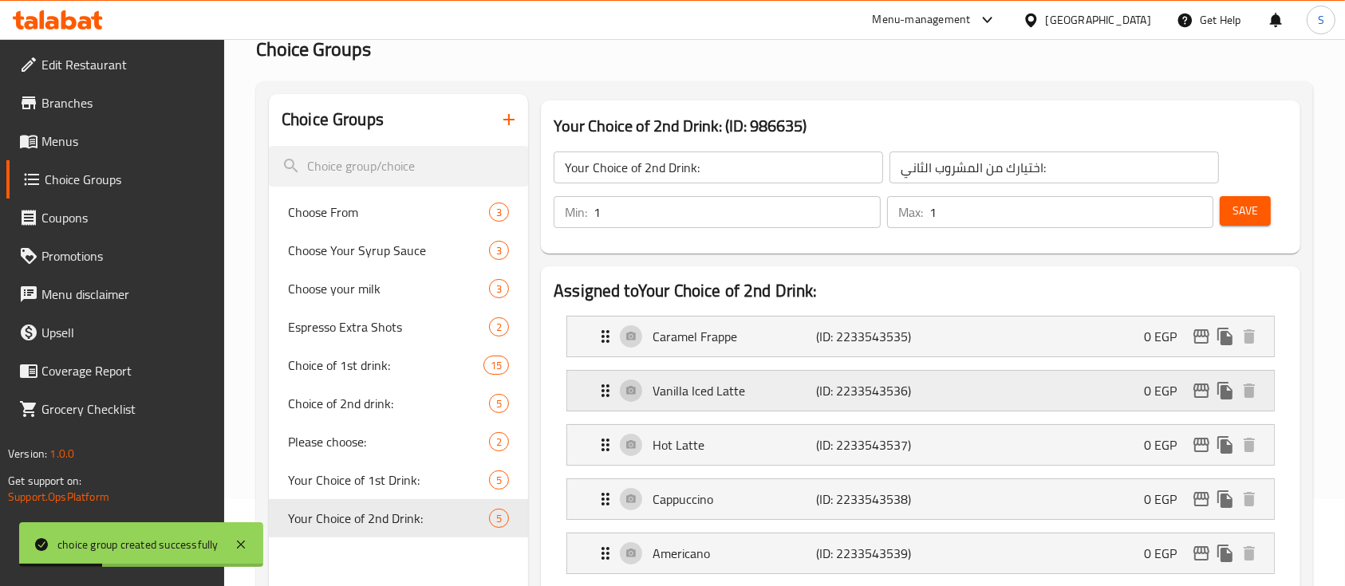
scroll to position [0, 0]
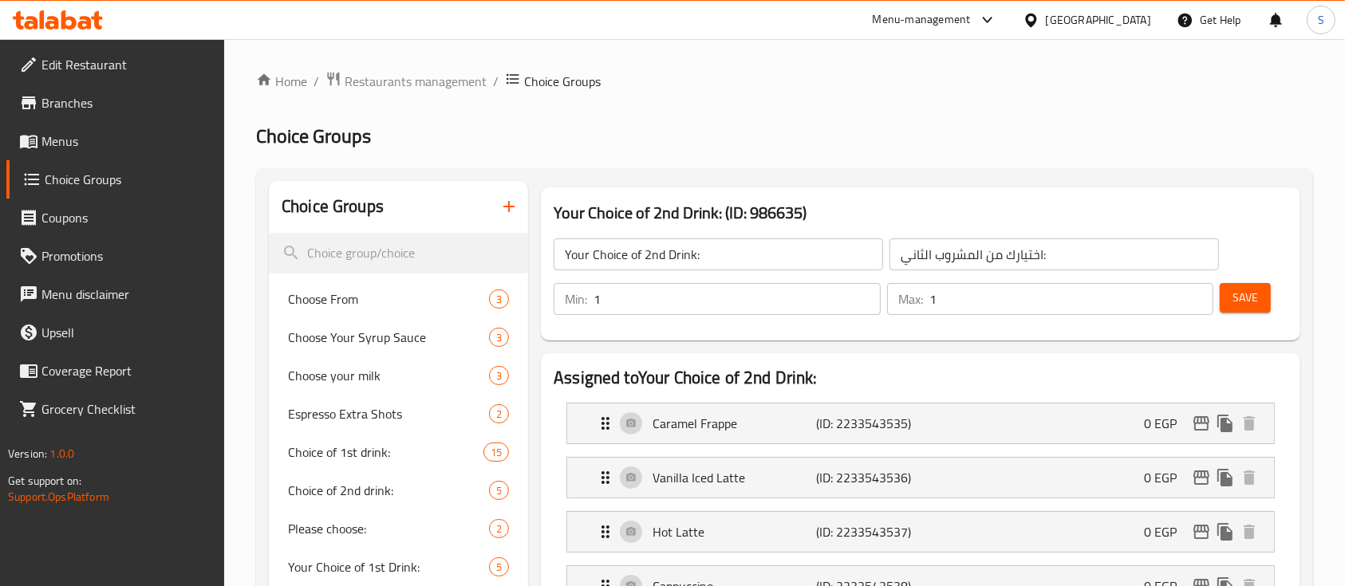
click at [120, 132] on span "Menus" at bounding box center [126, 141] width 171 height 19
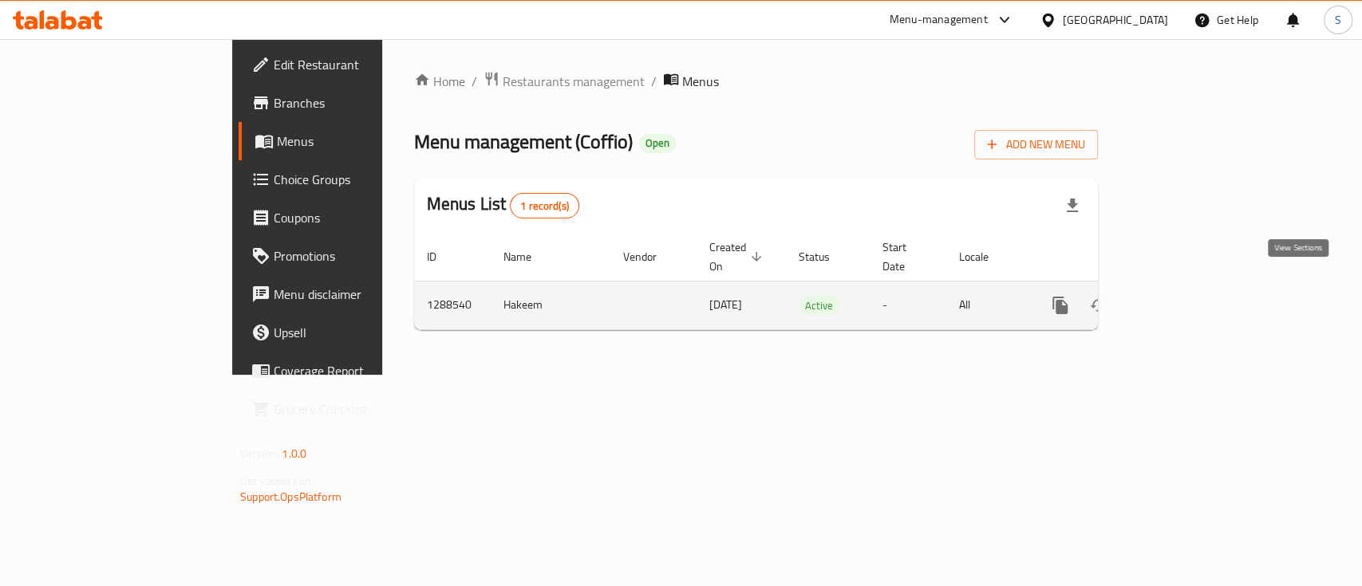
click at [1185, 296] on icon "enhanced table" at bounding box center [1175, 305] width 19 height 19
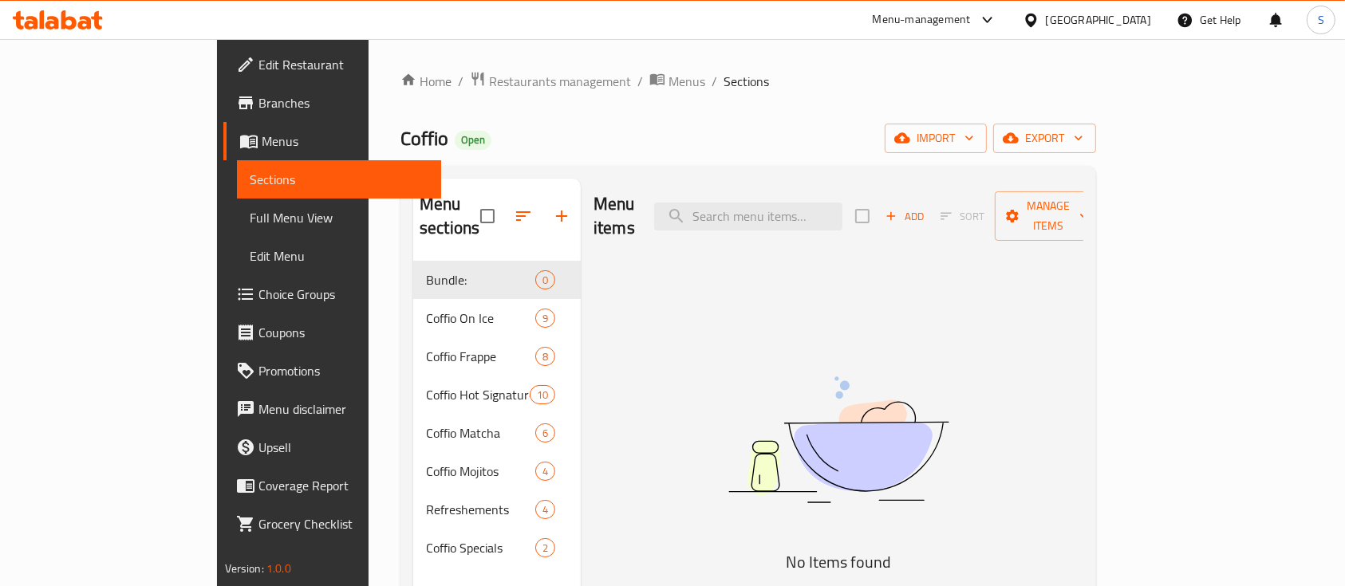
click at [744, 167] on div "Menu sections Bundle: 0 Coffio On Ice 9 Coffio Frappe 8 Coffio Hot Signatures 1…" at bounding box center [748, 472] width 696 height 612
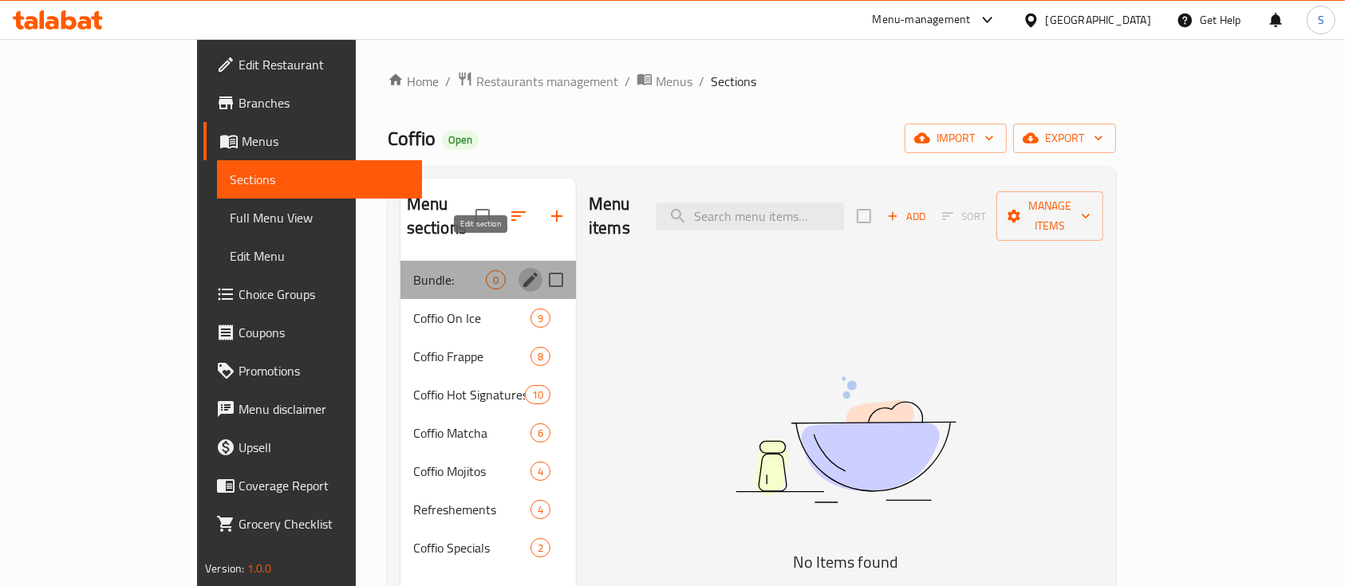
click at [523, 273] on icon "edit" at bounding box center [530, 280] width 14 height 14
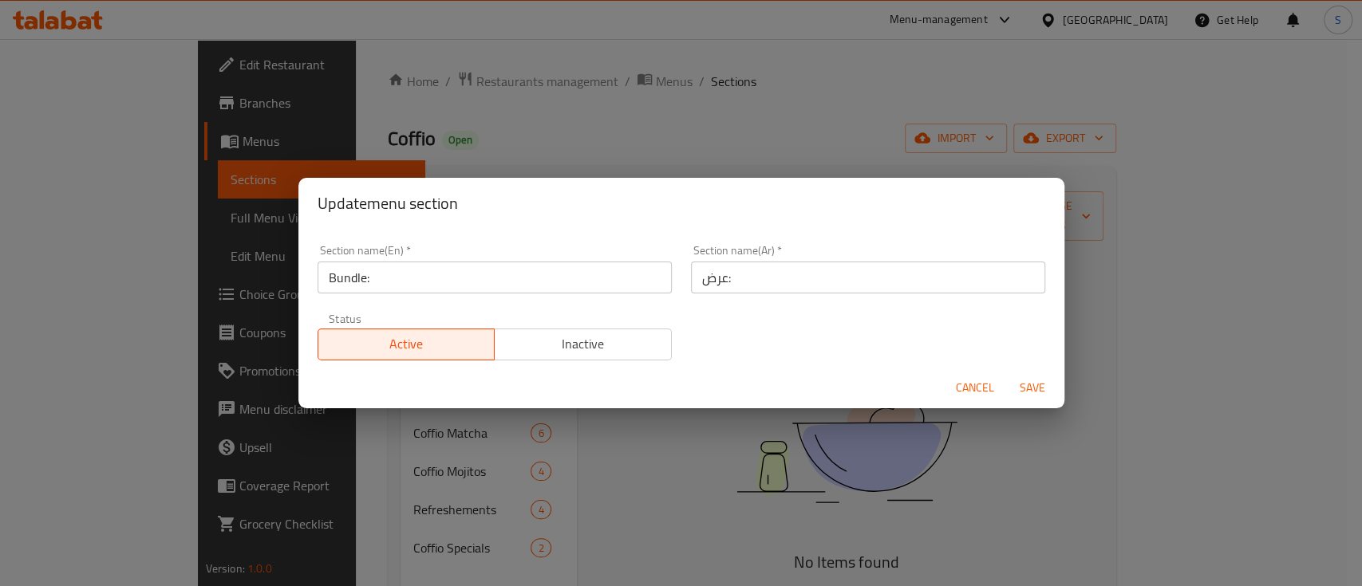
click at [990, 389] on span "Cancel" at bounding box center [975, 388] width 38 height 20
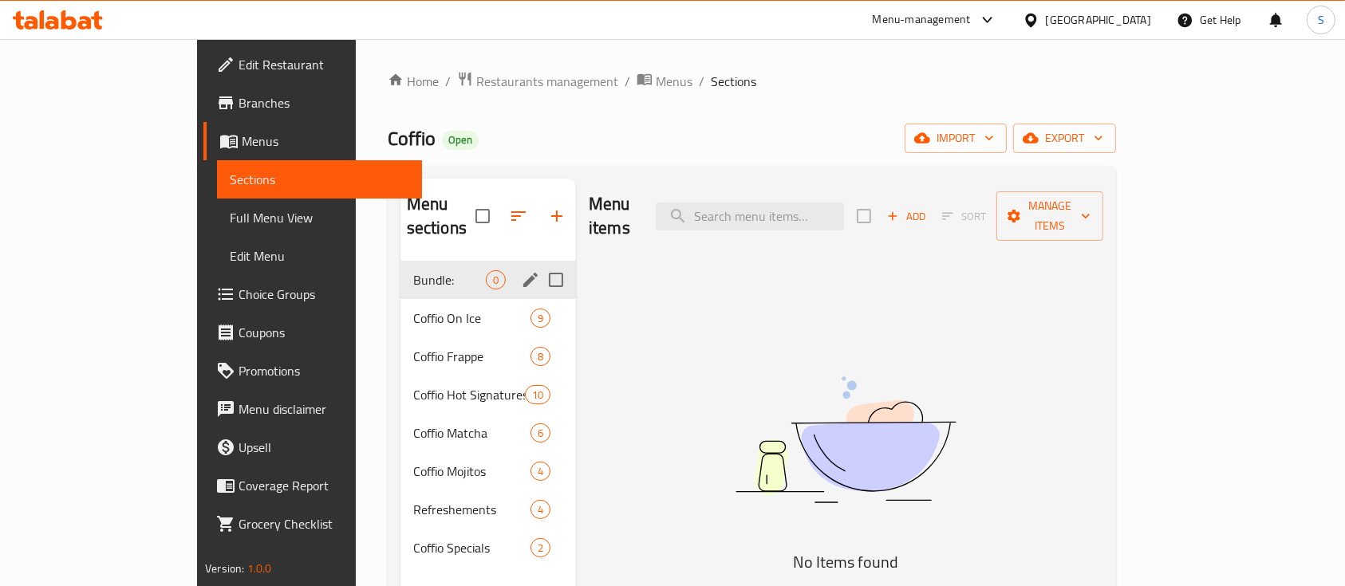
click at [928, 213] on span "Add" at bounding box center [906, 216] width 43 height 18
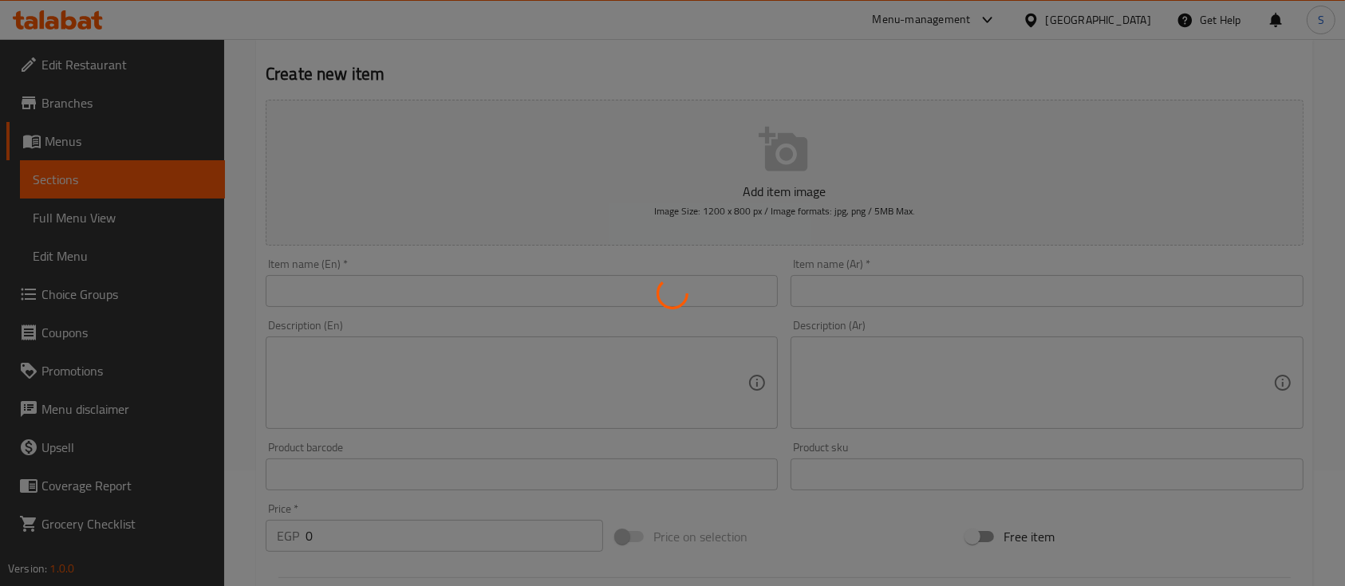
scroll to position [116, 0]
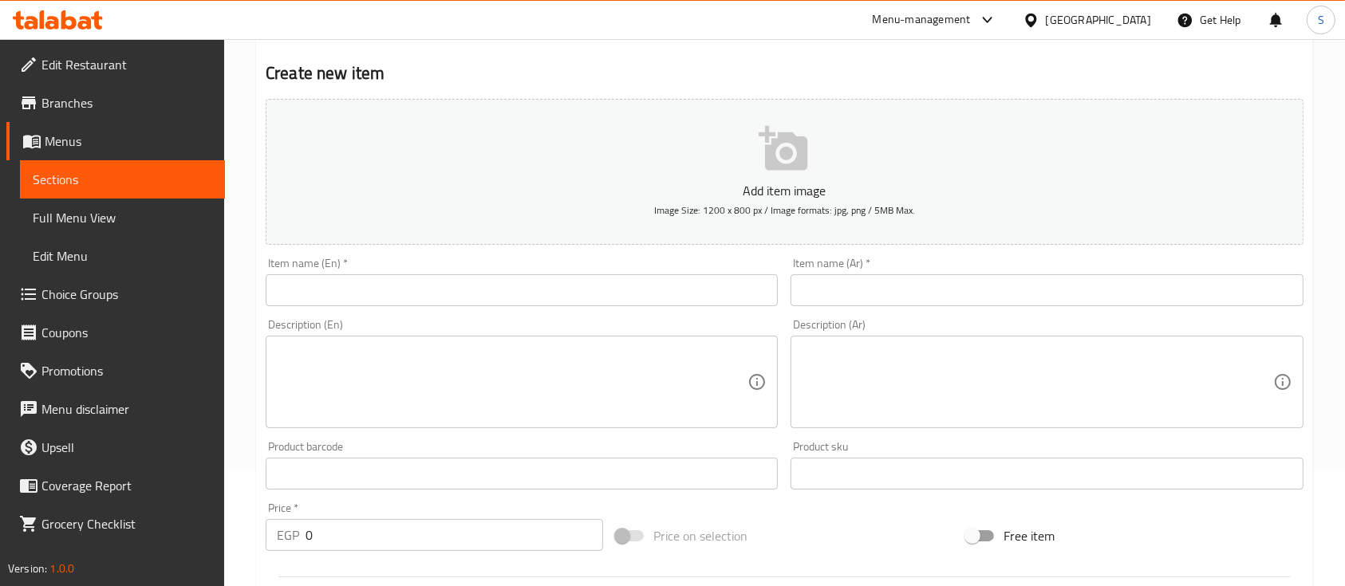
click at [775, 195] on p "Add item image" at bounding box center [784, 190] width 988 height 19
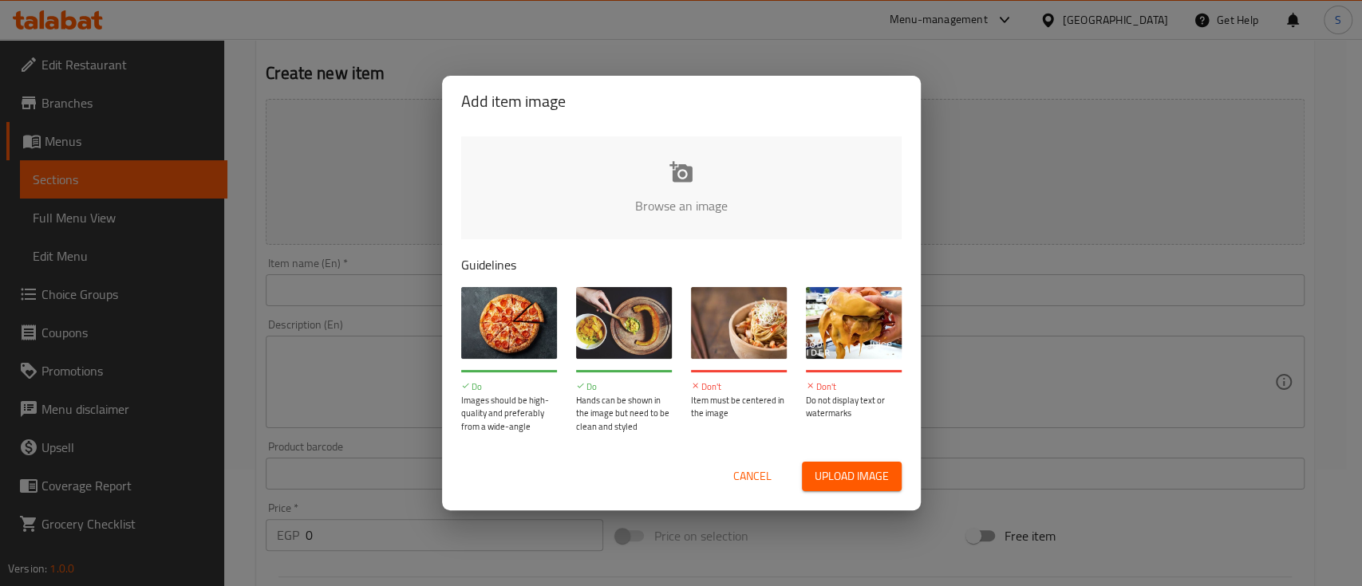
click at [672, 168] on input "file" at bounding box center [1220, 210] width 1519 height 149
click at [712, 198] on input "file" at bounding box center [1220, 210] width 1519 height 149
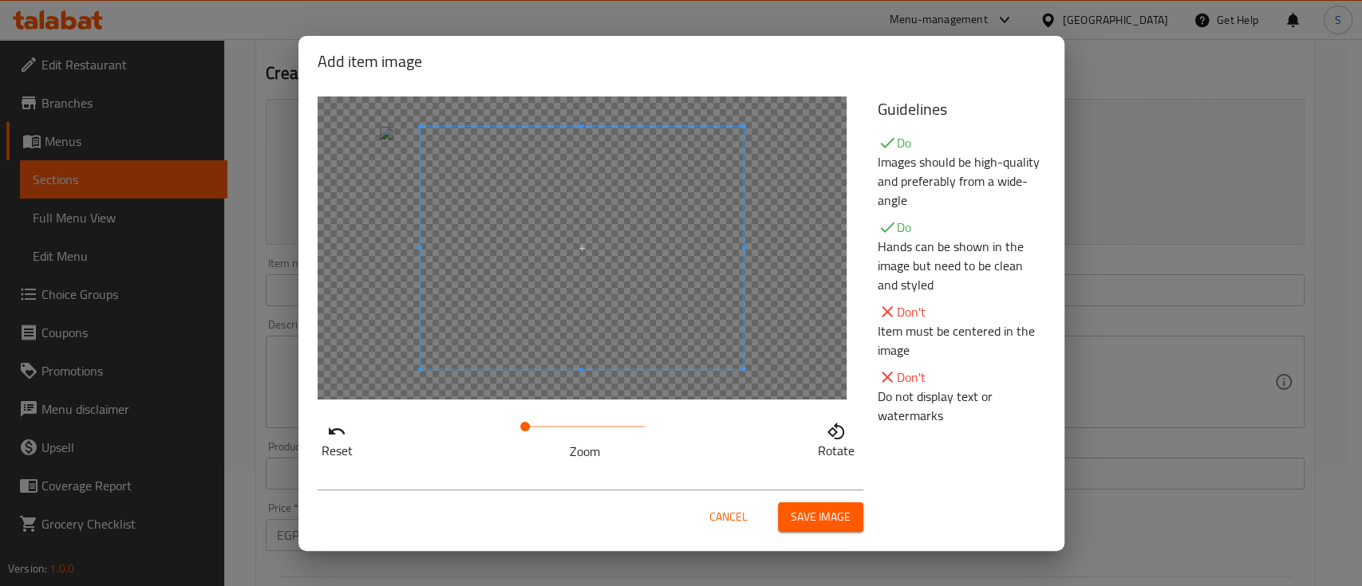
click at [573, 431] on span at bounding box center [585, 427] width 120 height 22
click at [568, 431] on span at bounding box center [573, 427] width 10 height 10
click at [566, 338] on span at bounding box center [549, 250] width 323 height 243
click at [813, 520] on span "Save image" at bounding box center [821, 517] width 60 height 20
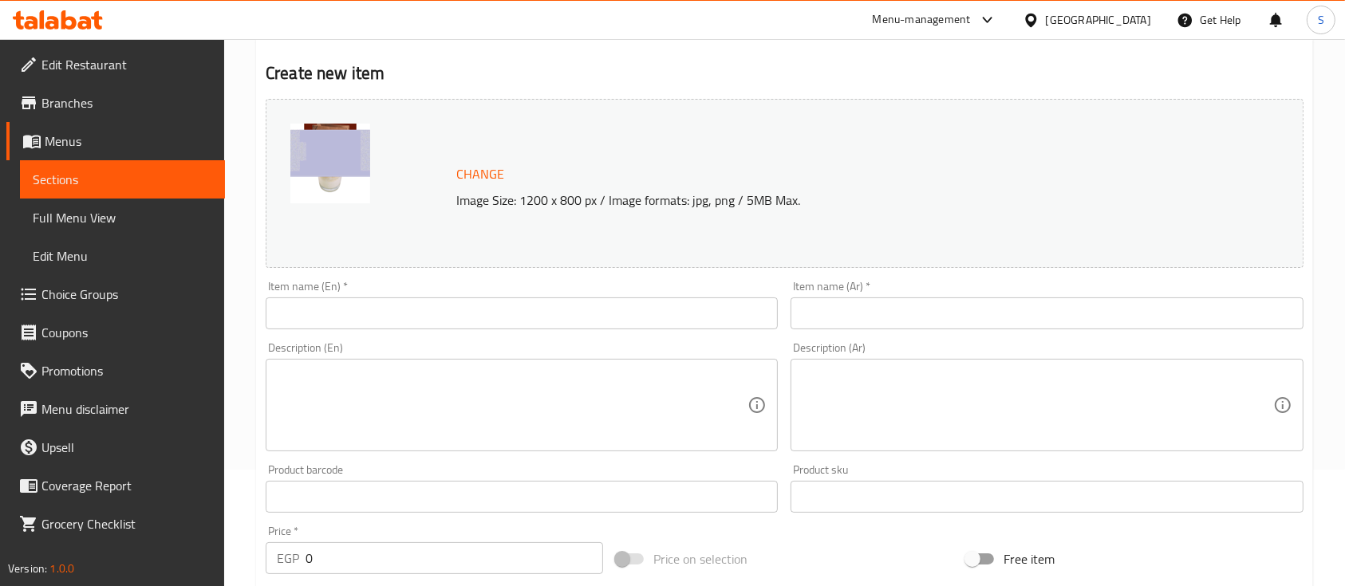
click at [440, 560] on input "0" at bounding box center [455, 559] width 298 height 32
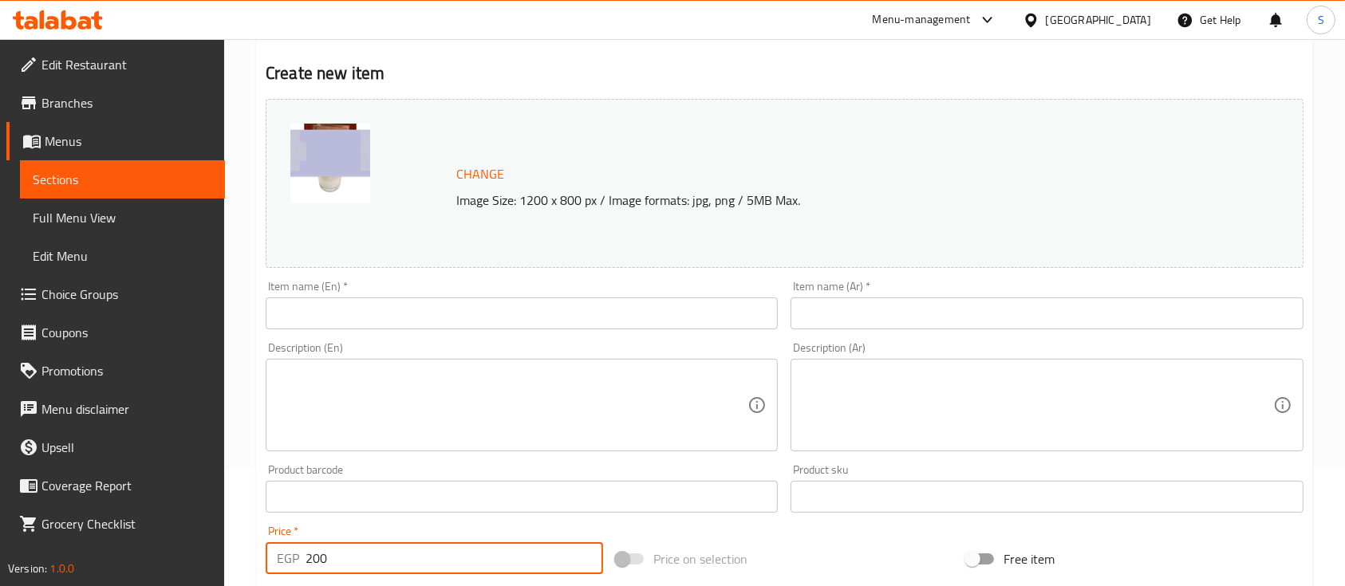
type input "200"
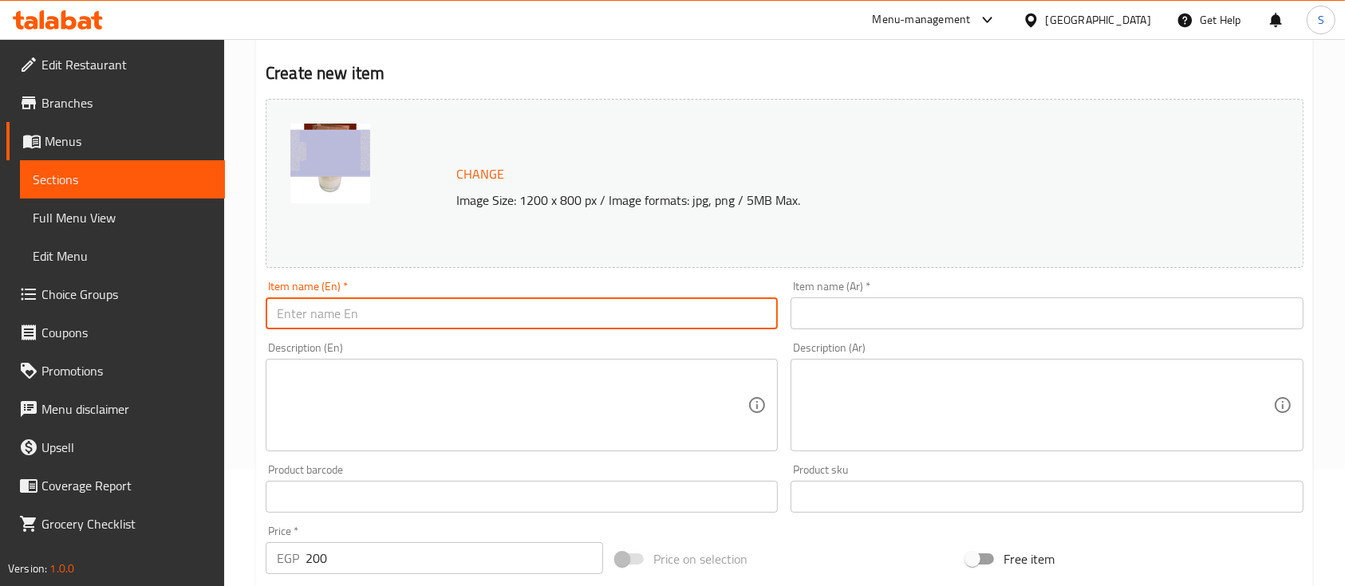
click at [329, 322] on input "text" at bounding box center [522, 314] width 512 height 32
type input "The Sweet Tooth Bundle"
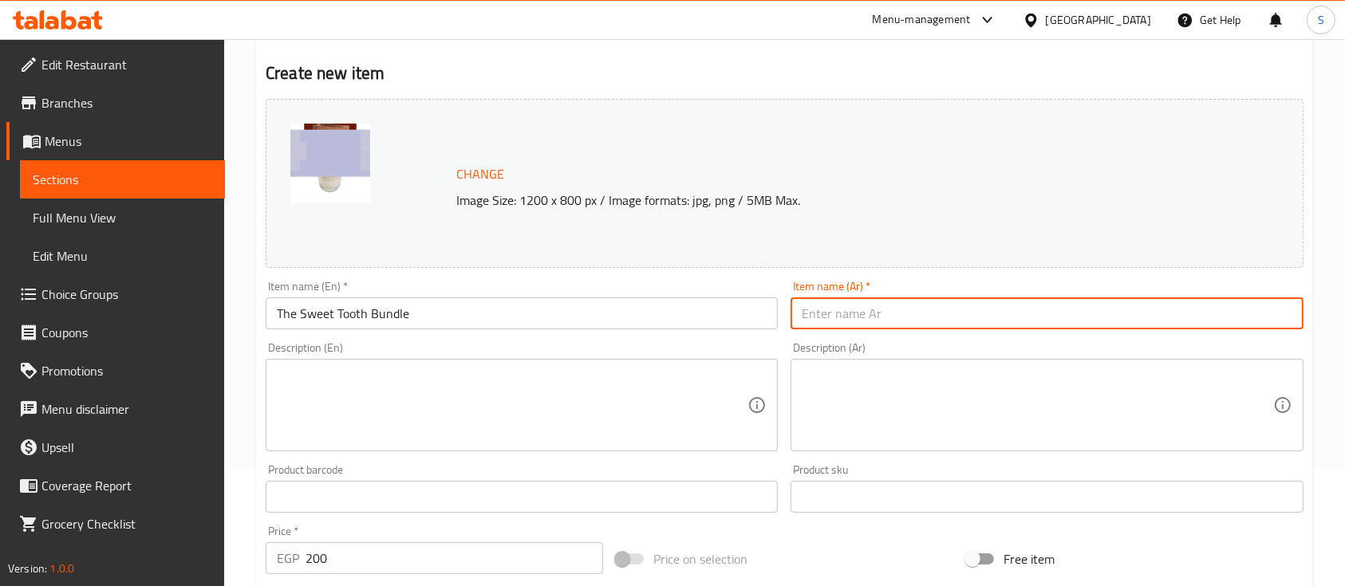
click at [832, 313] on input "text" at bounding box center [1047, 314] width 512 height 32
type input "العرض:"
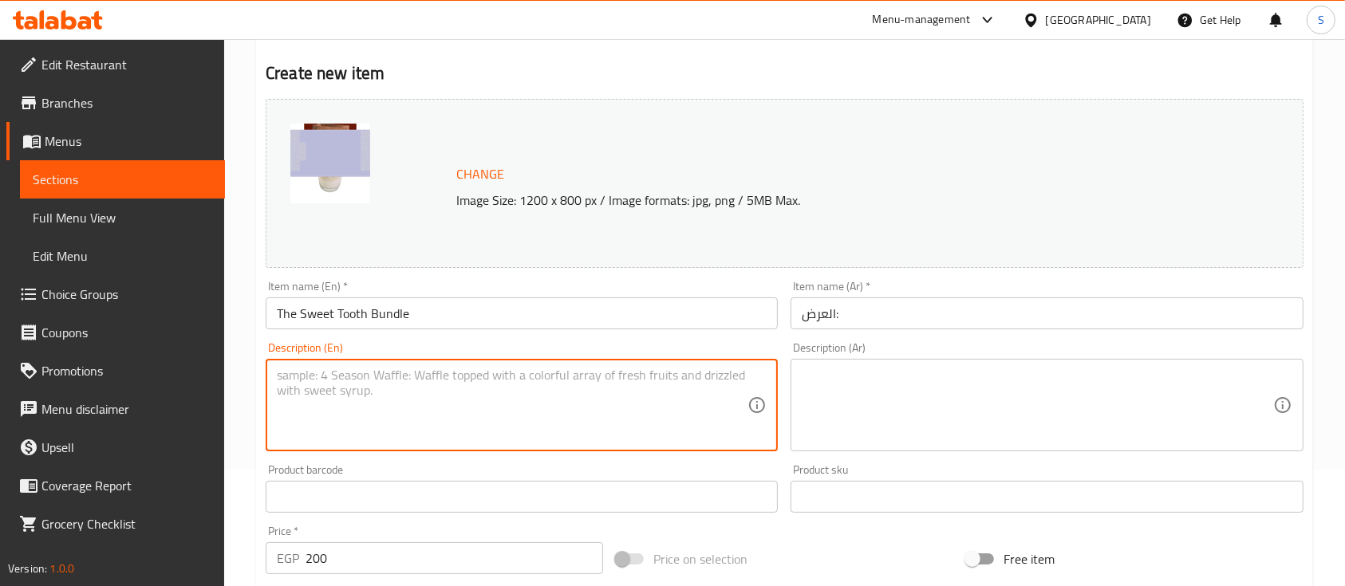
click at [484, 378] on textarea at bounding box center [512, 406] width 471 height 76
drag, startPoint x: 561, startPoint y: 375, endPoint x: 264, endPoint y: 380, distance: 296.8
click at [264, 380] on div "Description (En) Get 2 Drinks of Your choice + Free cookie / brownie Descriptio…" at bounding box center [521, 397] width 525 height 122
type textarea "Get 2 Drinks of Your choice + Free cookie / brownie"
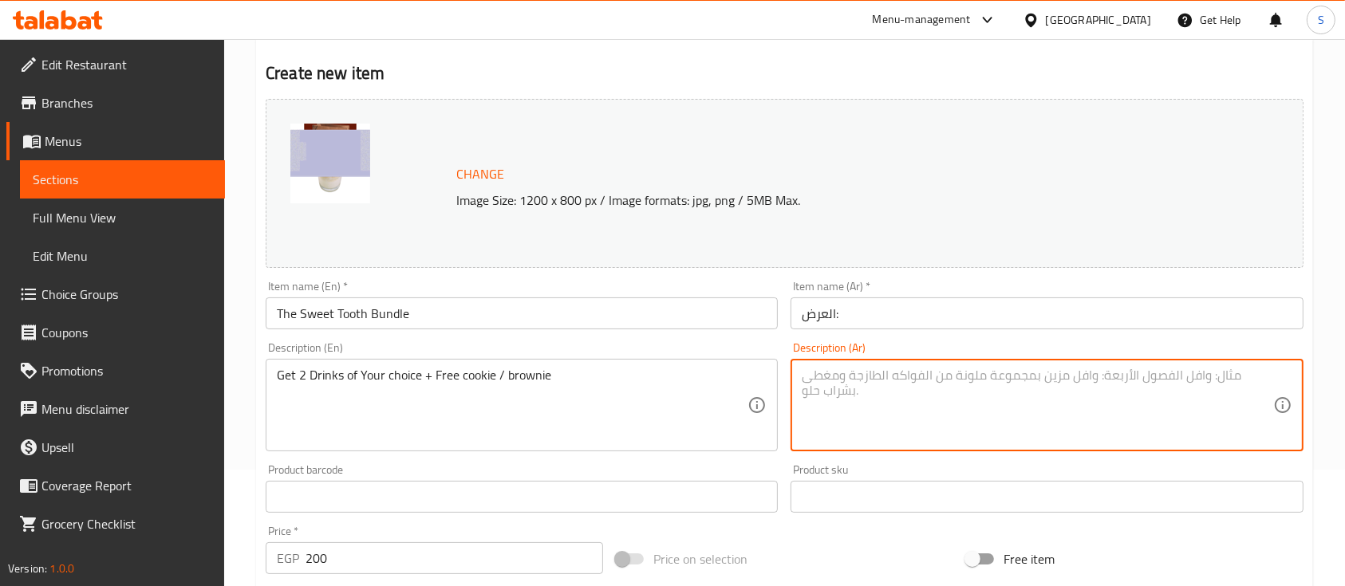
click at [910, 412] on textarea at bounding box center [1037, 406] width 471 height 76
paste textarea "احصل على مشروبين من اختيارك + كوكيز / براوني مجانًا"
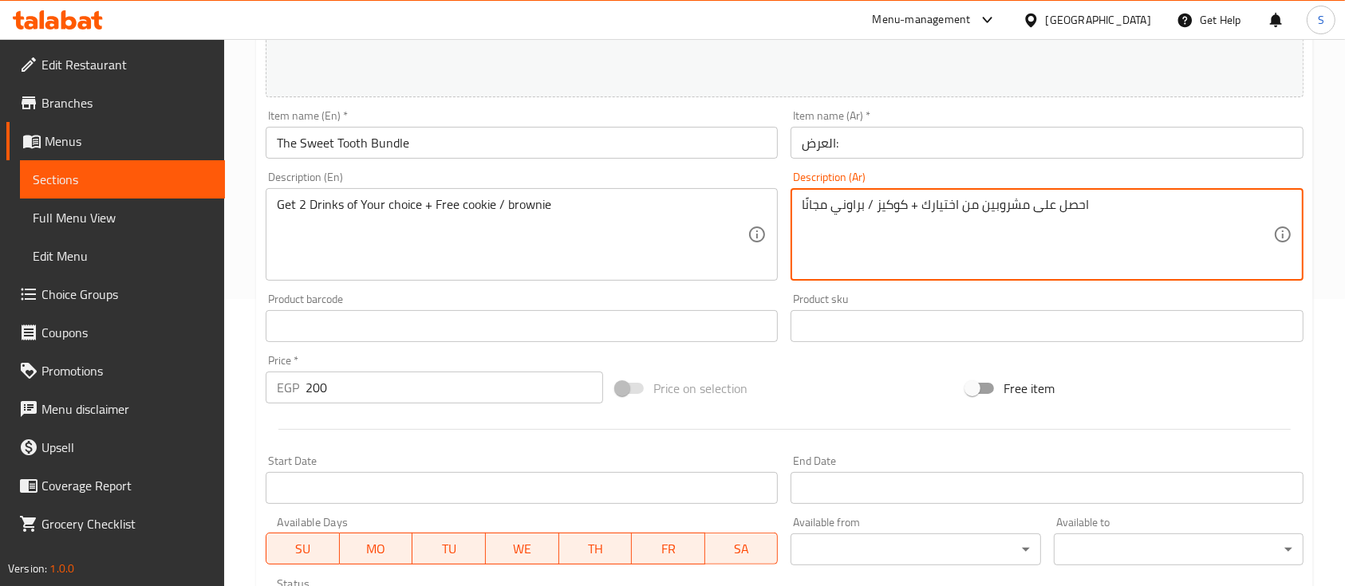
scroll to position [563, 0]
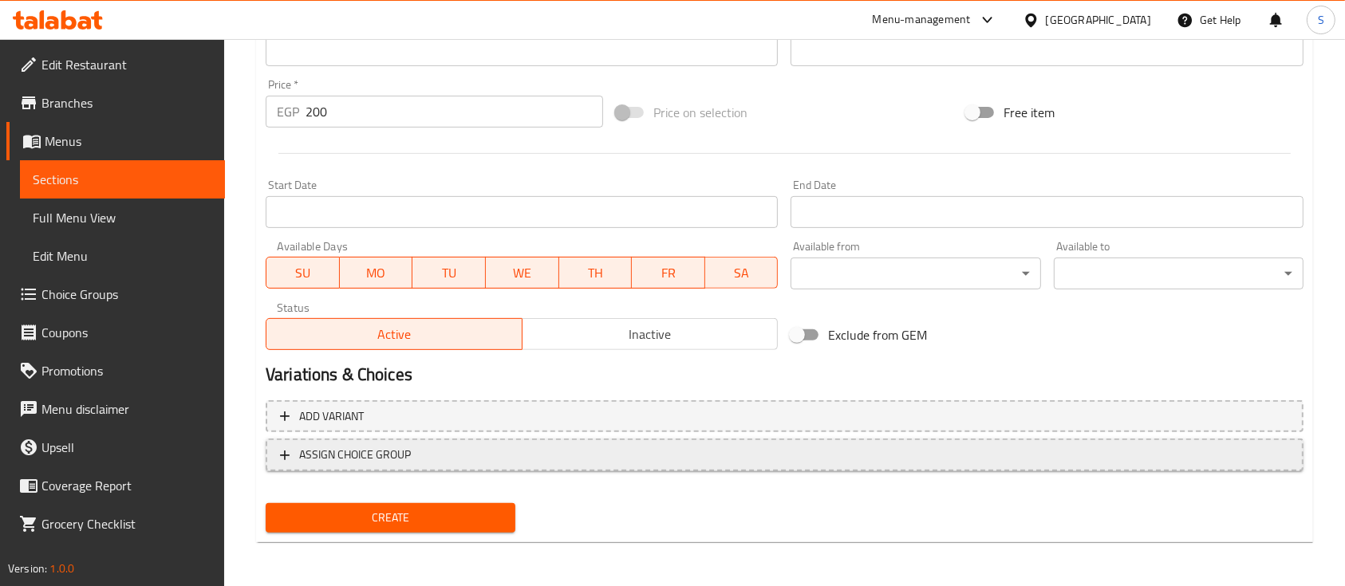
type textarea "احصل على مشروبين من اختيارك + كوكيز / براوني مجانًا"
click at [283, 453] on icon "button" at bounding box center [285, 456] width 16 height 16
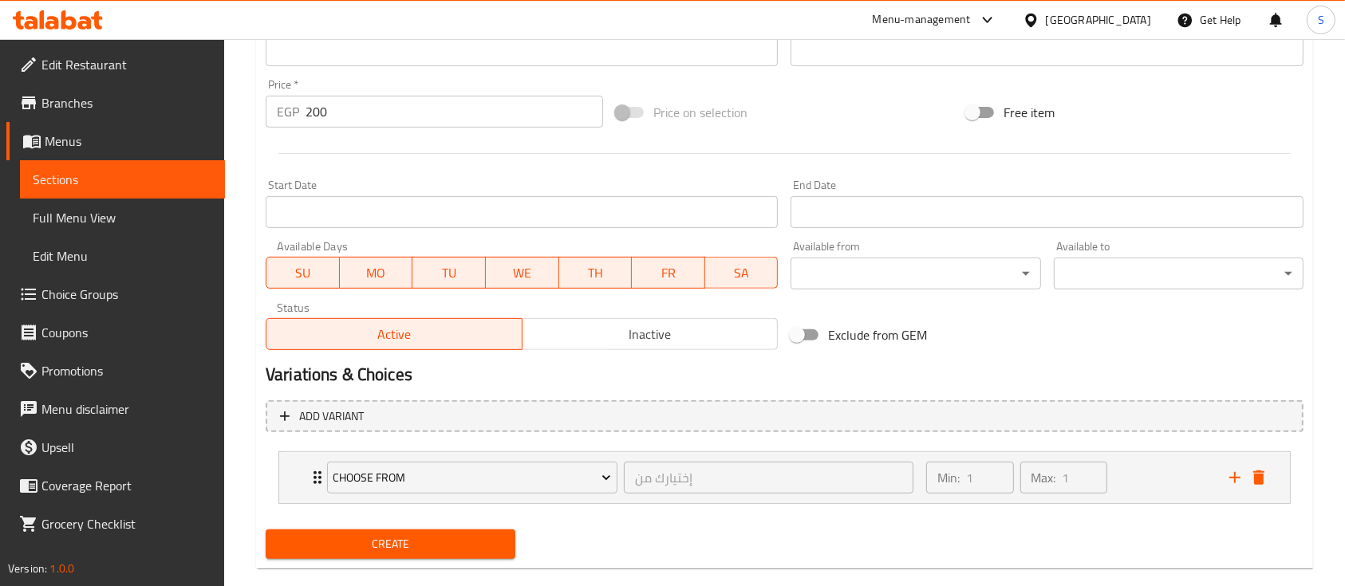
scroll to position [590, 0]
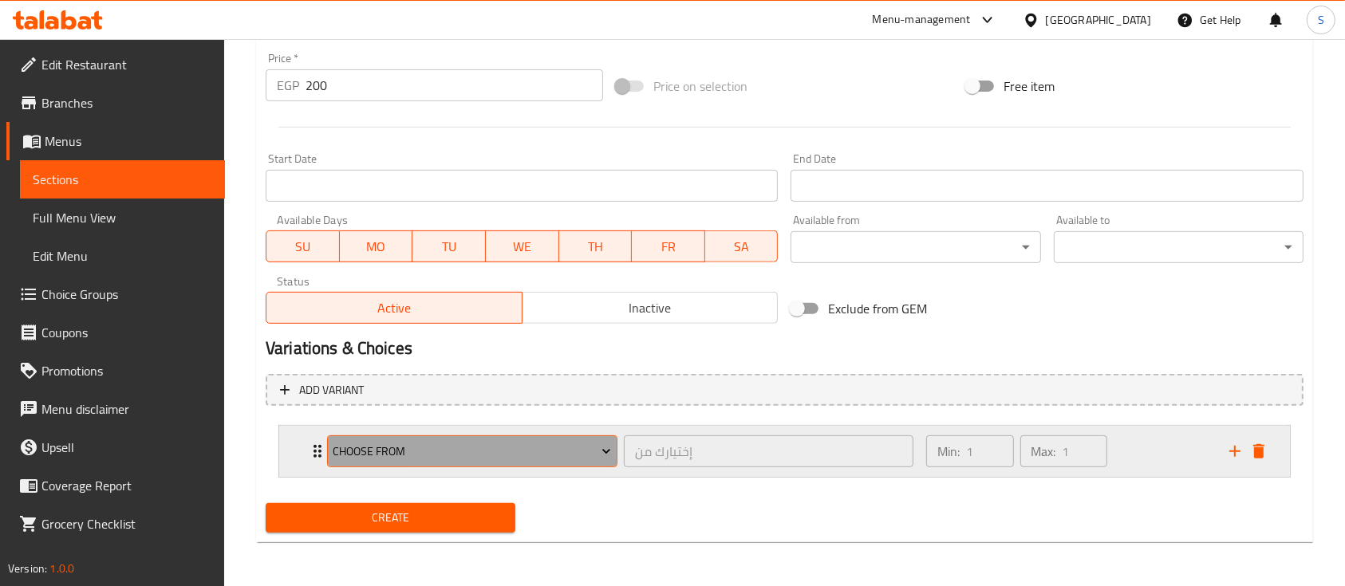
click at [596, 450] on span "Choose From" at bounding box center [472, 452] width 278 height 20
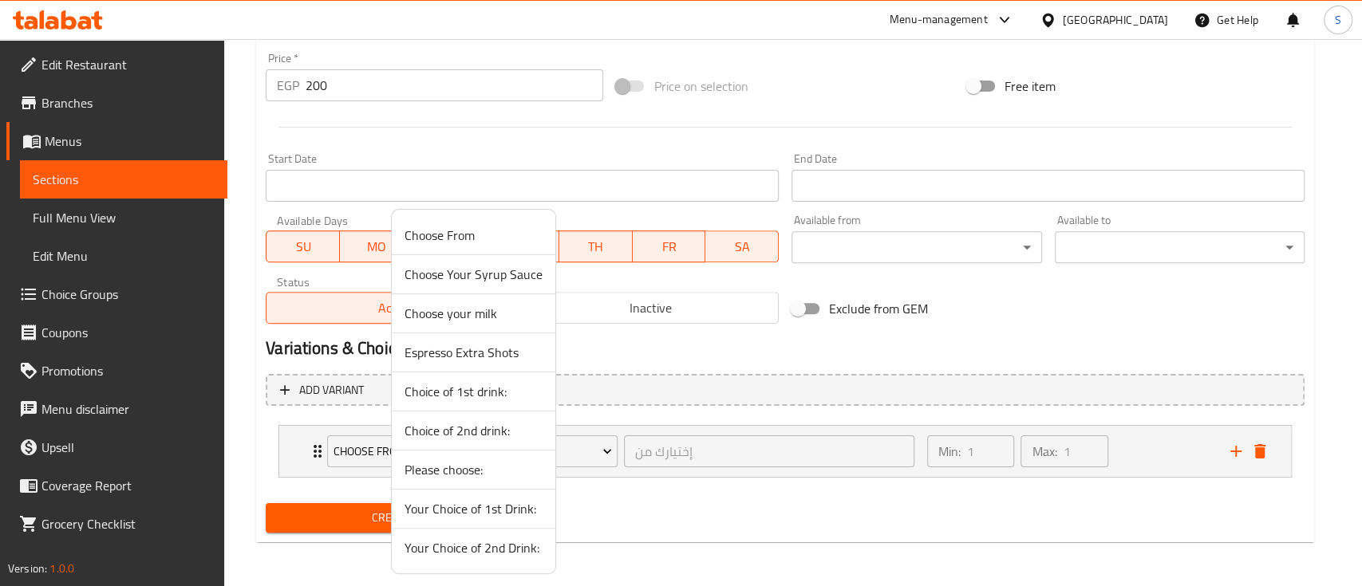
click at [460, 507] on span "Your Choice of 1st Drink:" at bounding box center [473, 508] width 138 height 19
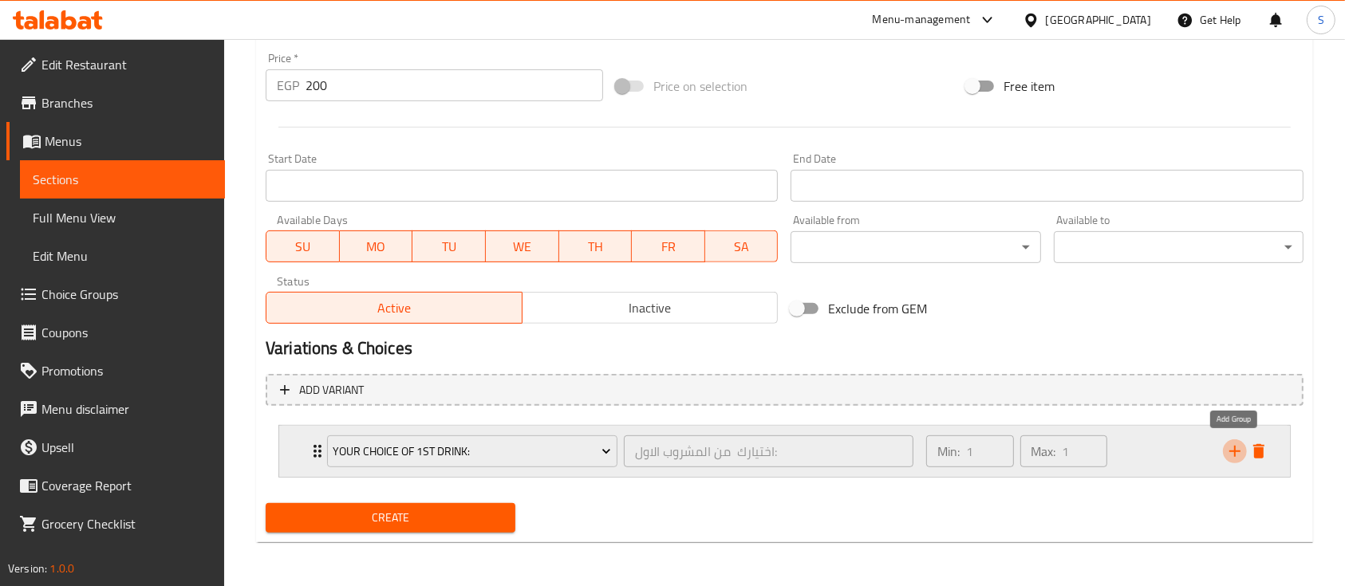
click at [1234, 450] on icon "add" at bounding box center [1234, 451] width 11 height 11
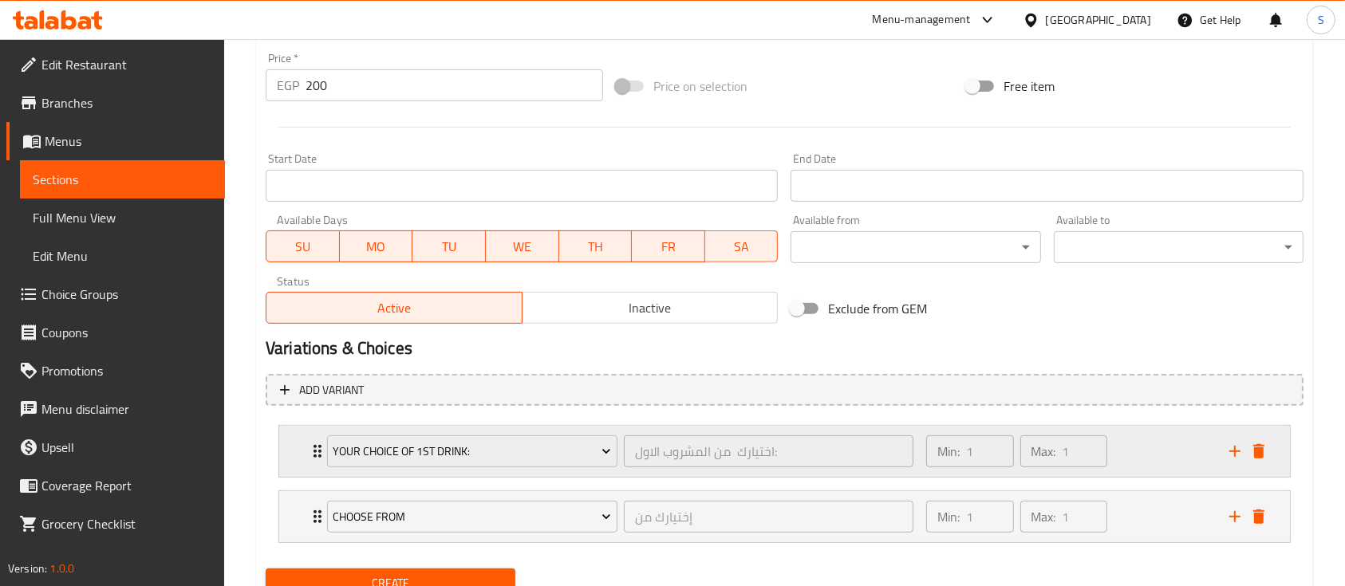
scroll to position [655, 0]
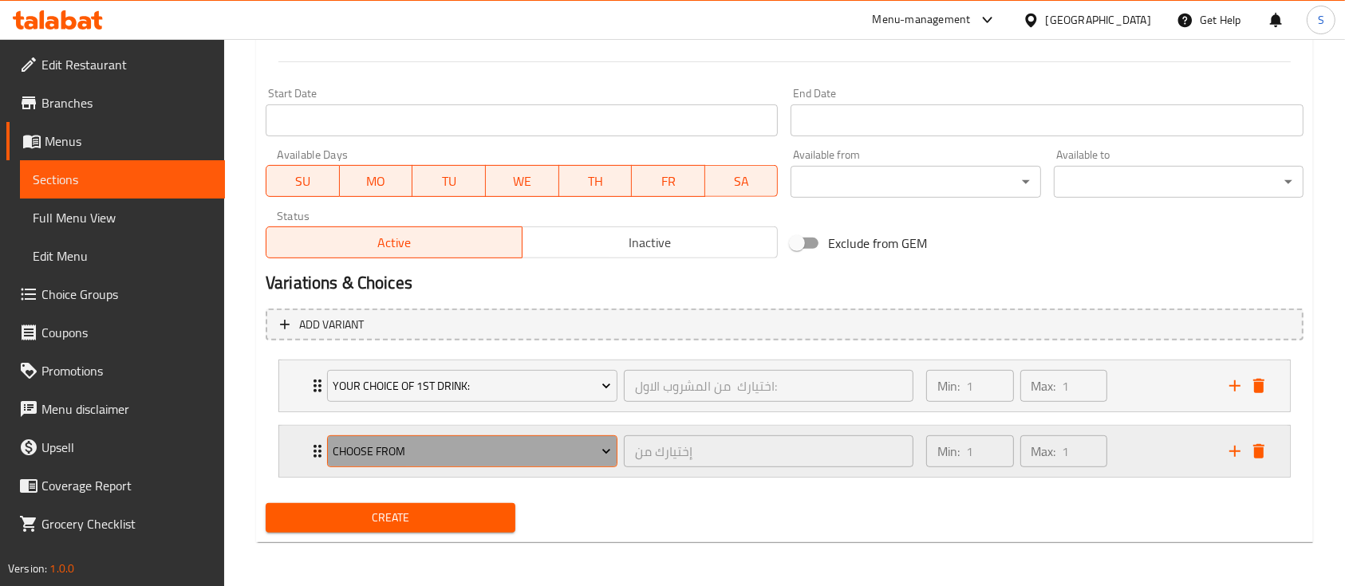
click at [577, 455] on span "Choose From" at bounding box center [472, 452] width 278 height 20
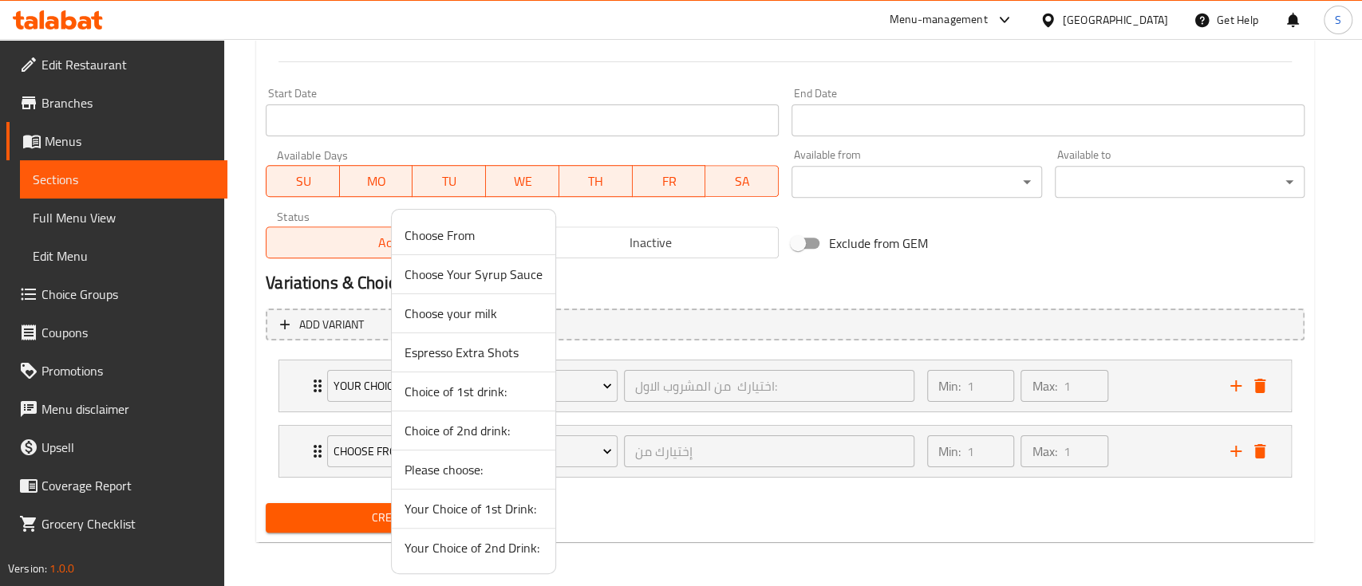
click at [503, 548] on span "Your Choice of 2nd Drink:" at bounding box center [473, 548] width 138 height 19
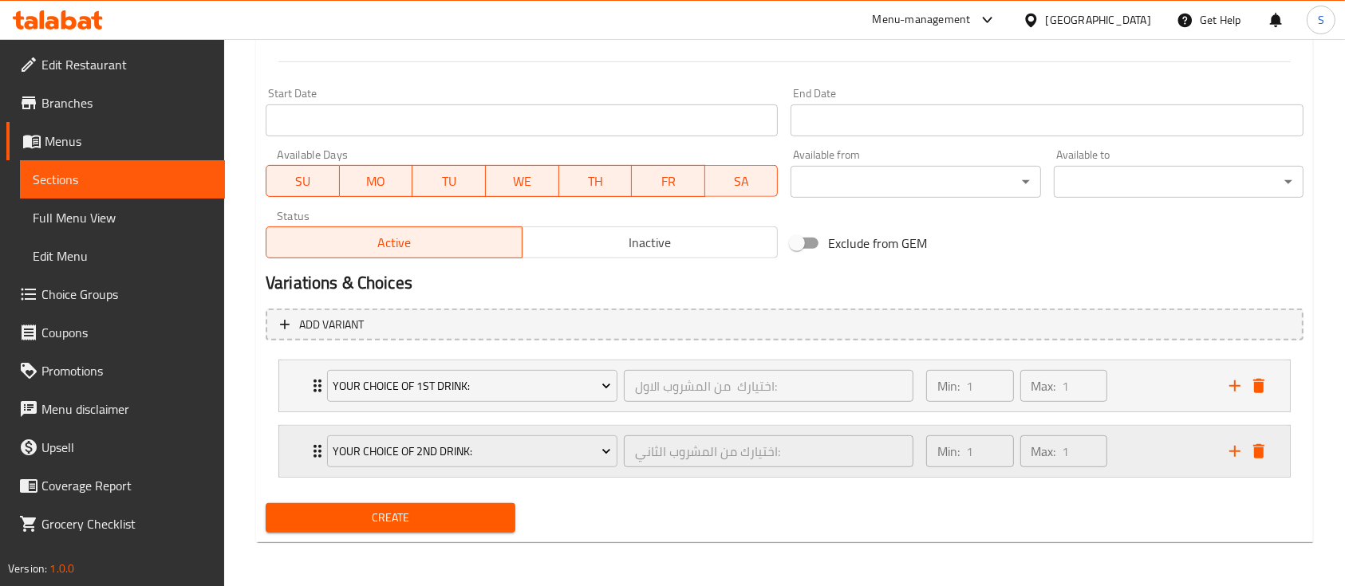
click at [1239, 454] on icon "add" at bounding box center [1234, 451] width 19 height 19
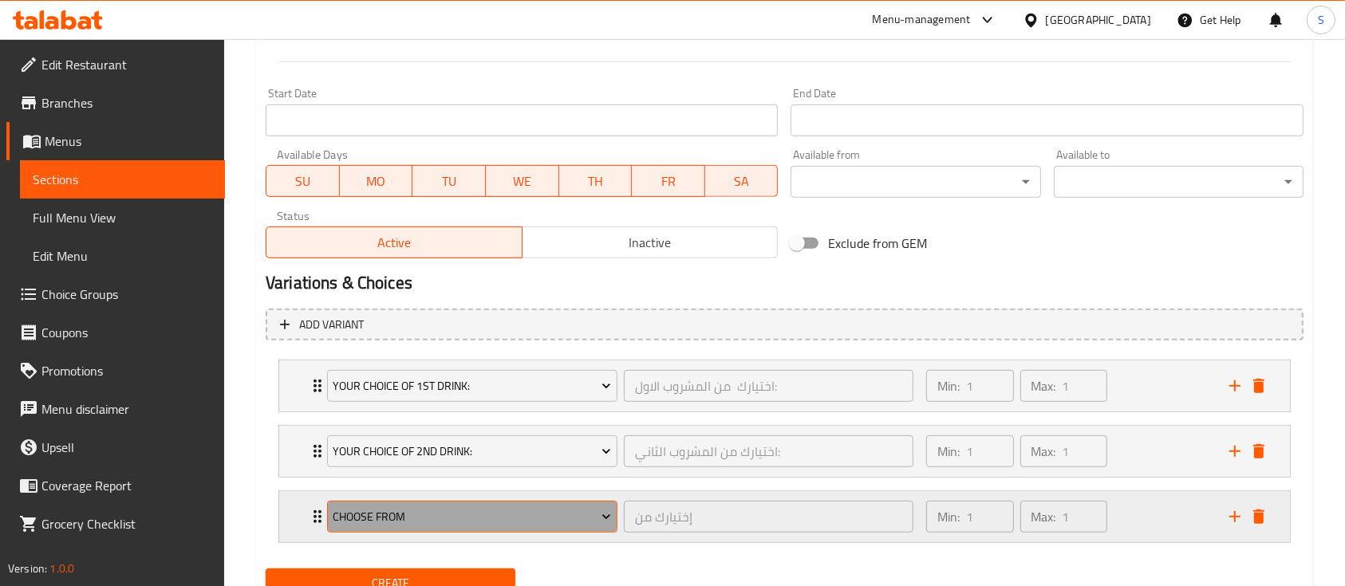
click at [603, 509] on icon "Expand" at bounding box center [606, 517] width 16 height 16
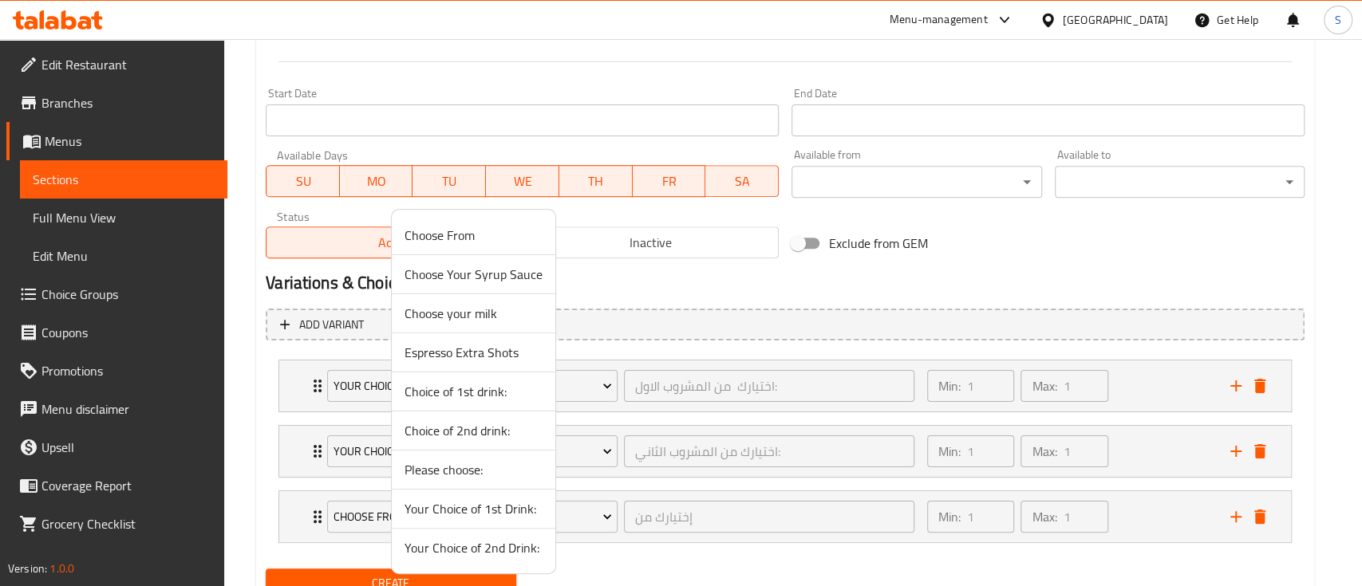
click at [487, 475] on span "Please choose:" at bounding box center [473, 469] width 138 height 19
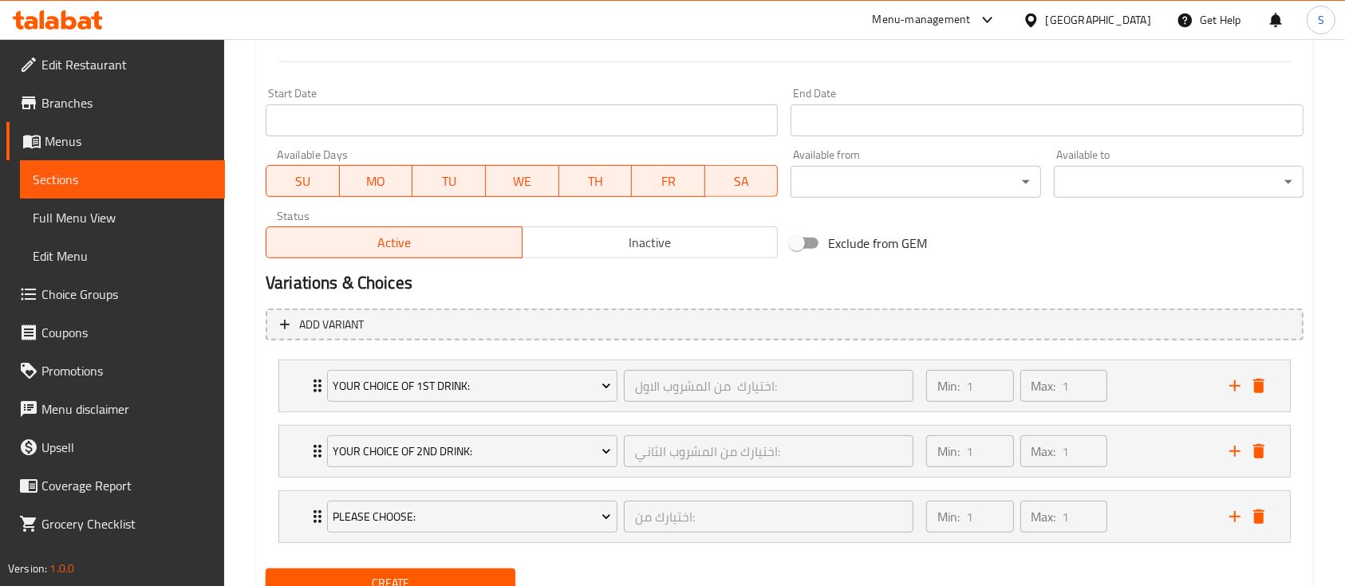
scroll to position [720, 0]
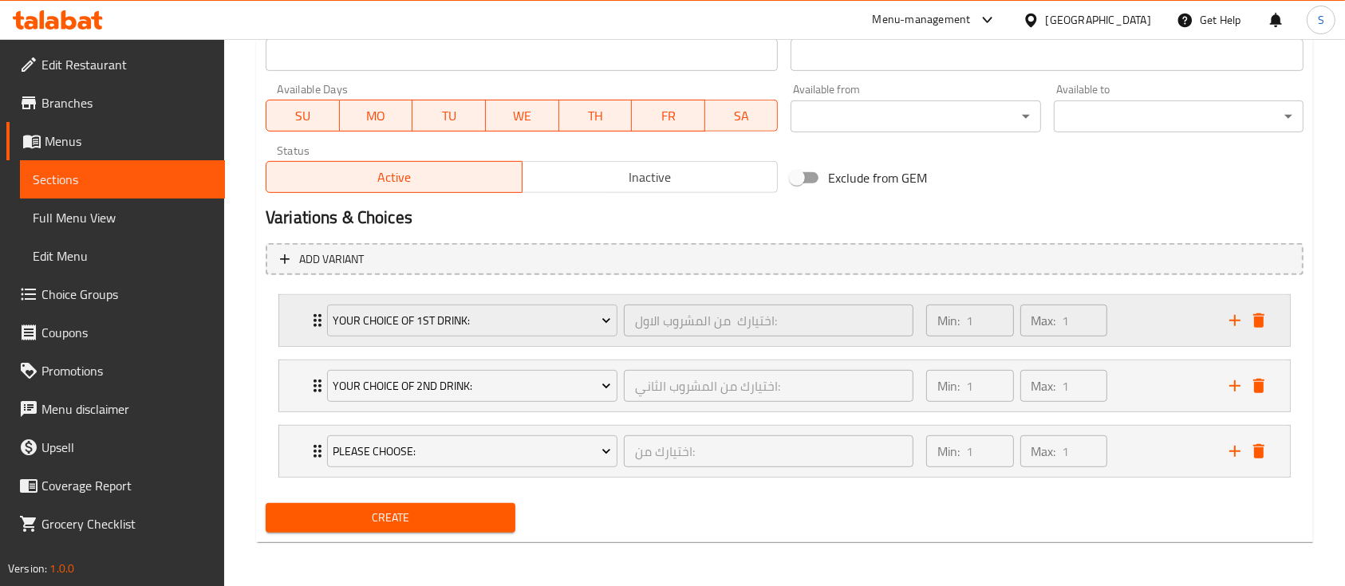
click at [319, 327] on div "Your Choice of 1st Drink: اختيارك من المشروب الاول: ​" at bounding box center [621, 320] width 606 height 51
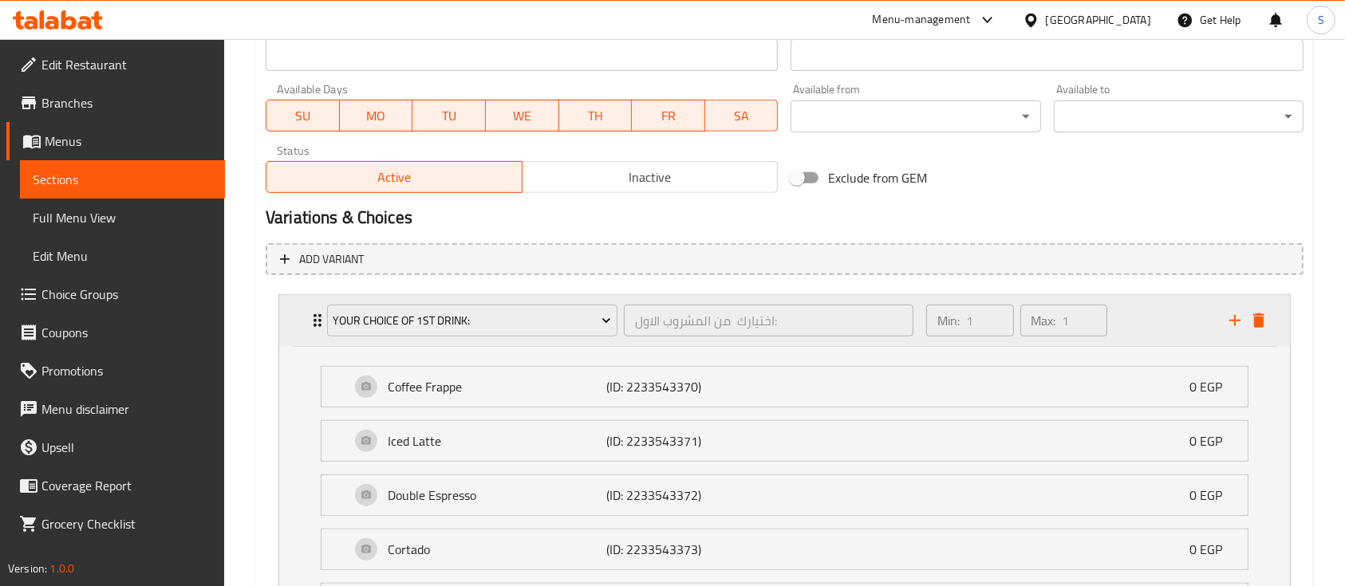
click at [318, 327] on div "Your Choice of 1st Drink: اختيارك من المشروب الاول: ​" at bounding box center [621, 320] width 606 height 51
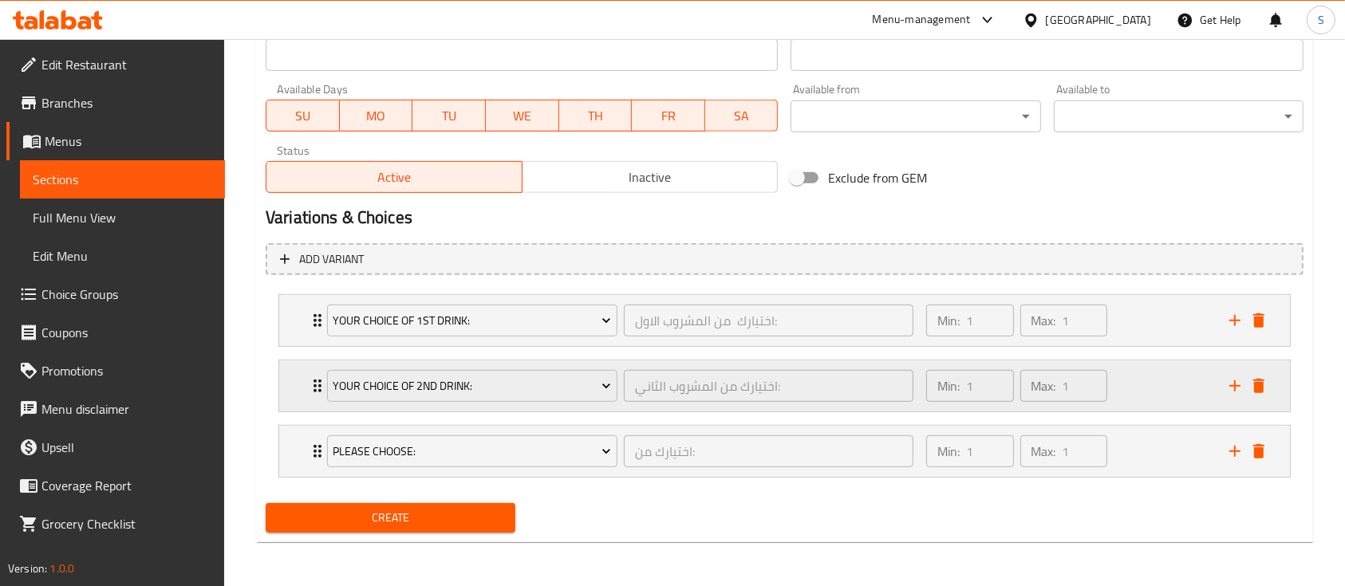
click at [312, 391] on icon "Expand" at bounding box center [317, 386] width 19 height 19
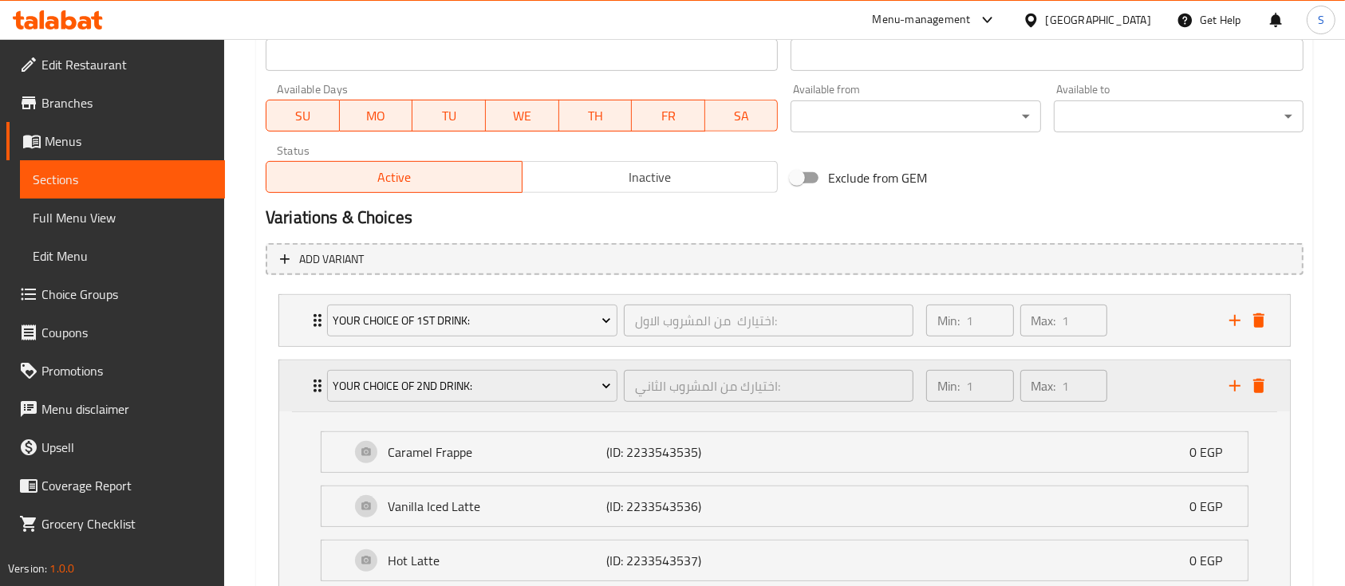
click at [312, 393] on icon "Expand" at bounding box center [317, 386] width 19 height 19
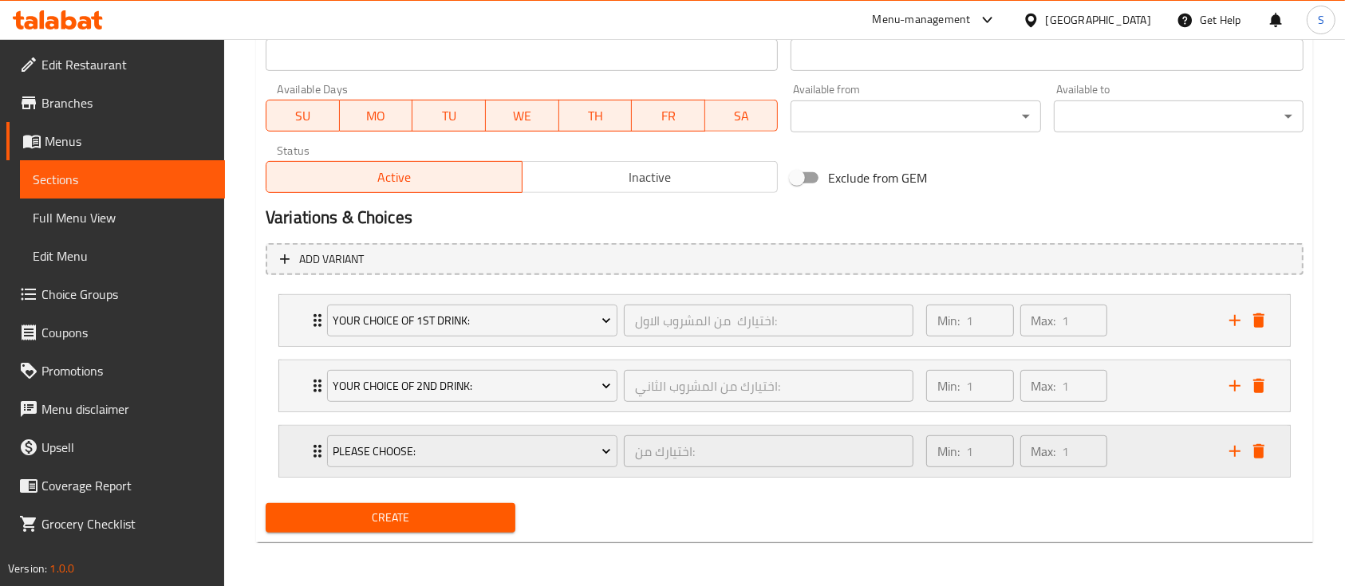
click at [318, 463] on div "Please choose: اختيارك من: ​" at bounding box center [621, 451] width 606 height 51
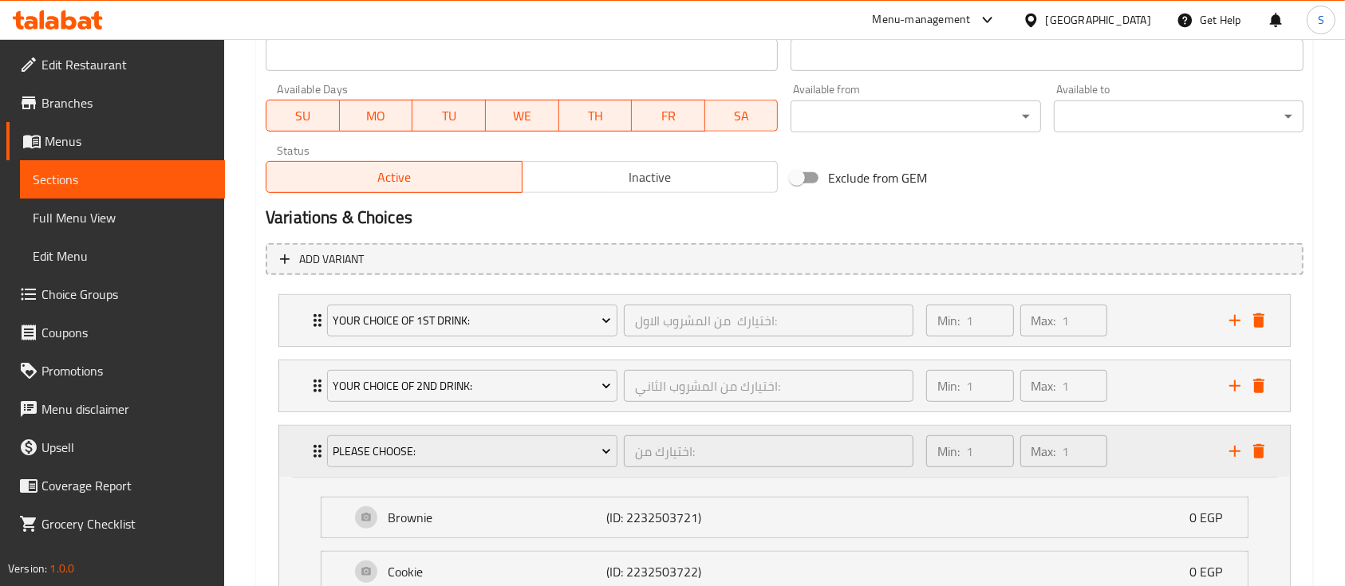
click at [318, 463] on div "Please choose: اختيارك من: ​" at bounding box center [621, 451] width 606 height 51
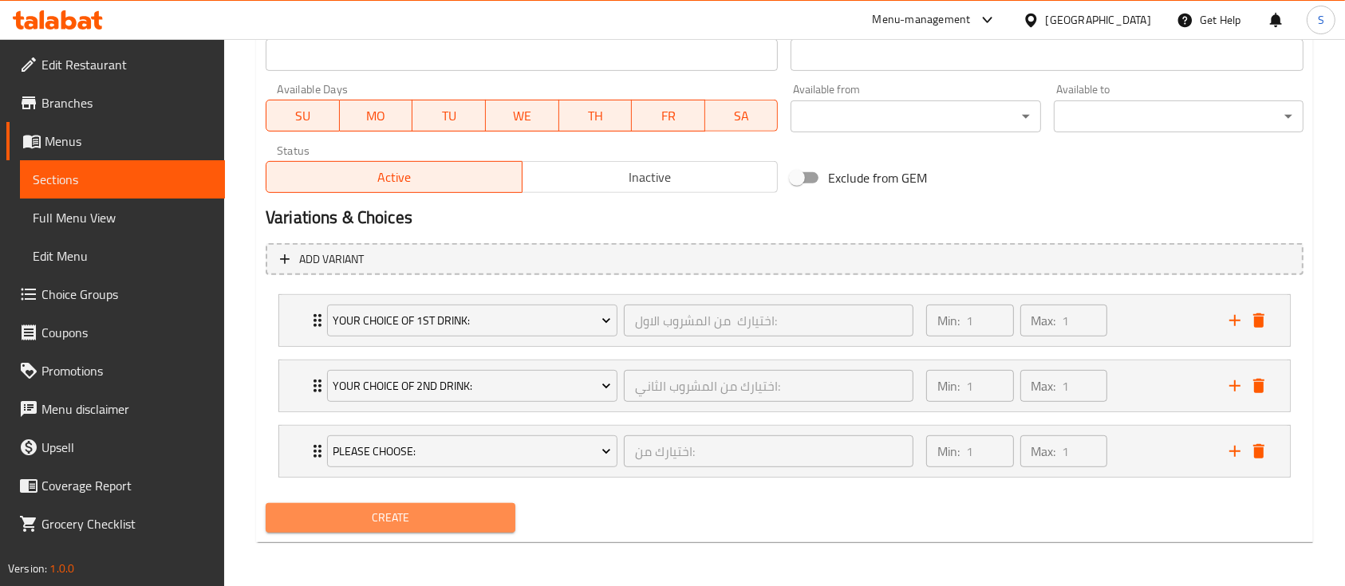
click at [383, 514] on span "Create" at bounding box center [390, 518] width 224 height 20
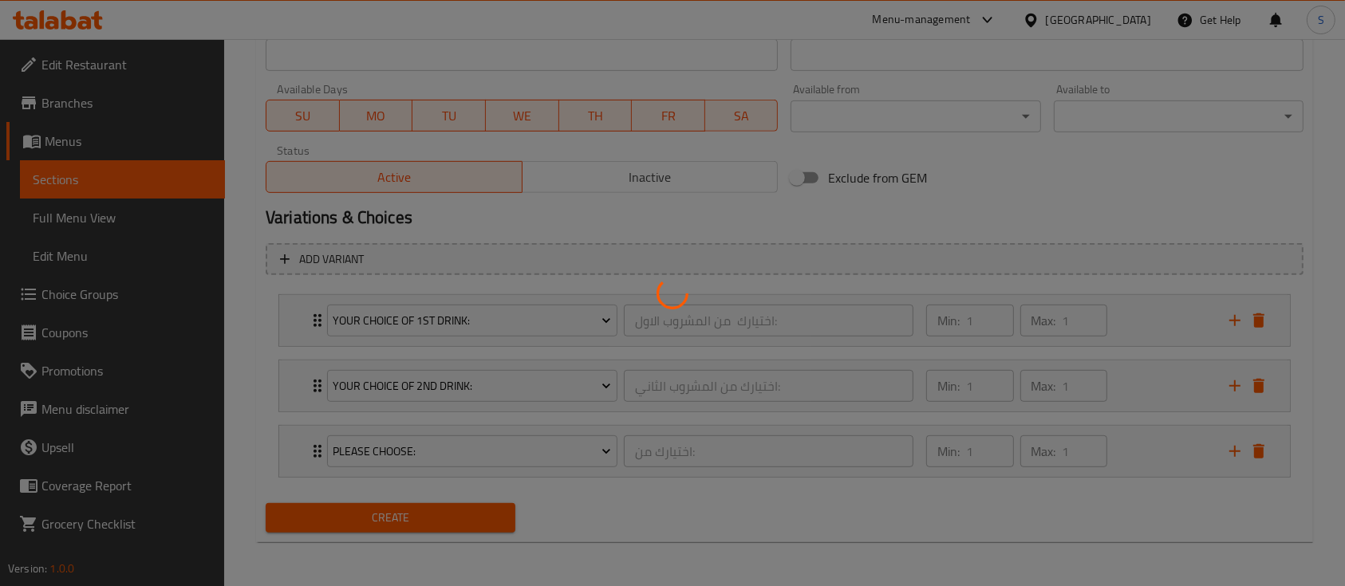
type input "0"
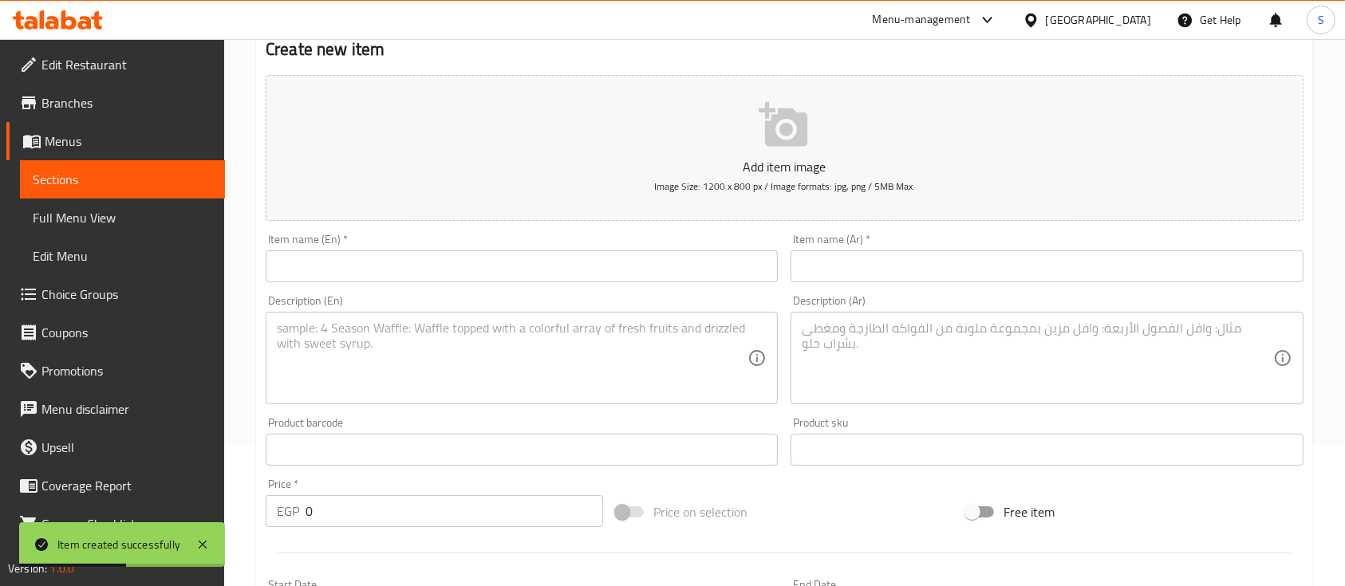
scroll to position [0, 0]
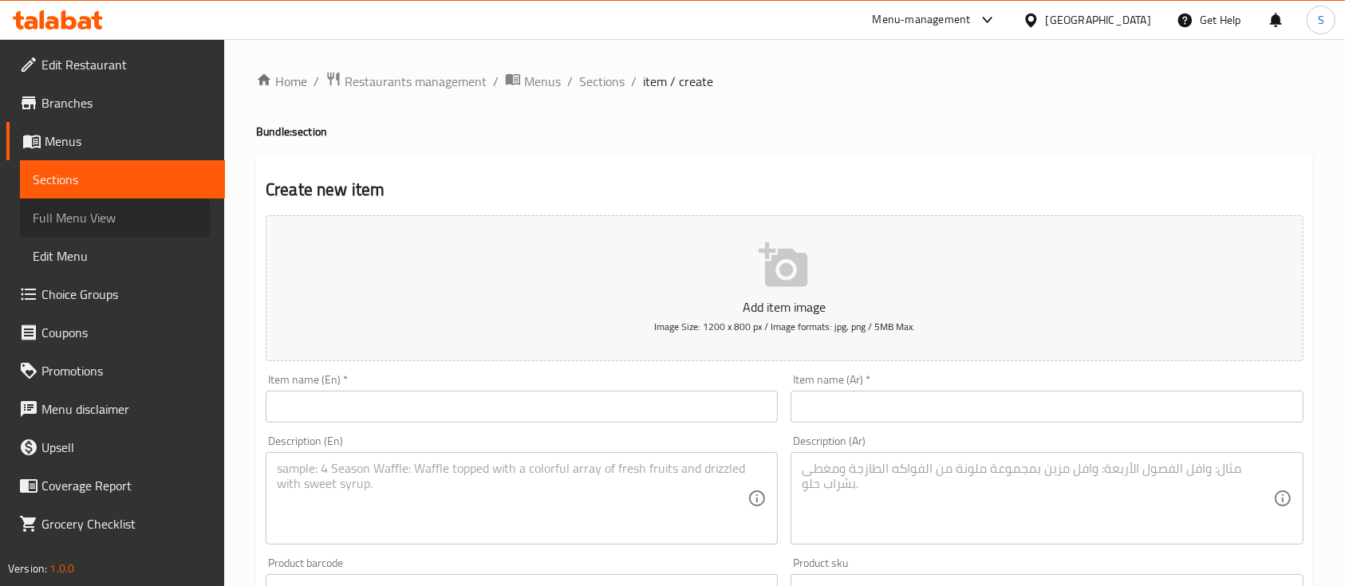
click at [96, 218] on span "Full Menu View" at bounding box center [123, 217] width 180 height 19
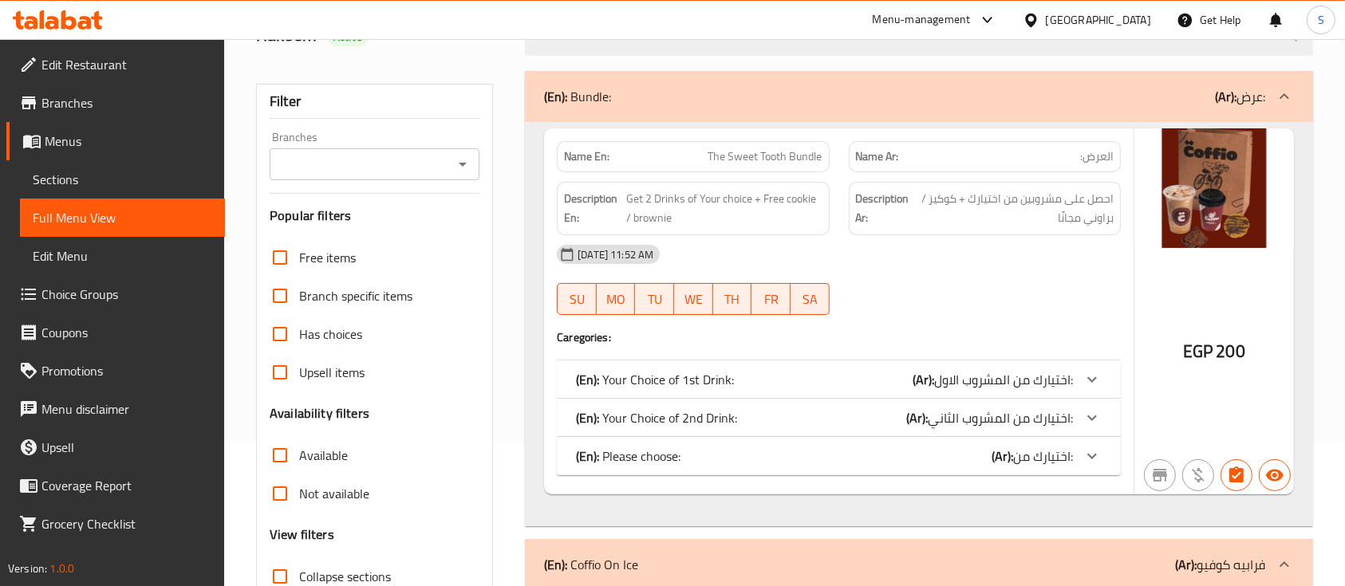
scroll to position [159, 0]
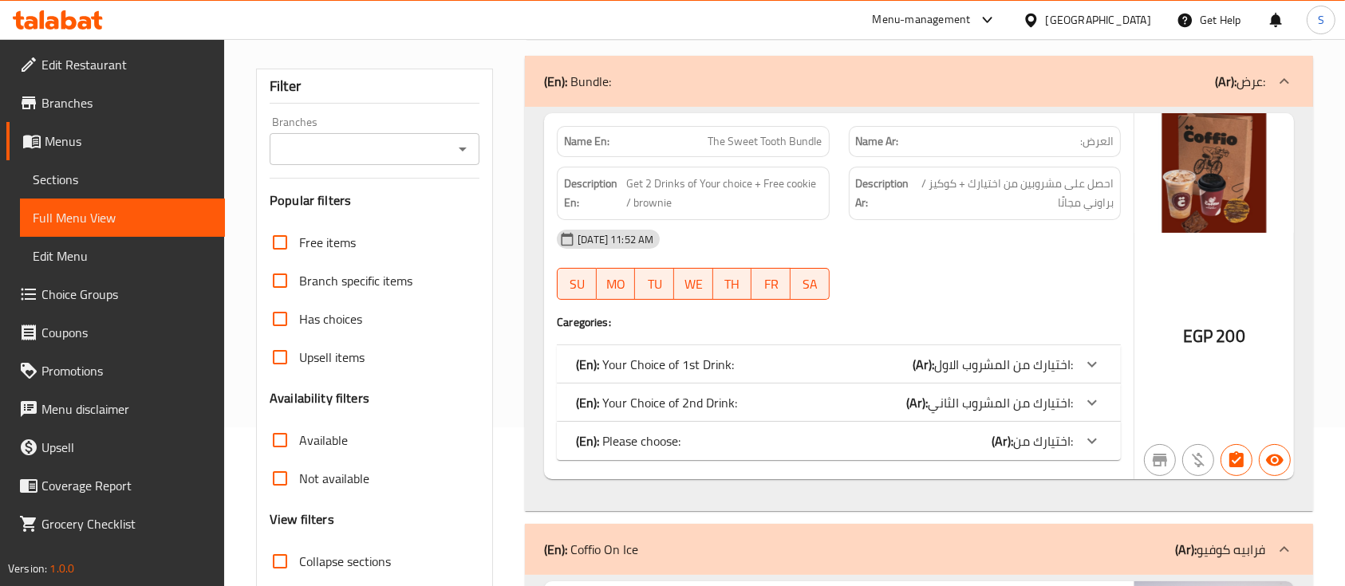
click at [1083, 361] on icon at bounding box center [1092, 364] width 19 height 19
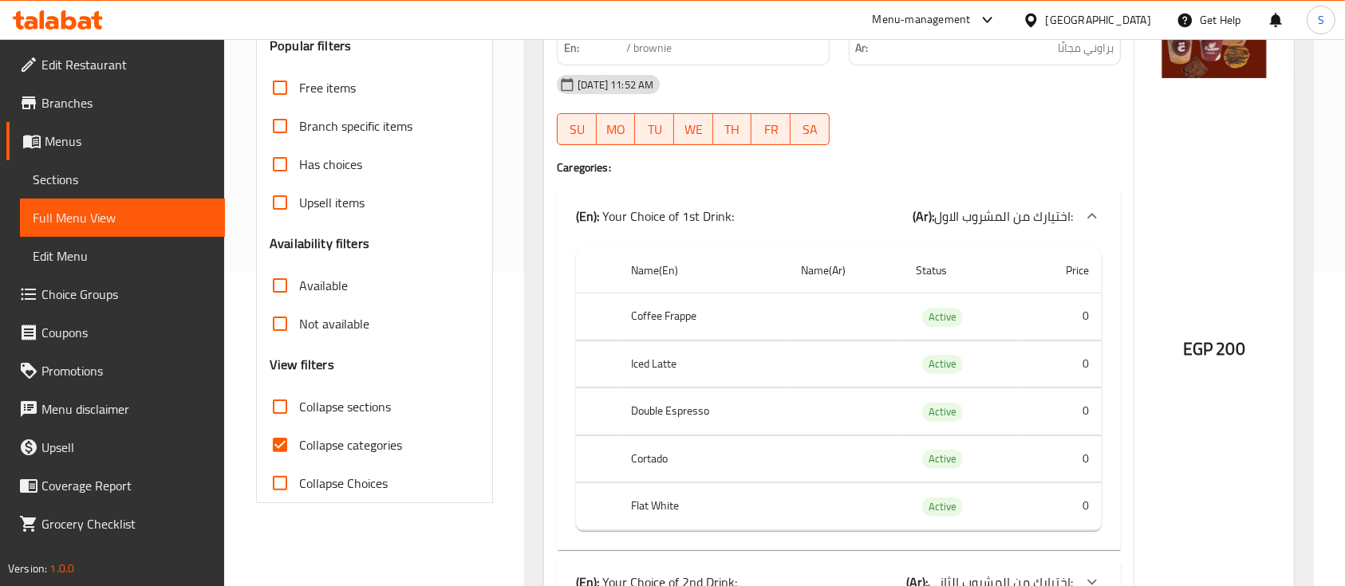
scroll to position [312, 0]
click at [1091, 225] on icon at bounding box center [1092, 217] width 19 height 19
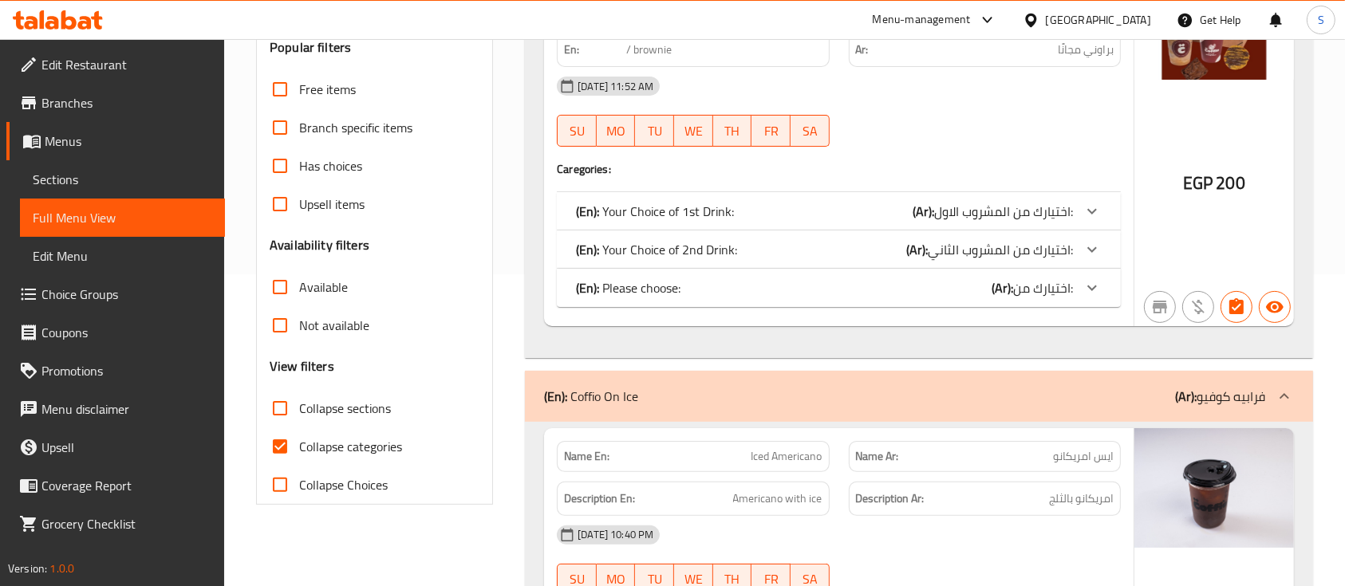
click at [1091, 215] on icon at bounding box center [1092, 212] width 10 height 6
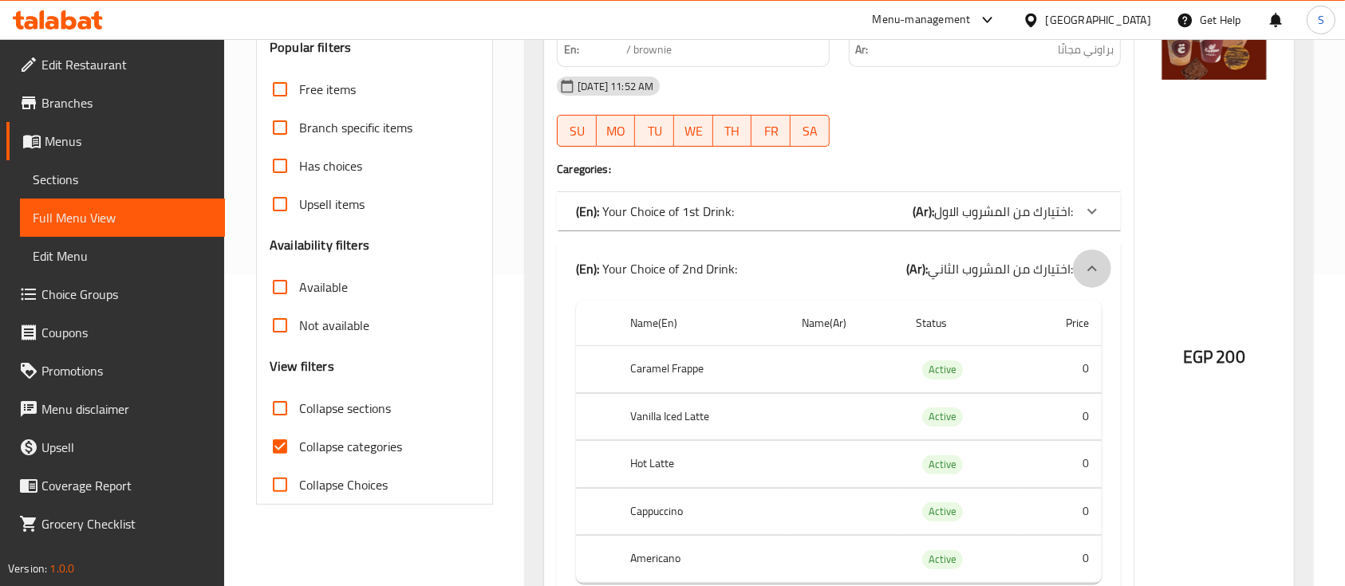
click at [1091, 250] on div at bounding box center [1092, 269] width 38 height 38
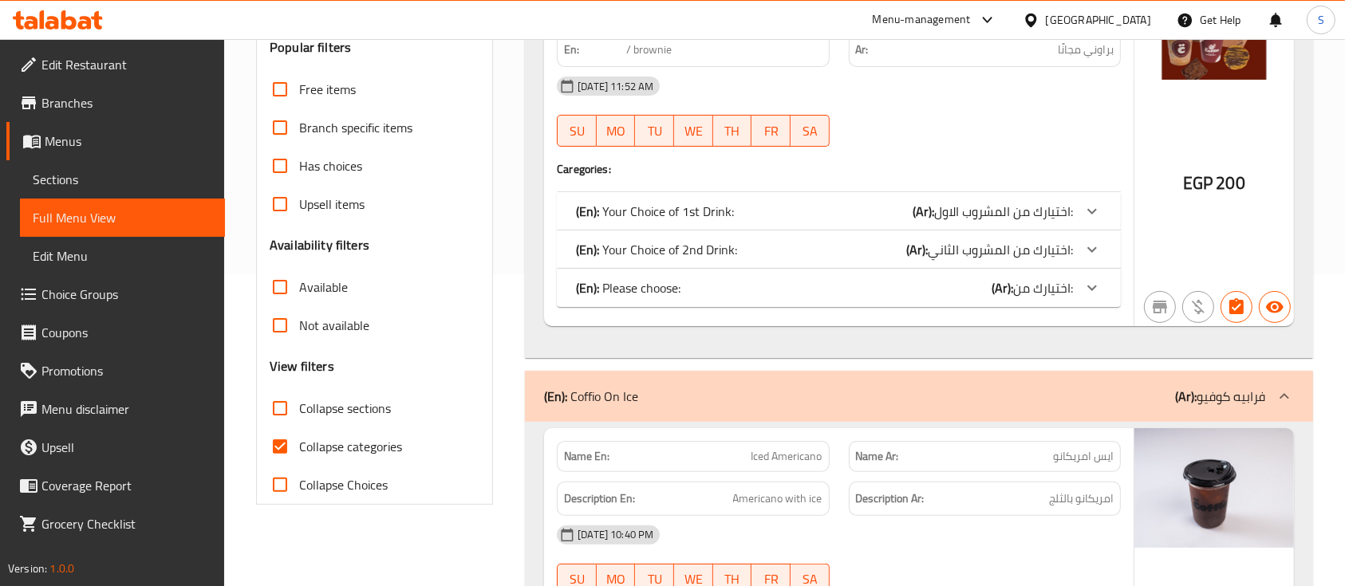
click at [1091, 221] on icon at bounding box center [1092, 211] width 19 height 19
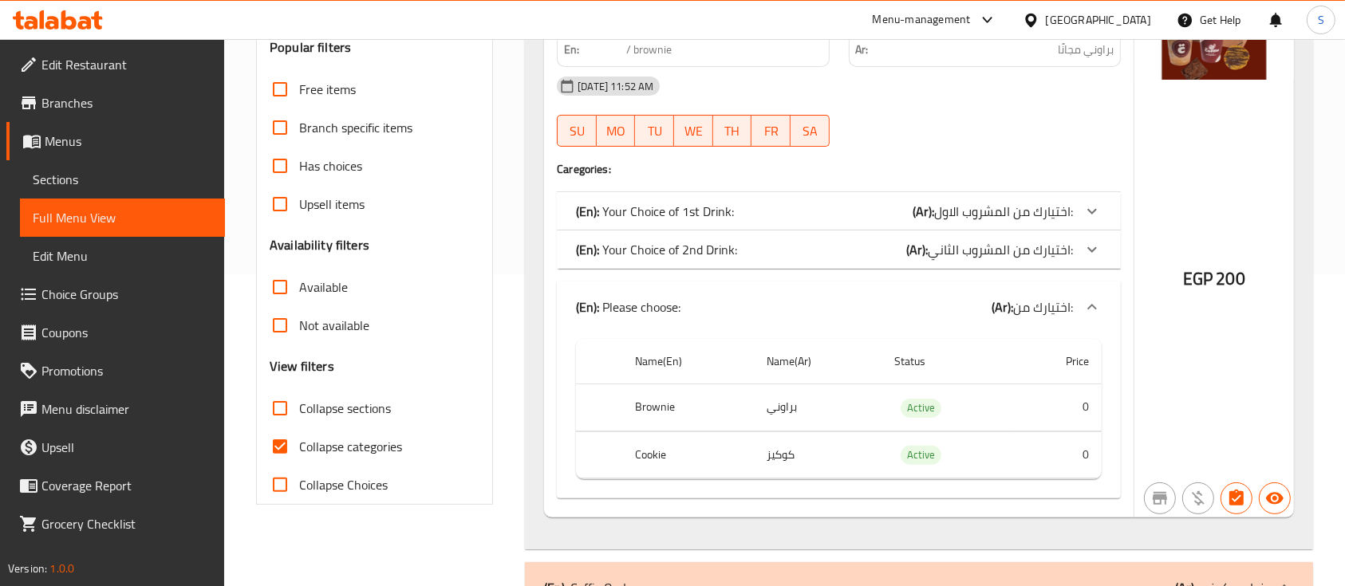
click at [1091, 221] on icon at bounding box center [1092, 211] width 19 height 19
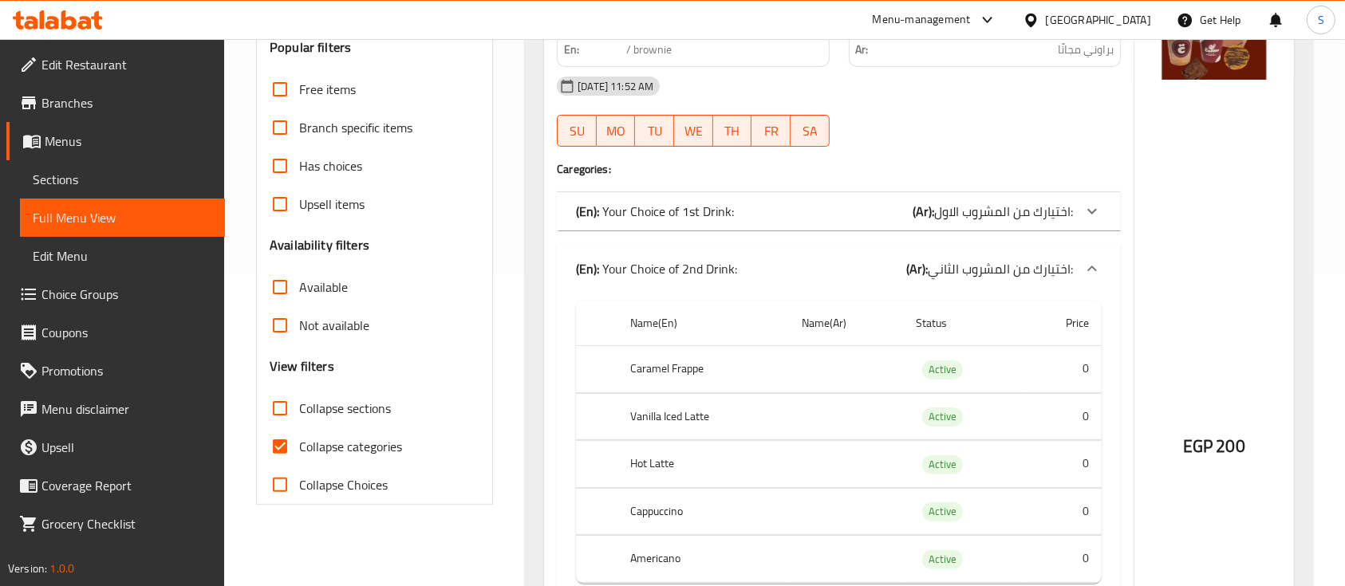
click at [1089, 219] on icon at bounding box center [1092, 211] width 19 height 19
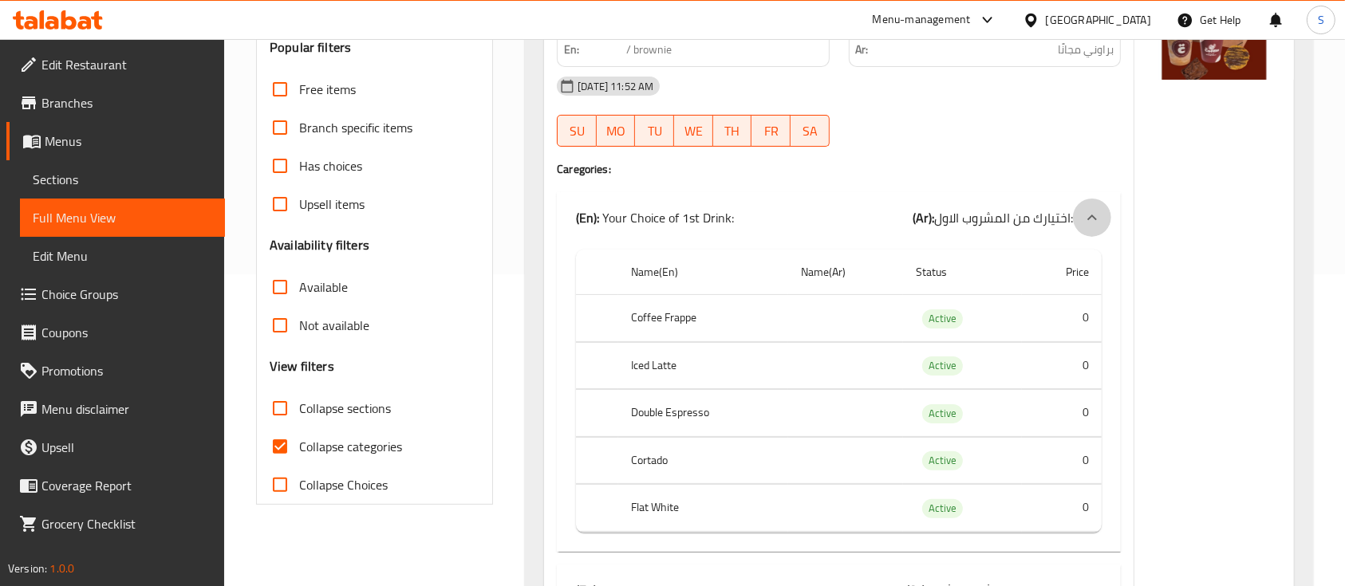
click at [1089, 220] on icon at bounding box center [1092, 217] width 19 height 19
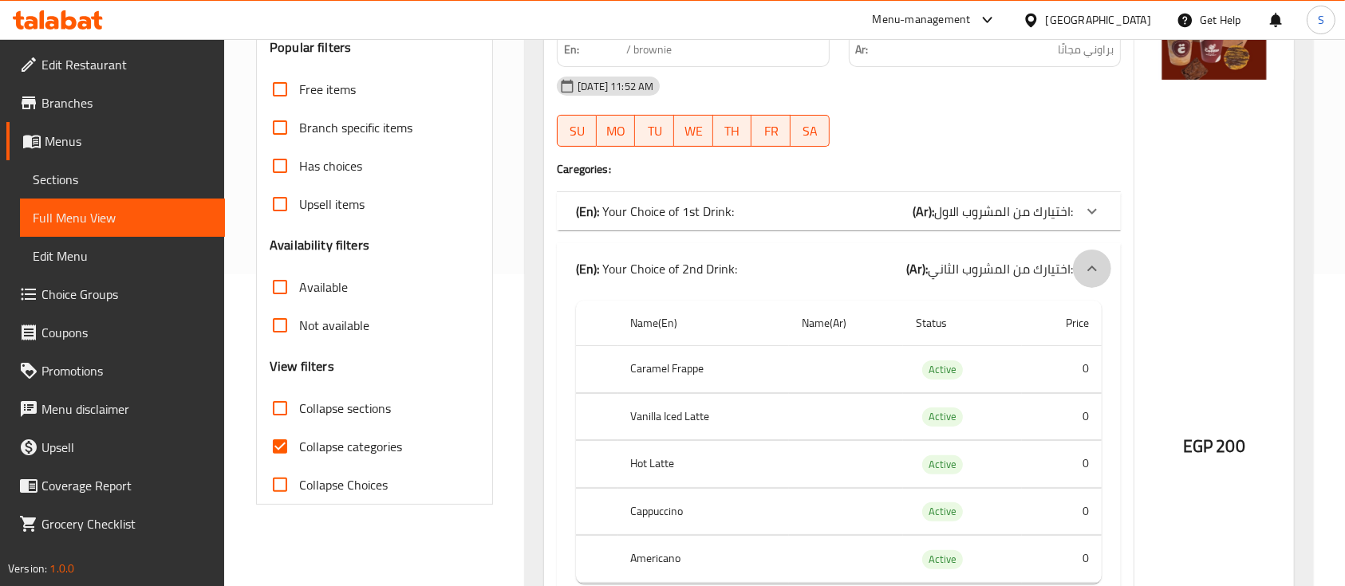
click at [1085, 264] on icon at bounding box center [1092, 268] width 19 height 19
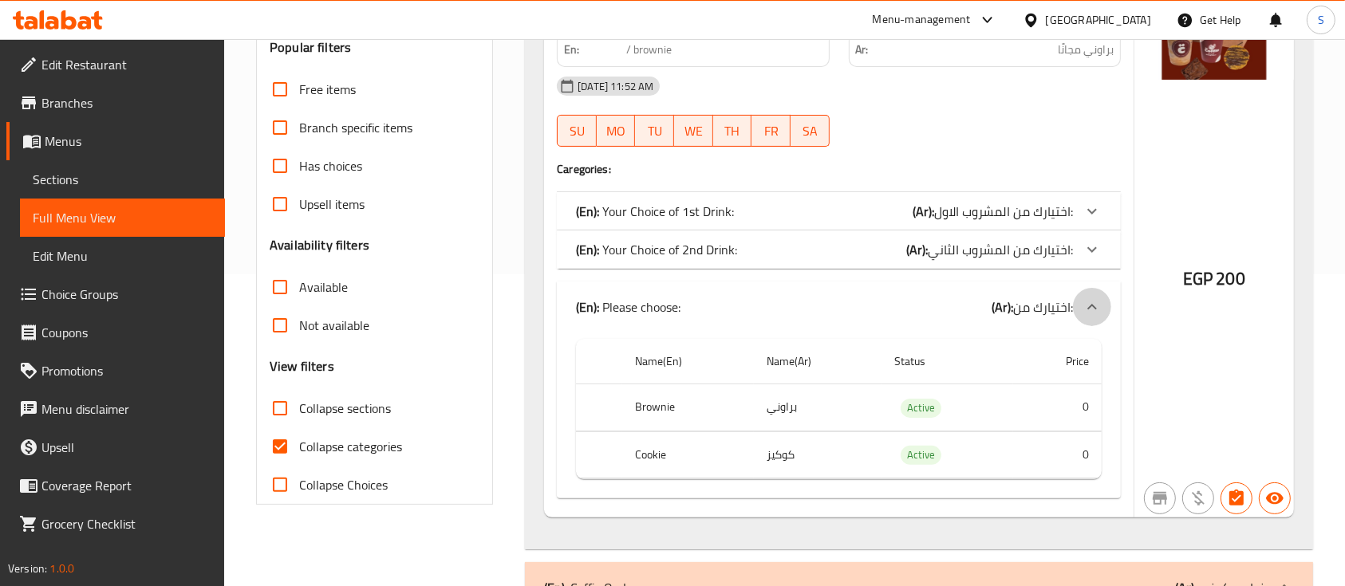
click at [1091, 302] on icon at bounding box center [1092, 307] width 19 height 19
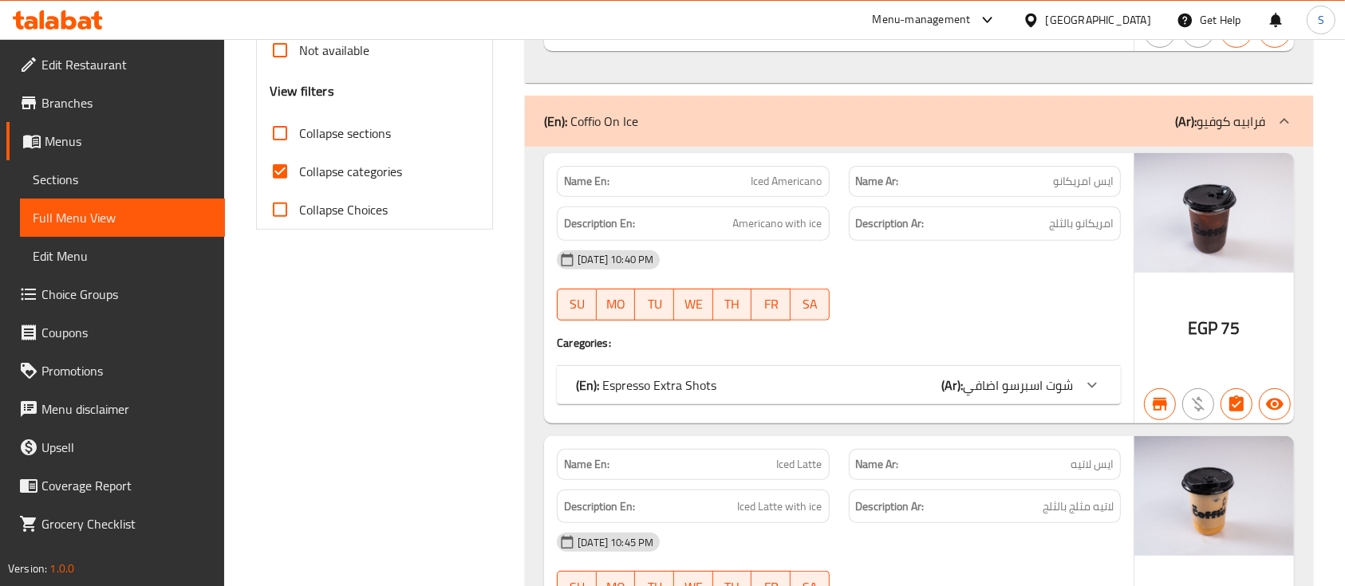
scroll to position [589, 0]
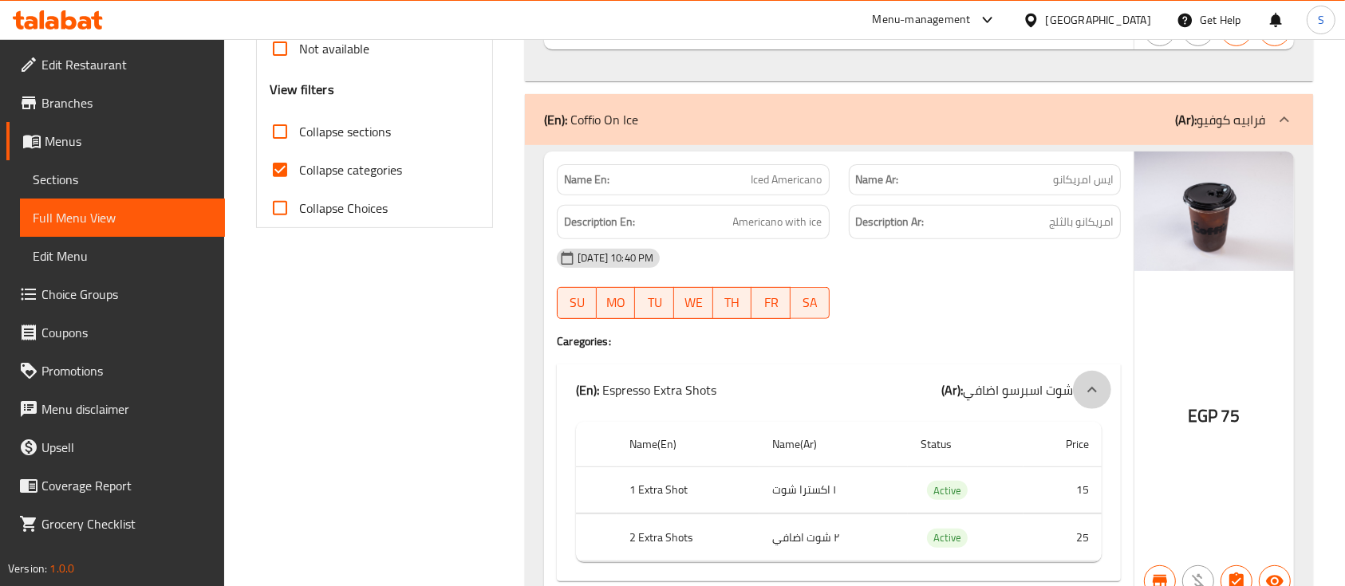
click at [1095, 384] on icon at bounding box center [1092, 390] width 19 height 19
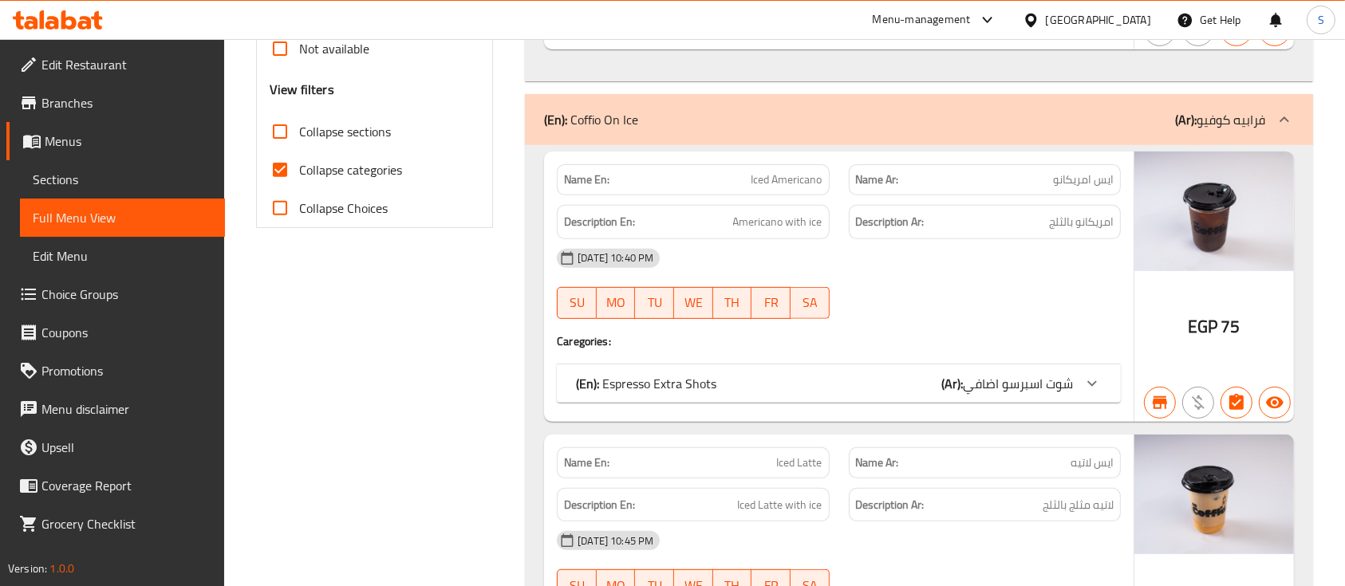
scroll to position [0, 0]
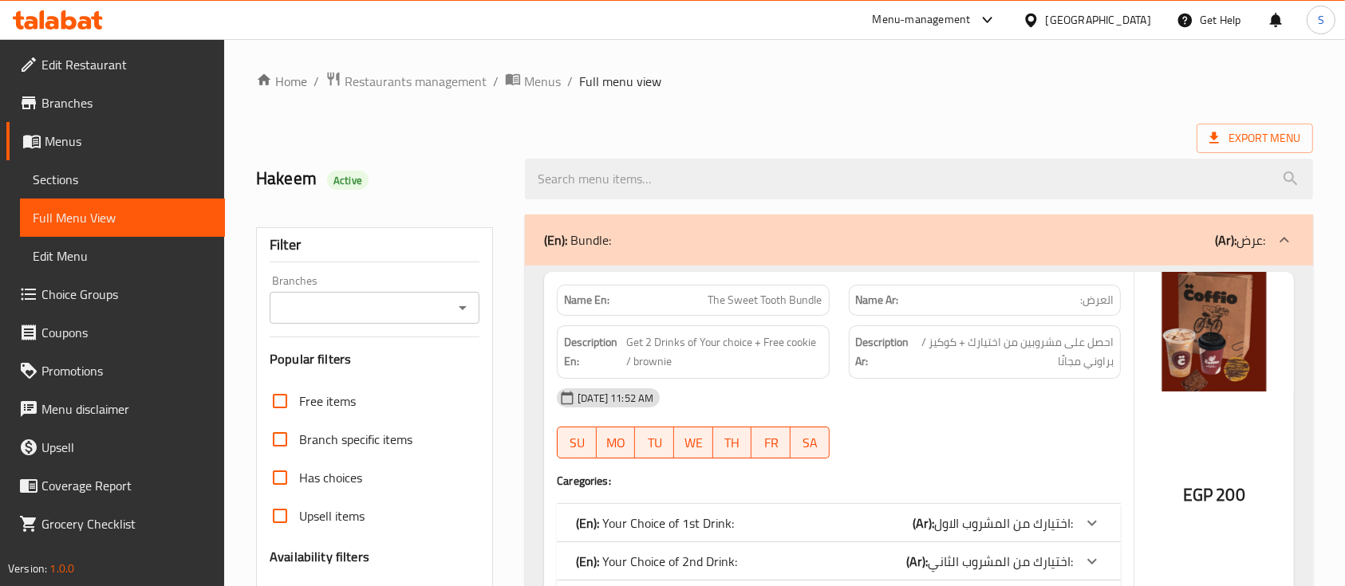
click at [57, 184] on span "Sections" at bounding box center [123, 179] width 180 height 19
